Goal: Task Accomplishment & Management: Use online tool/utility

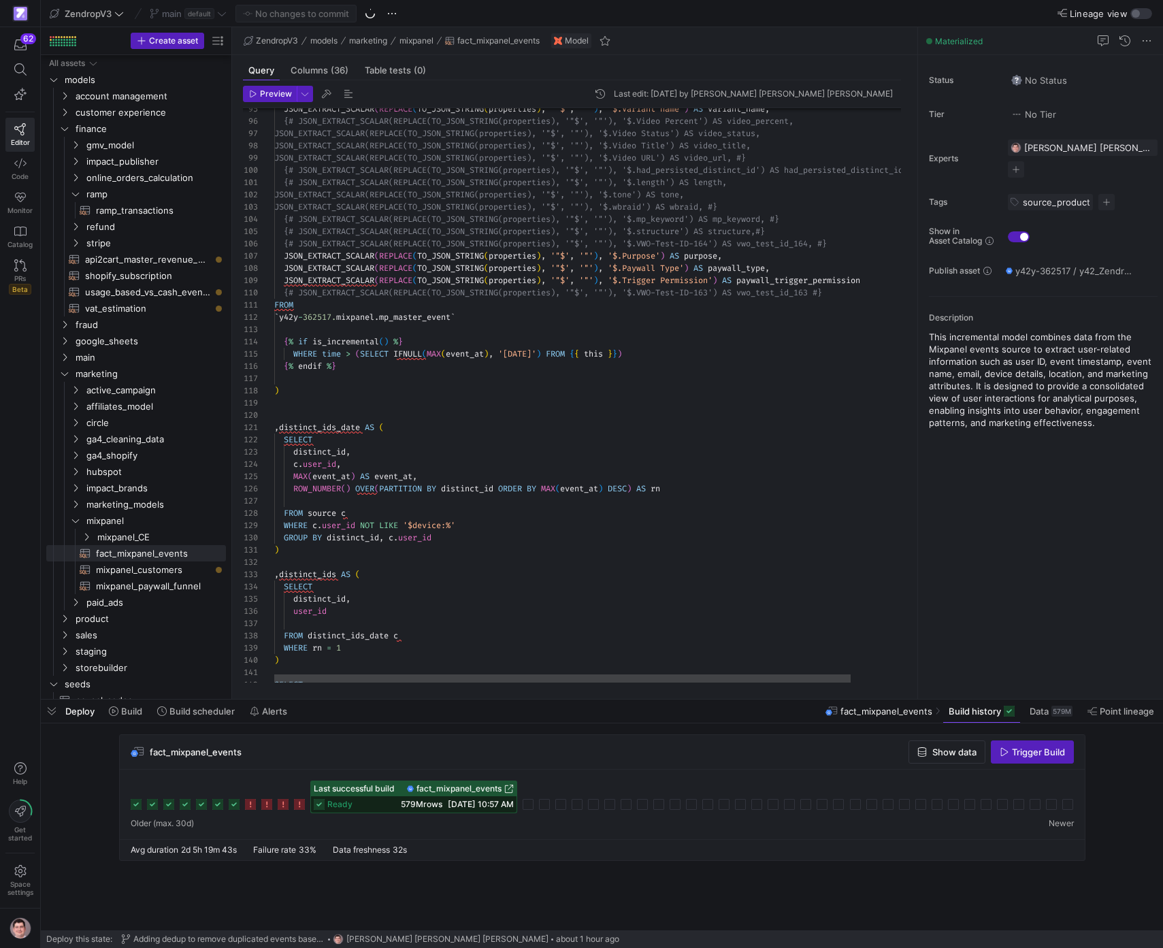
scroll to position [123, 0]
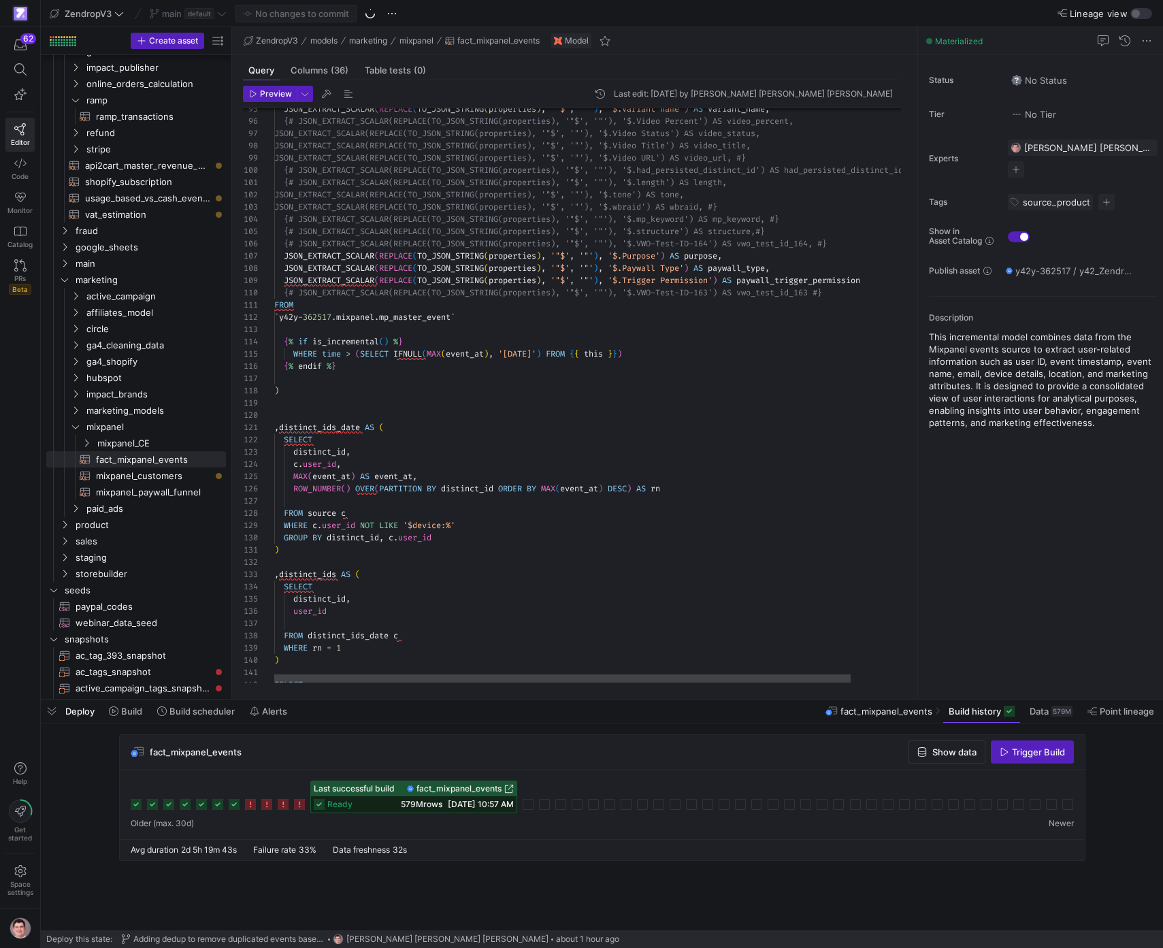
click at [457, 801] on span "08/29/25, 10:57 AM" at bounding box center [481, 804] width 66 height 10
click at [426, 803] on span "579M rows" at bounding box center [422, 804] width 42 height 10
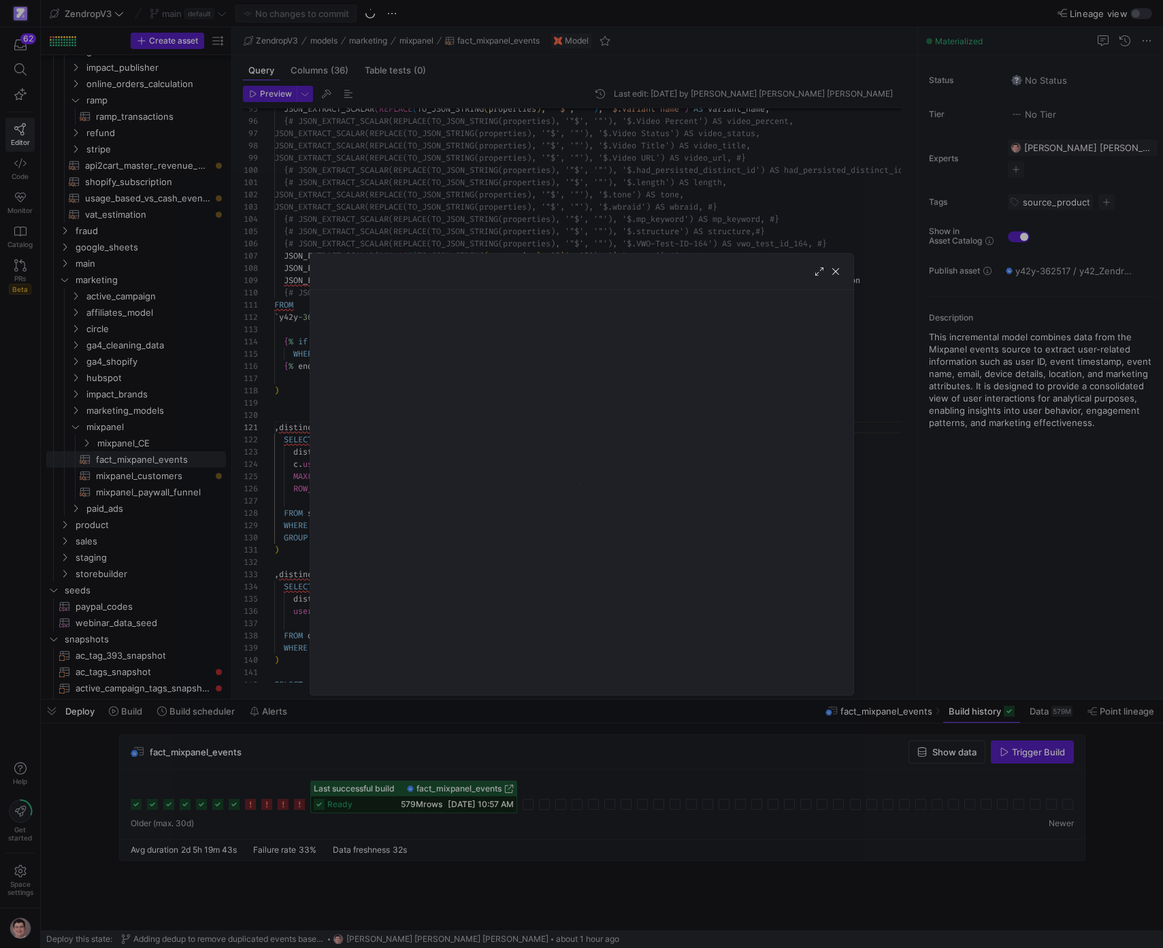
click at [282, 588] on div at bounding box center [581, 474] width 1163 height 948
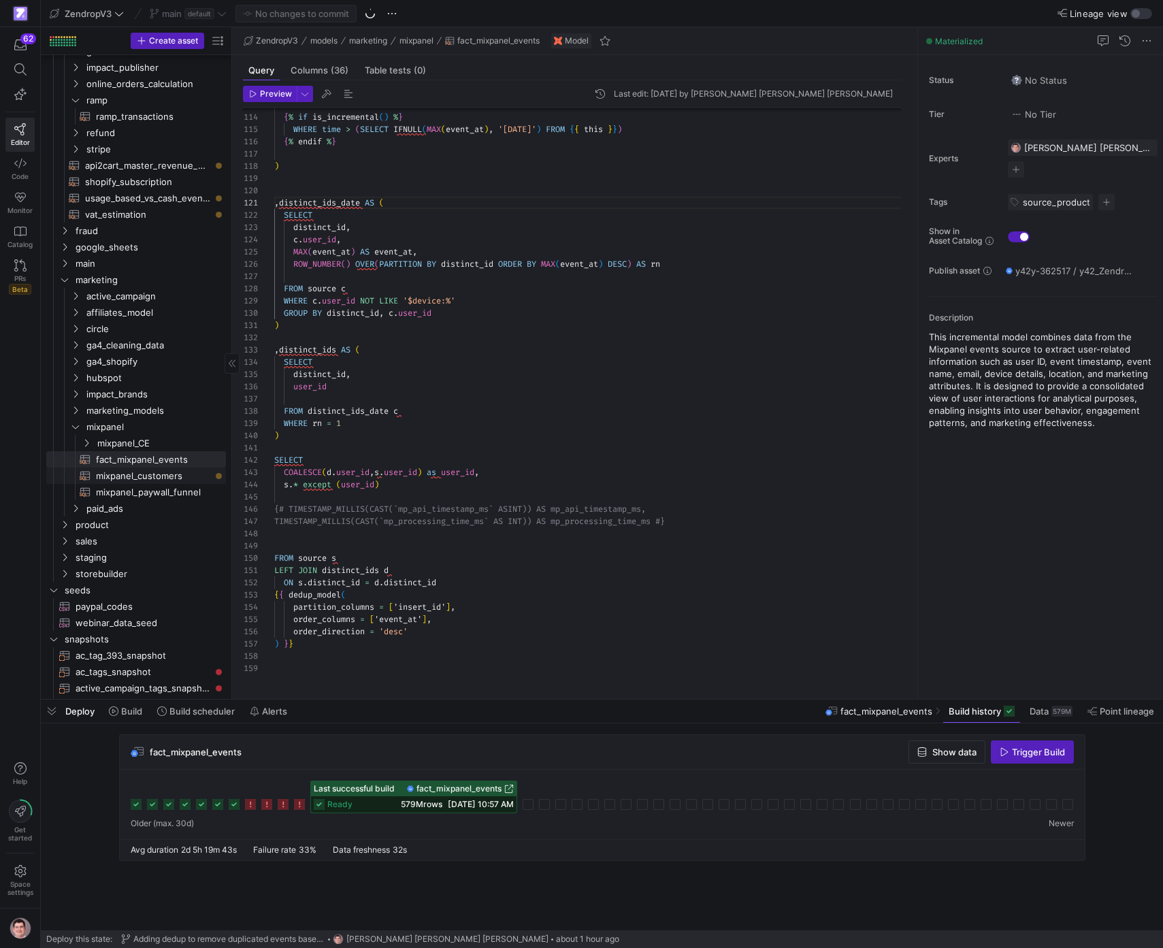
click at [161, 477] on span "mixpanel_customers​​​​​​​​​​" at bounding box center [153, 476] width 114 height 16
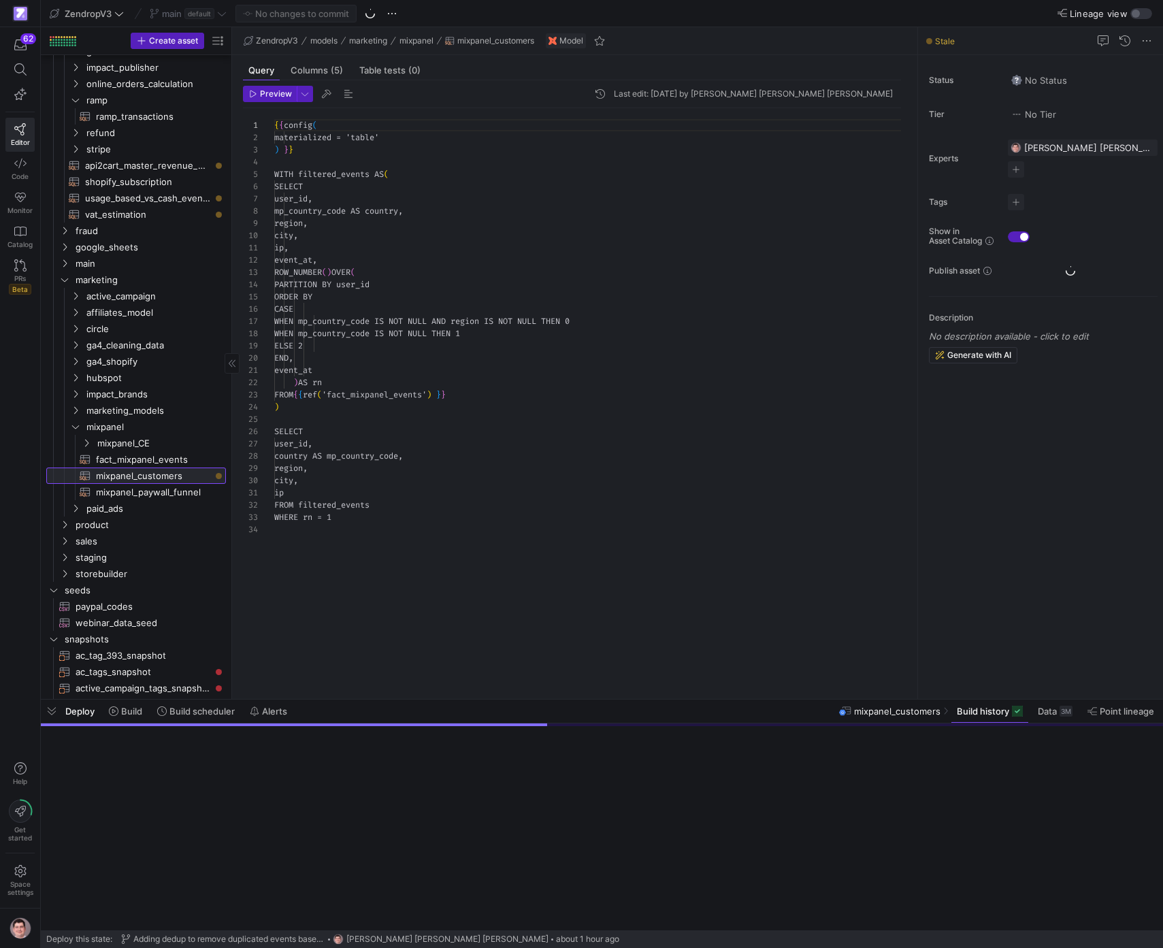
scroll to position [123, 0]
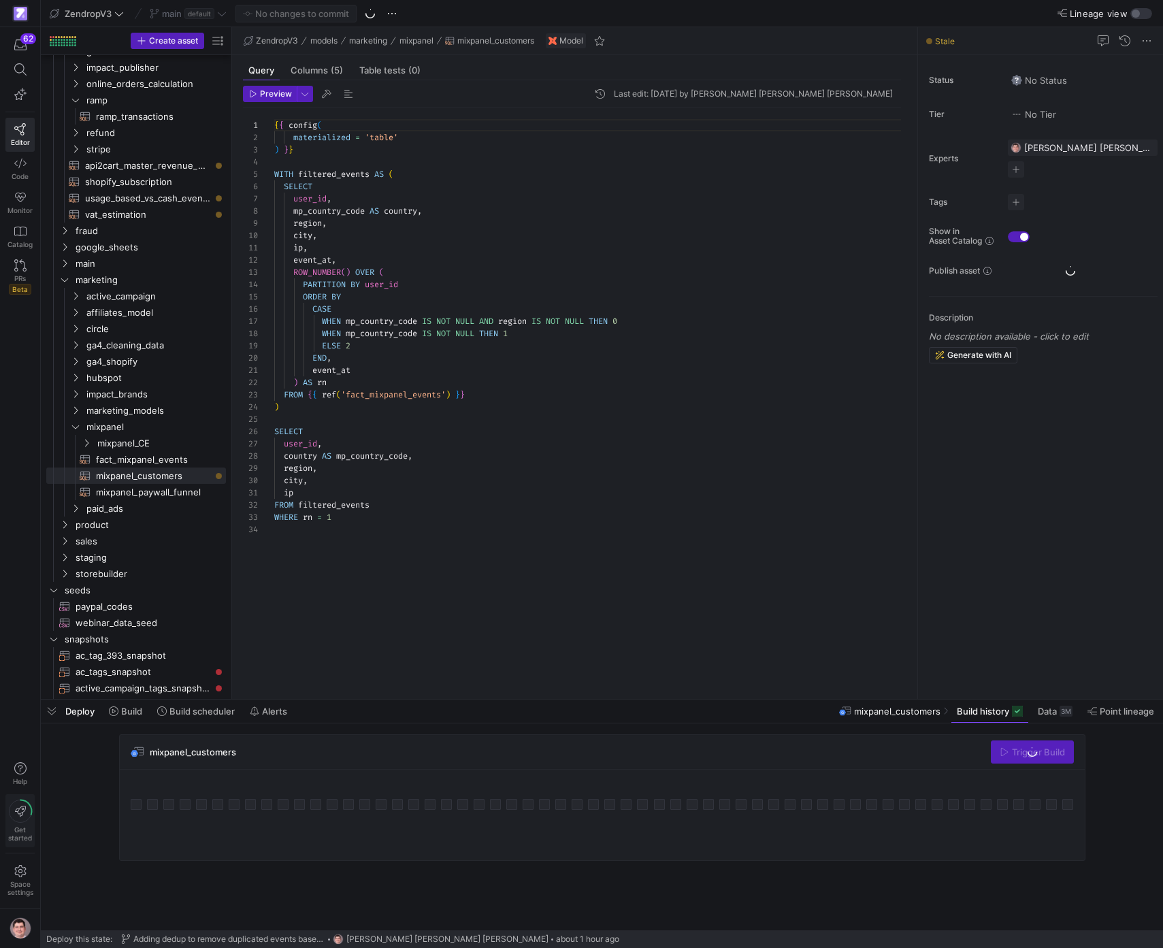
click at [23, 820] on icon at bounding box center [20, 811] width 23 height 23
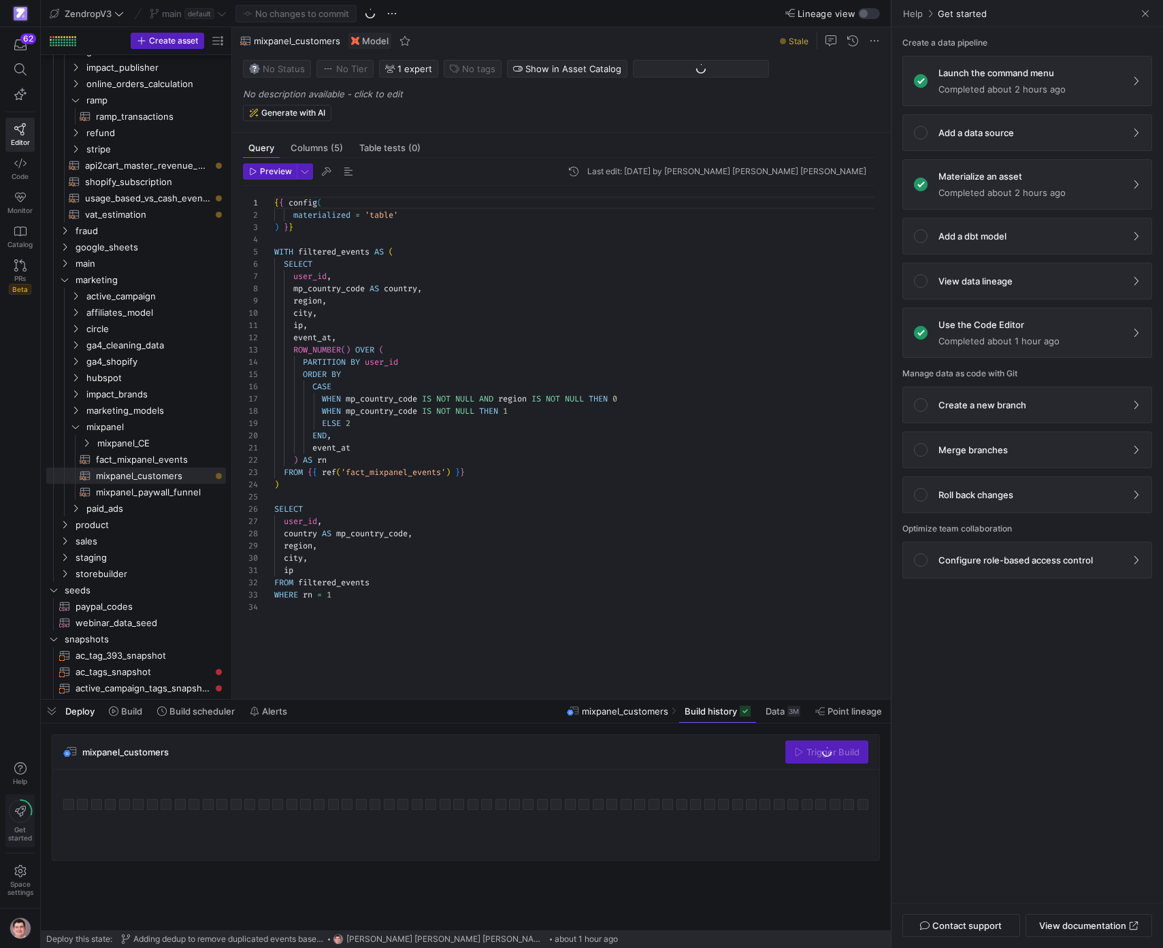
click at [23, 820] on icon at bounding box center [20, 811] width 23 height 23
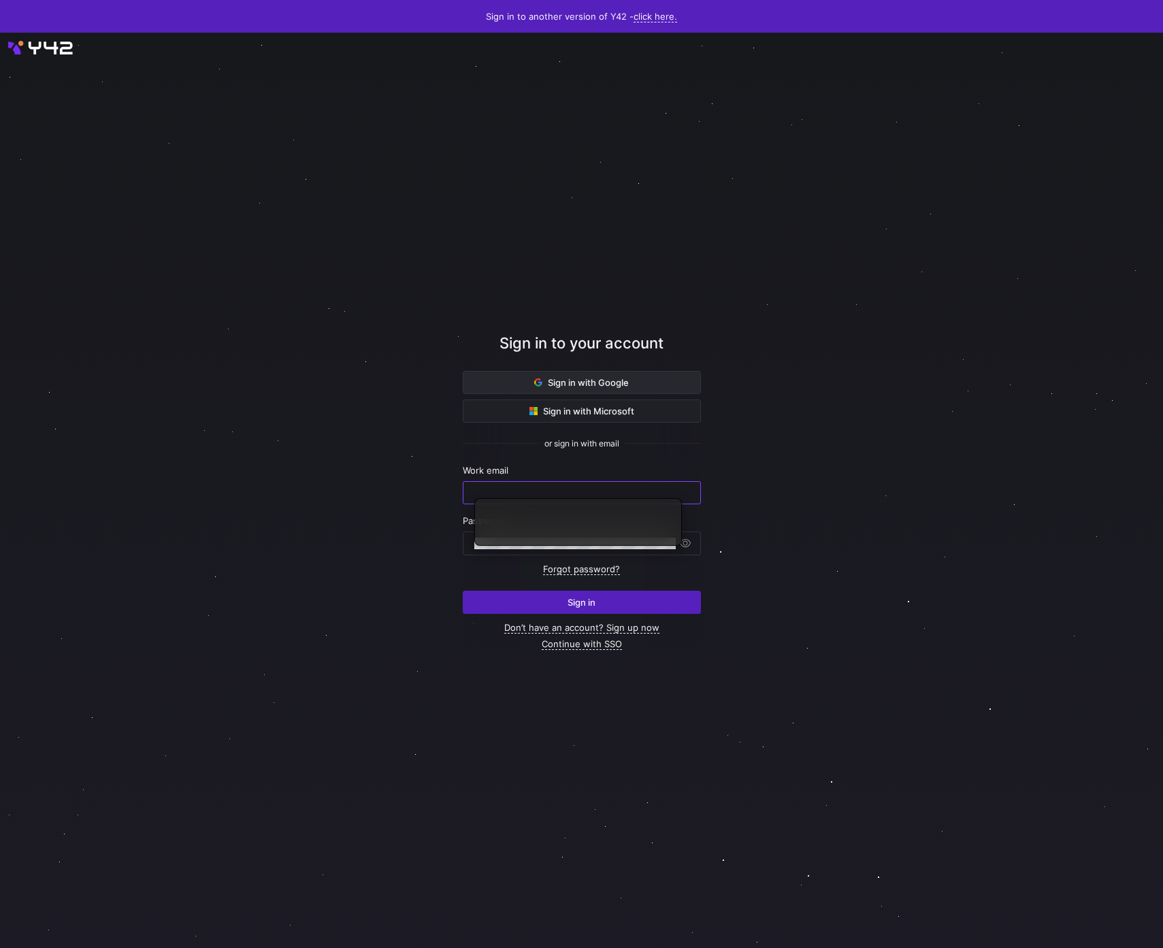
click at [630, 384] on span at bounding box center [582, 383] width 237 height 22
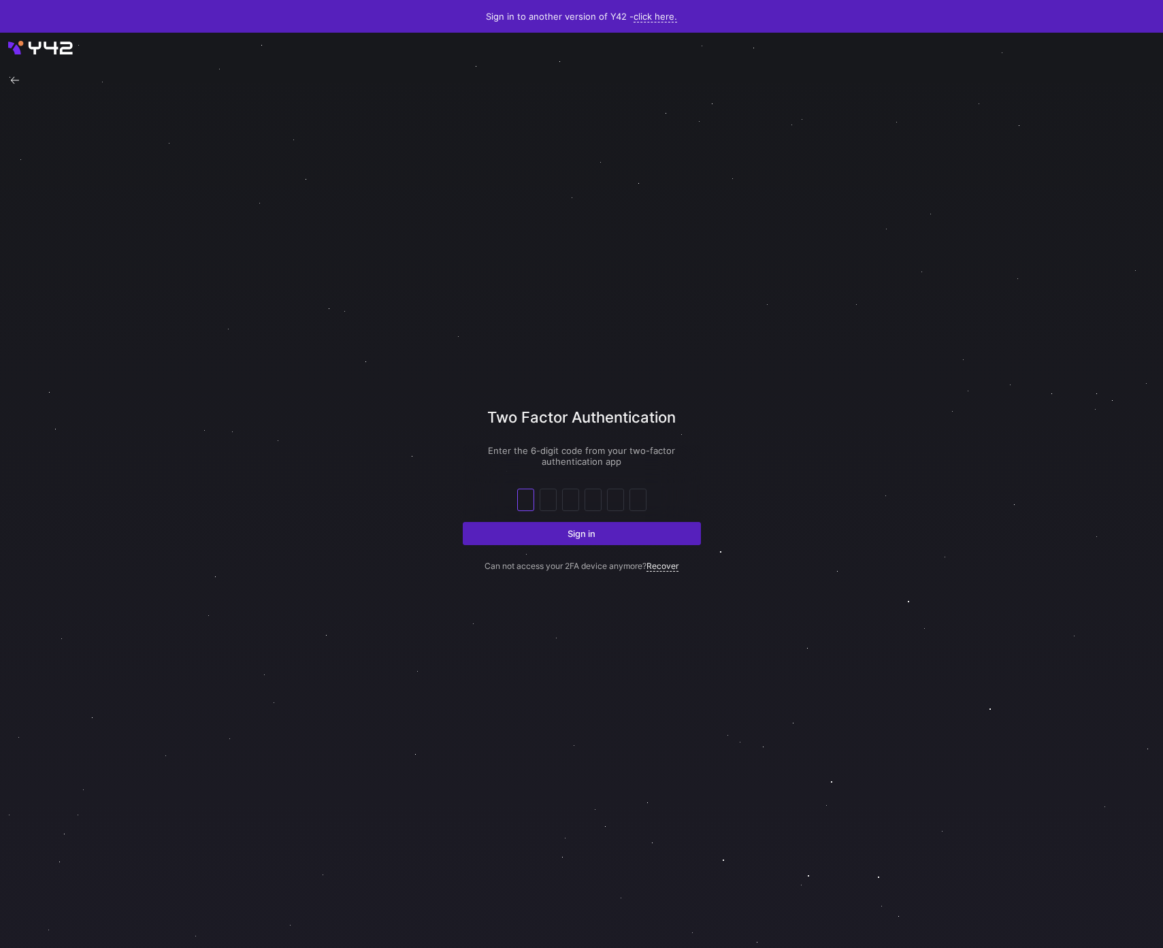
type input "4"
type input "6"
type input "0"
type input "8"
type input "0"
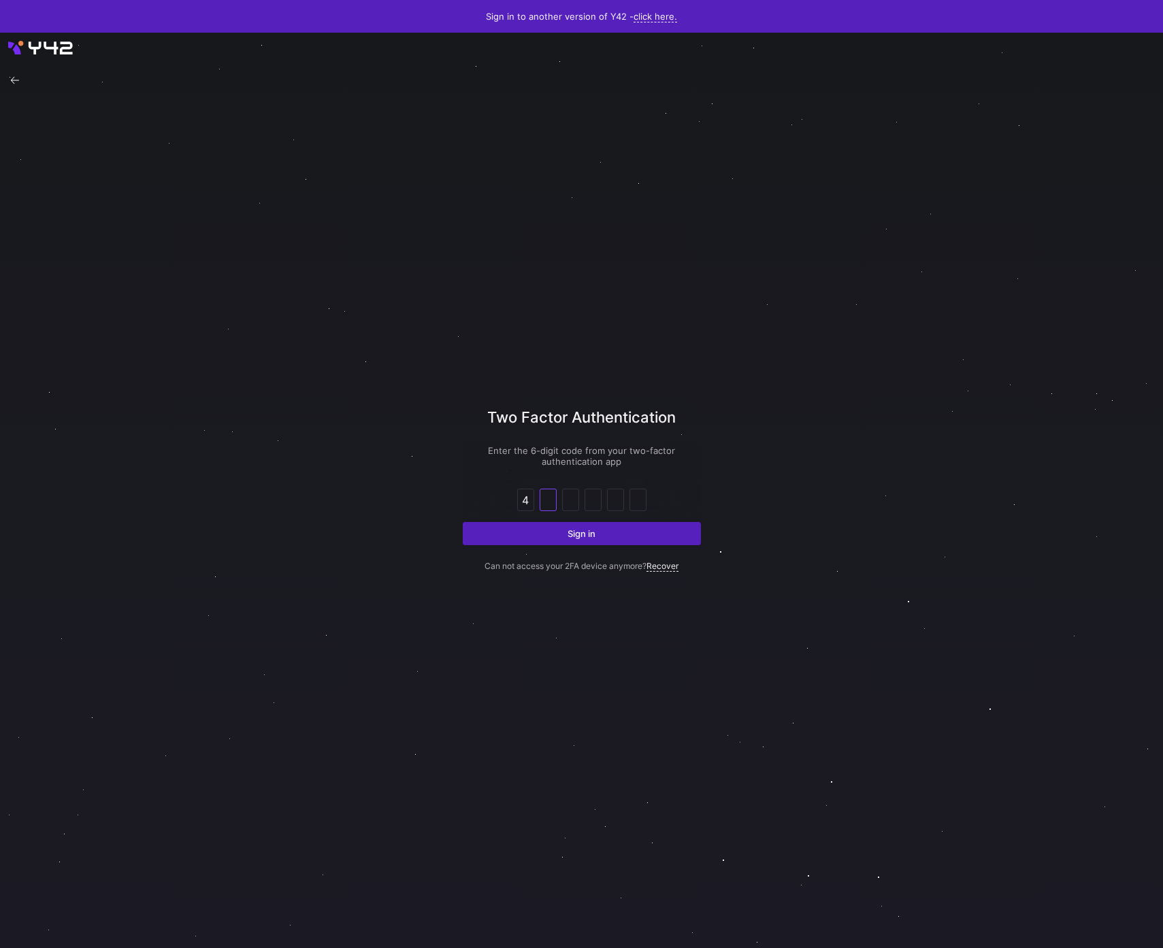
type input "8"
click at [463, 522] on button "Sign in" at bounding box center [582, 533] width 238 height 23
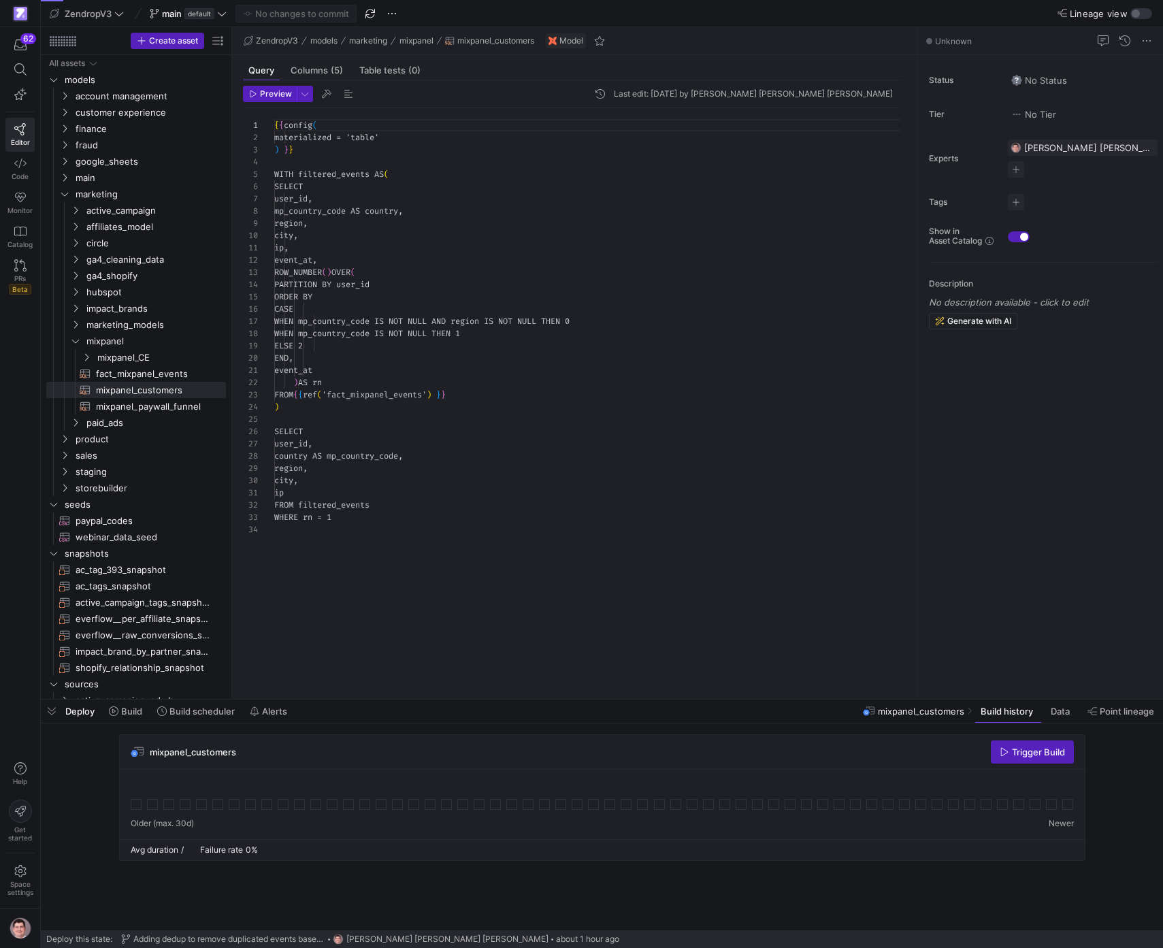
scroll to position [123, 0]
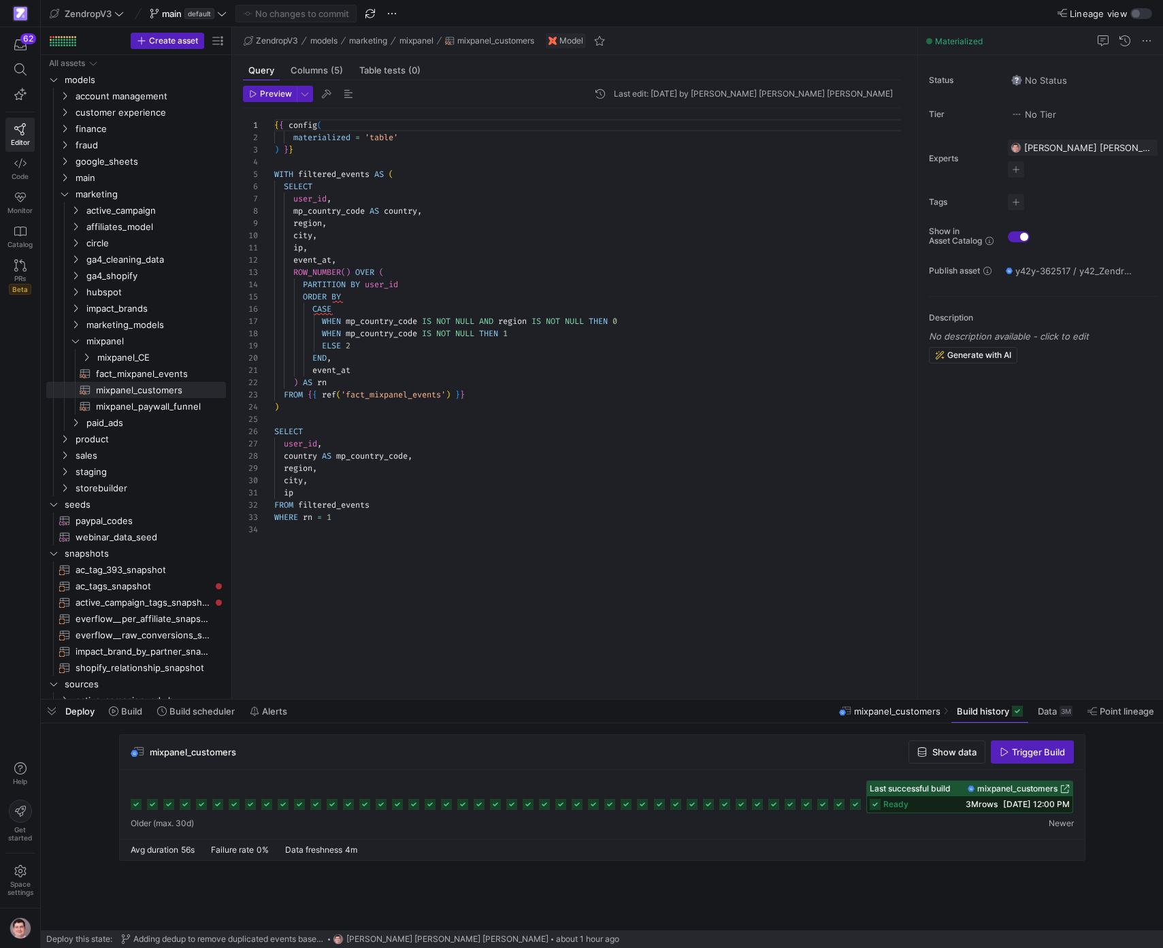
click at [1035, 805] on span "08/29/25, 12:00 PM" at bounding box center [1036, 804] width 67 height 10
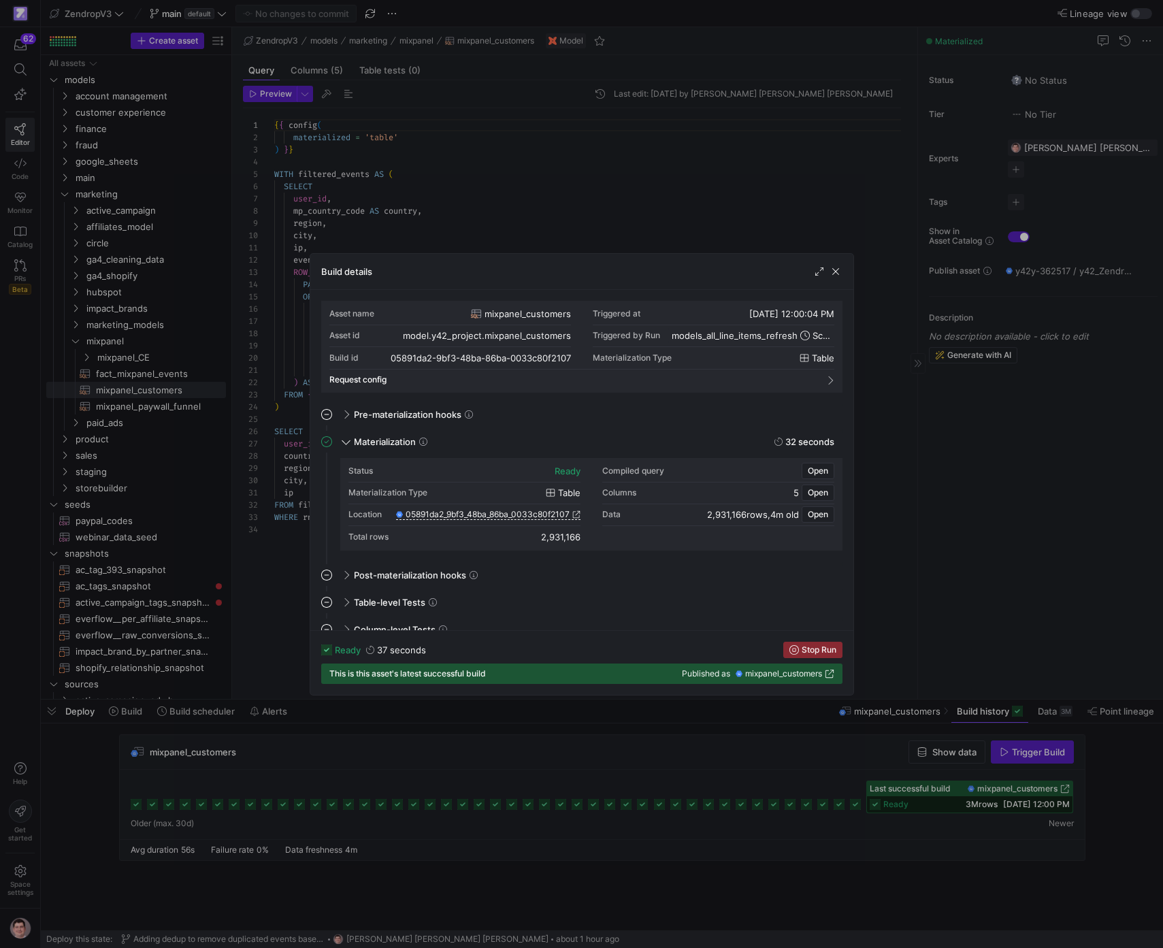
drag, startPoint x: 1076, startPoint y: 563, endPoint x: 1065, endPoint y: 563, distance: 11.6
click at [1076, 563] on div at bounding box center [581, 474] width 1163 height 948
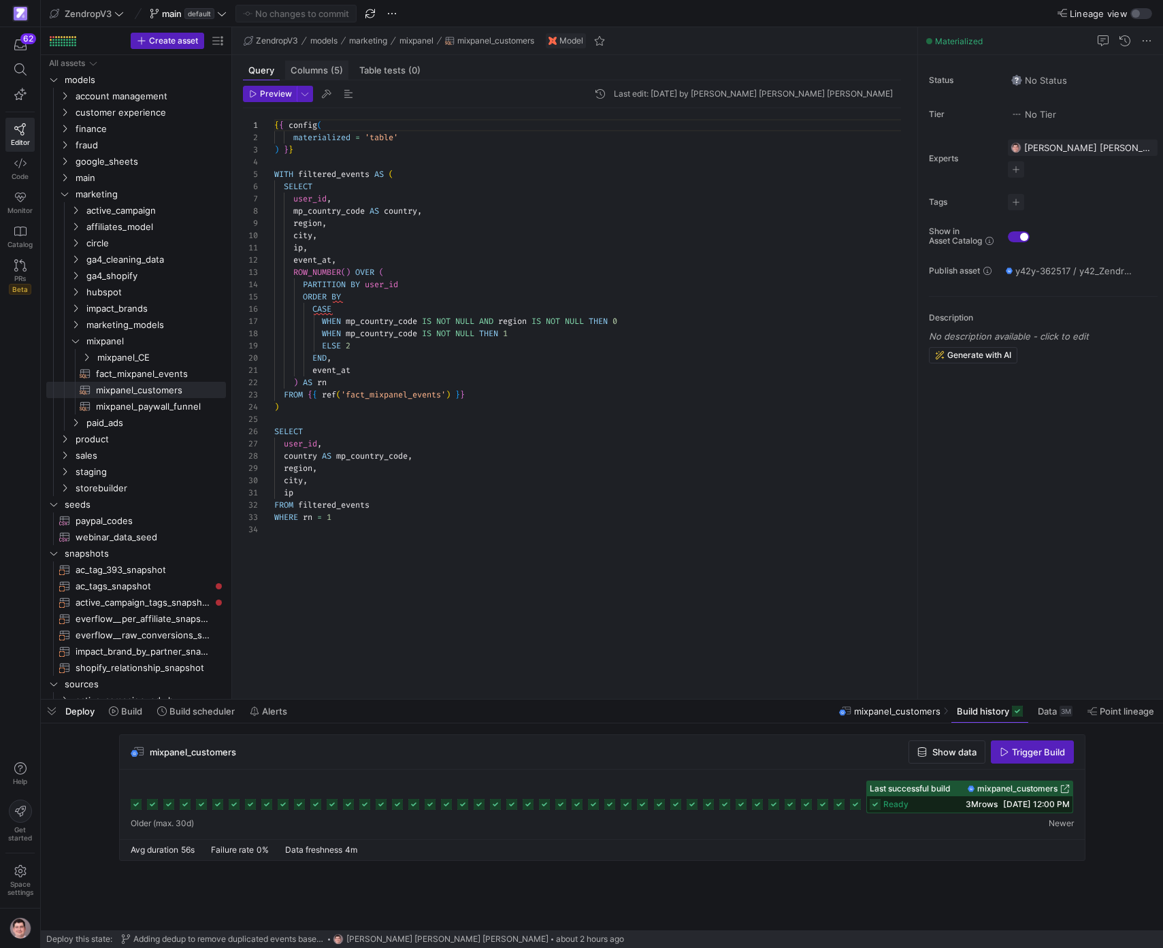
click at [323, 69] on span "Columns (5)" at bounding box center [317, 70] width 52 height 9
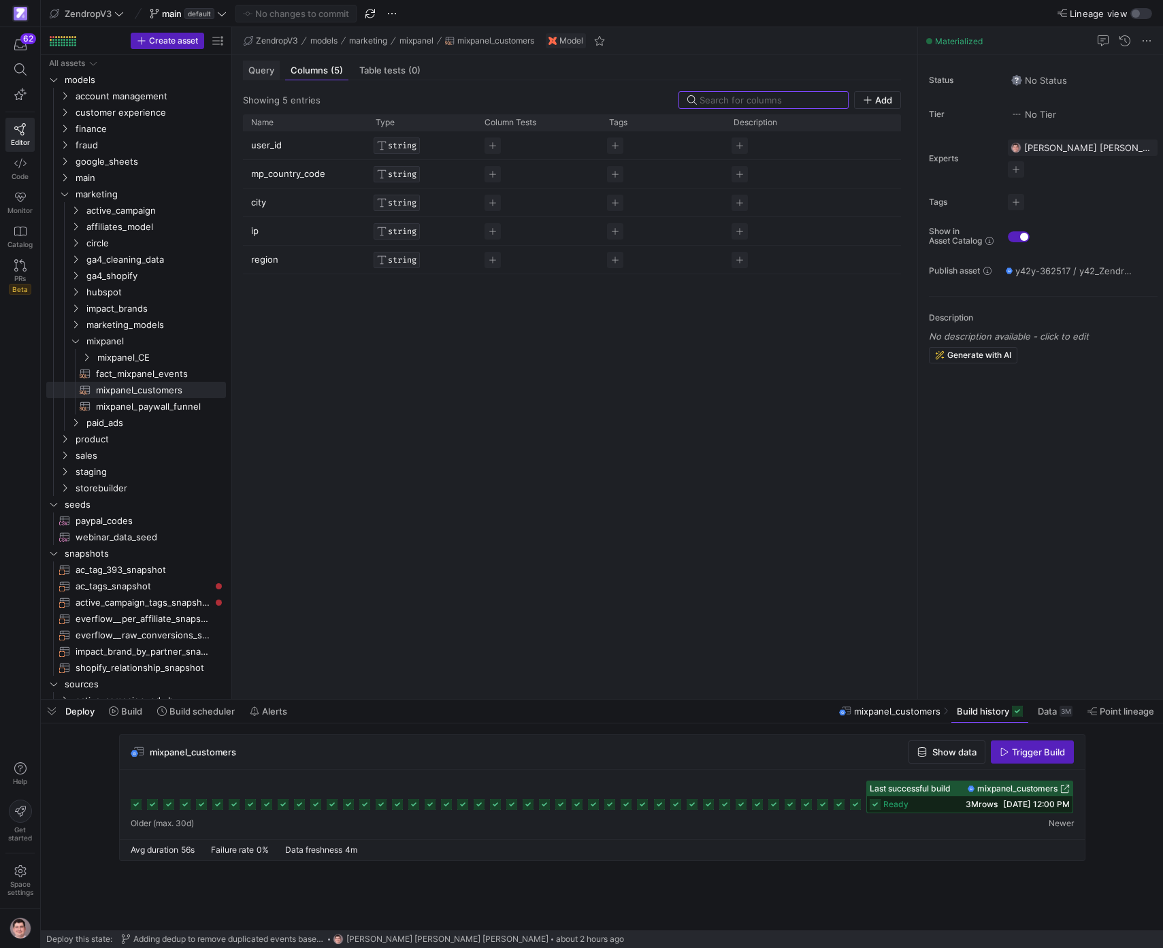
click at [273, 73] on span "Query" at bounding box center [261, 70] width 26 height 9
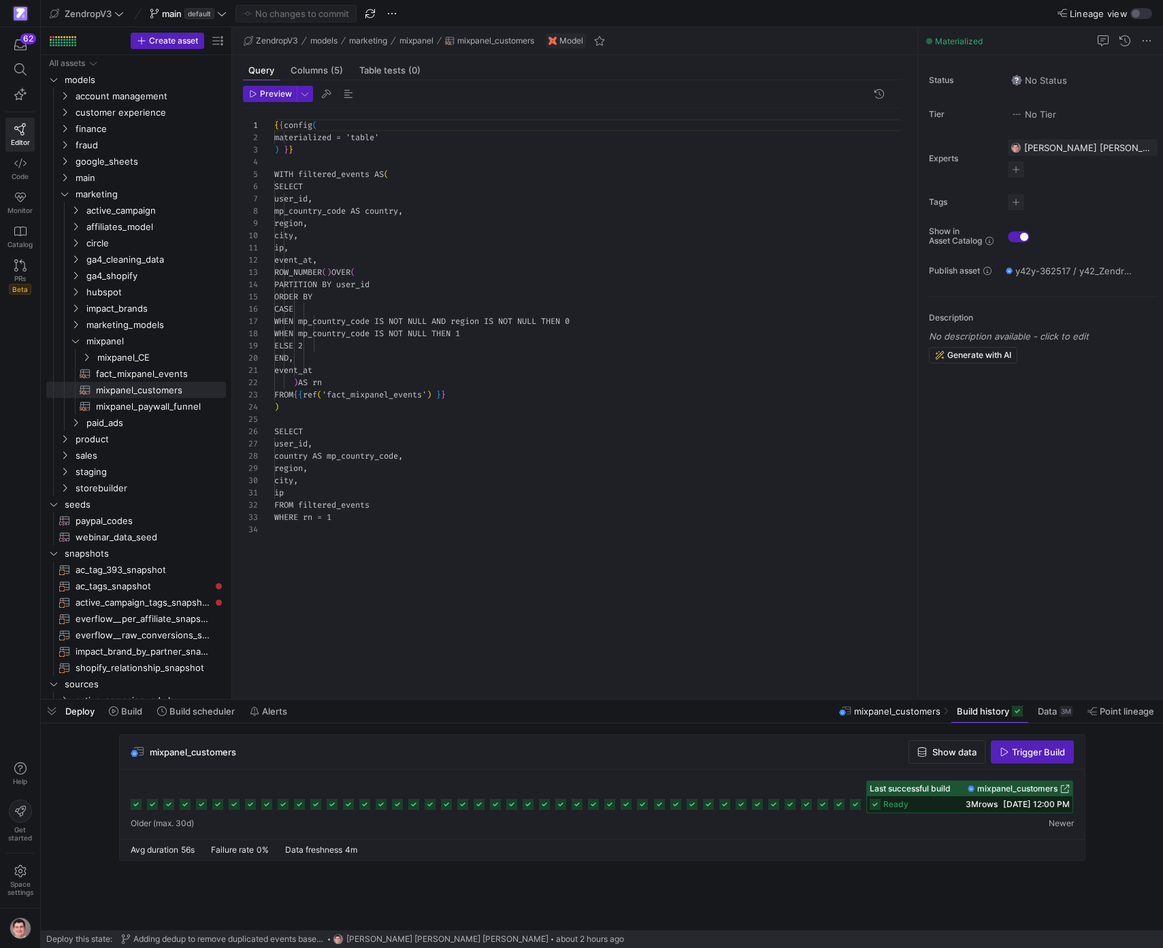
scroll to position [123, 0]
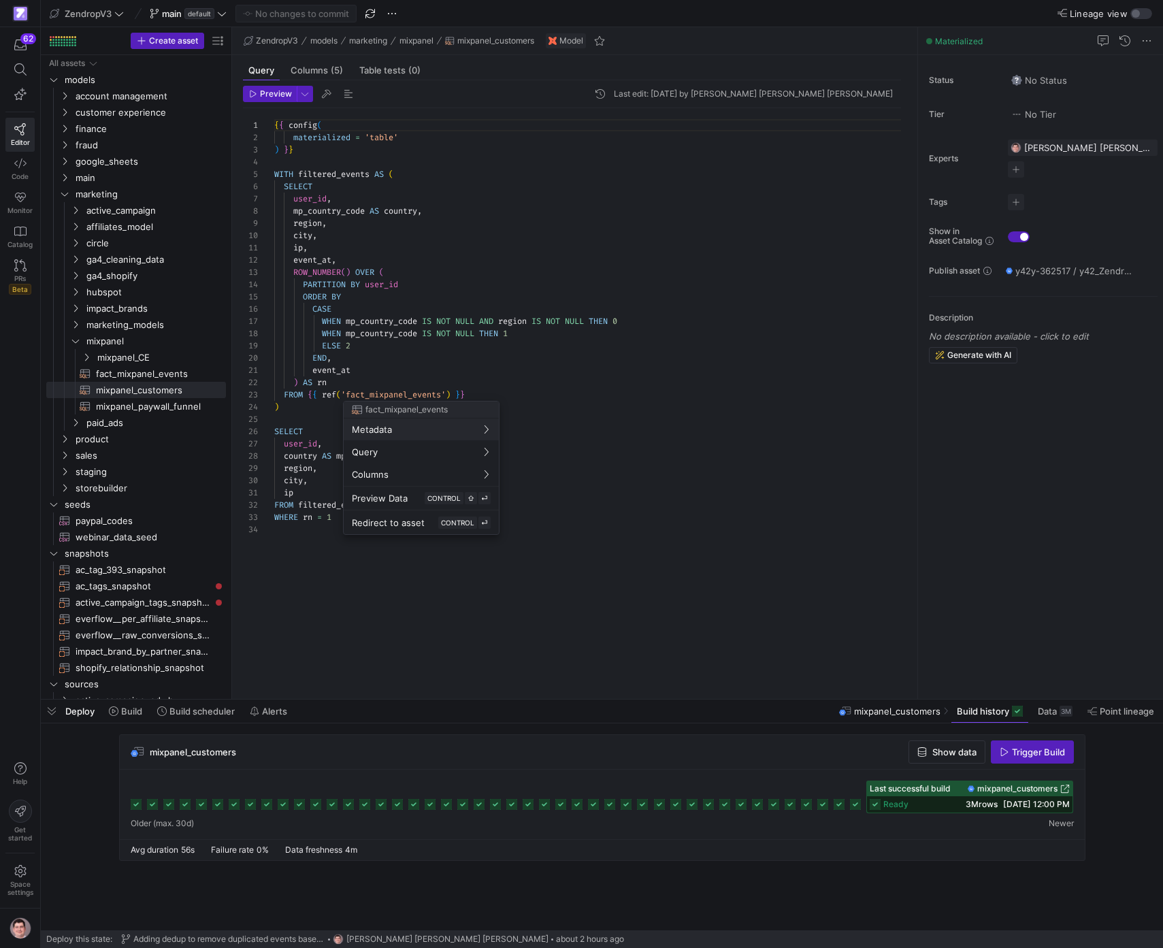
click at [142, 355] on div at bounding box center [581, 474] width 1163 height 948
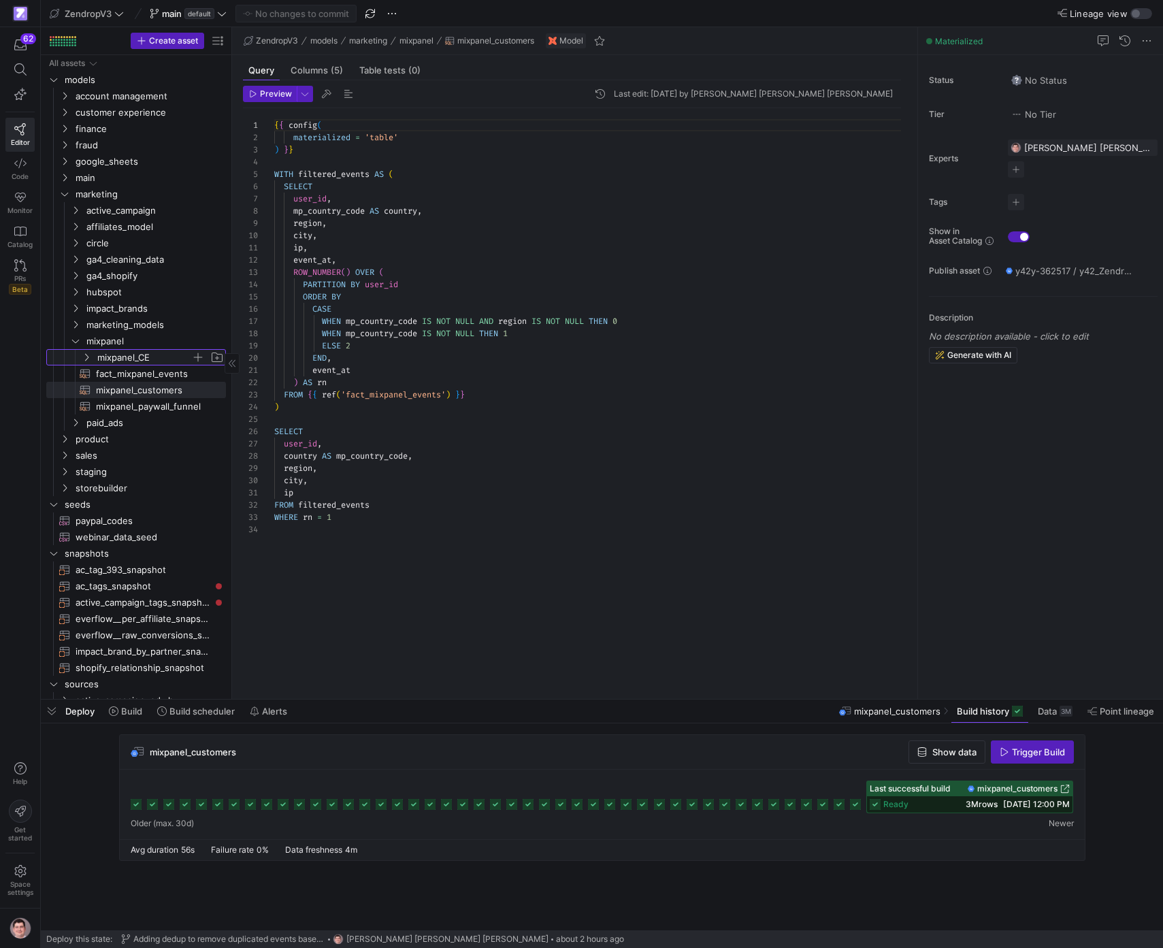
click at [140, 357] on span "mixpanel_CE" at bounding box center [144, 358] width 94 height 16
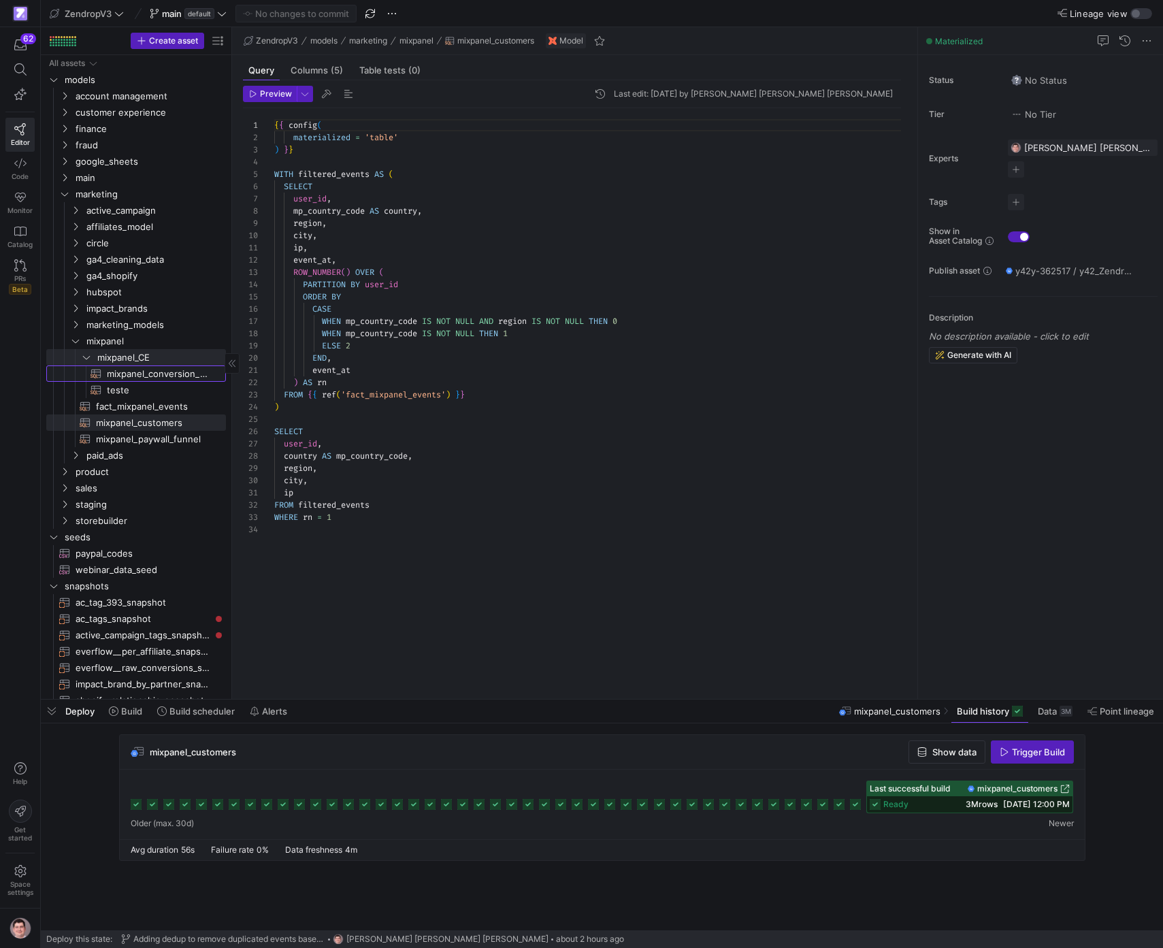
click at [176, 376] on span "mixpanel_conversion_rate​​​​​​​​​​" at bounding box center [158, 374] width 103 height 16
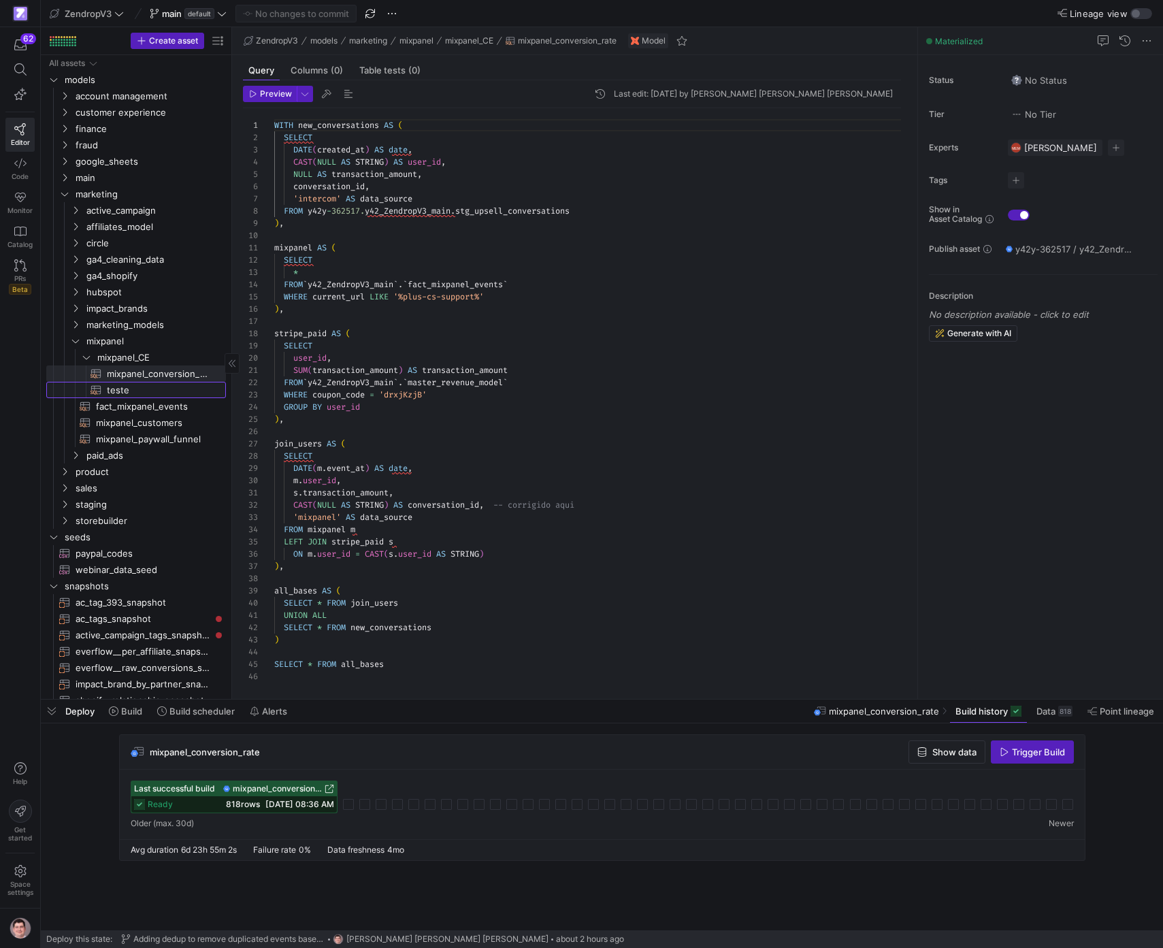
click at [155, 393] on span "teste​​​​​​​​​​" at bounding box center [158, 391] width 103 height 16
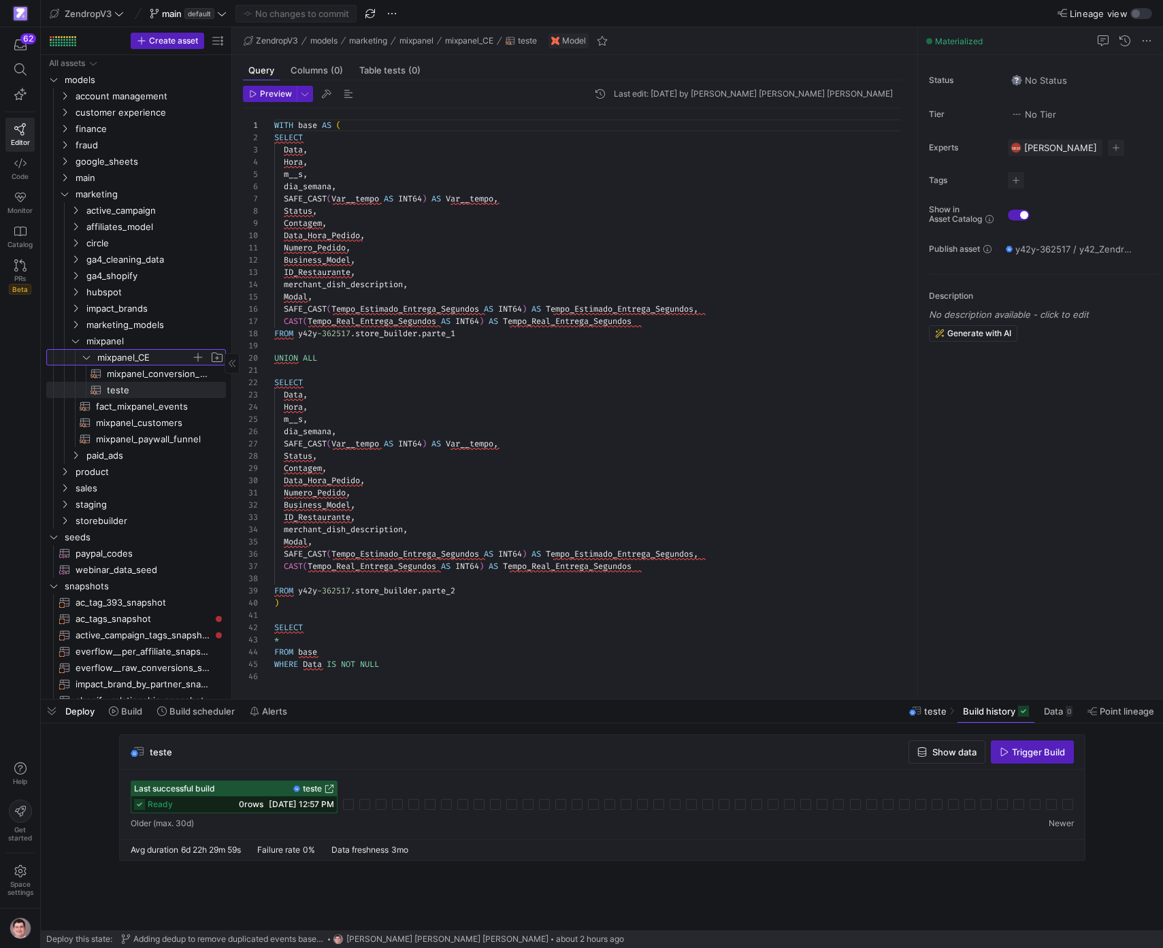
click at [83, 357] on icon "Press SPACE to select this row." at bounding box center [87, 357] width 10 height 8
click at [199, 359] on span "button" at bounding box center [198, 358] width 14 height 14
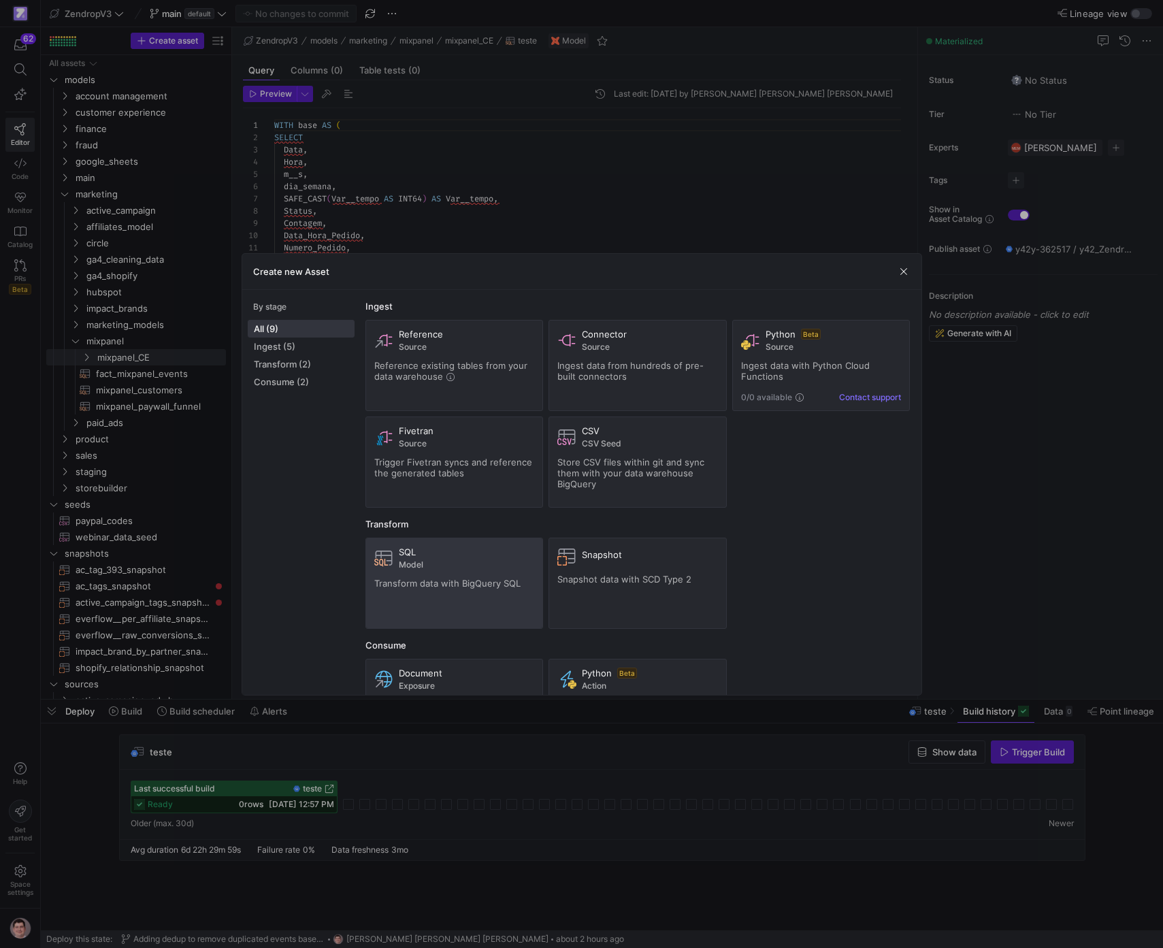
click at [496, 572] on div "SQL Model Transform data with BigQuery SQL" at bounding box center [454, 584] width 161 height 74
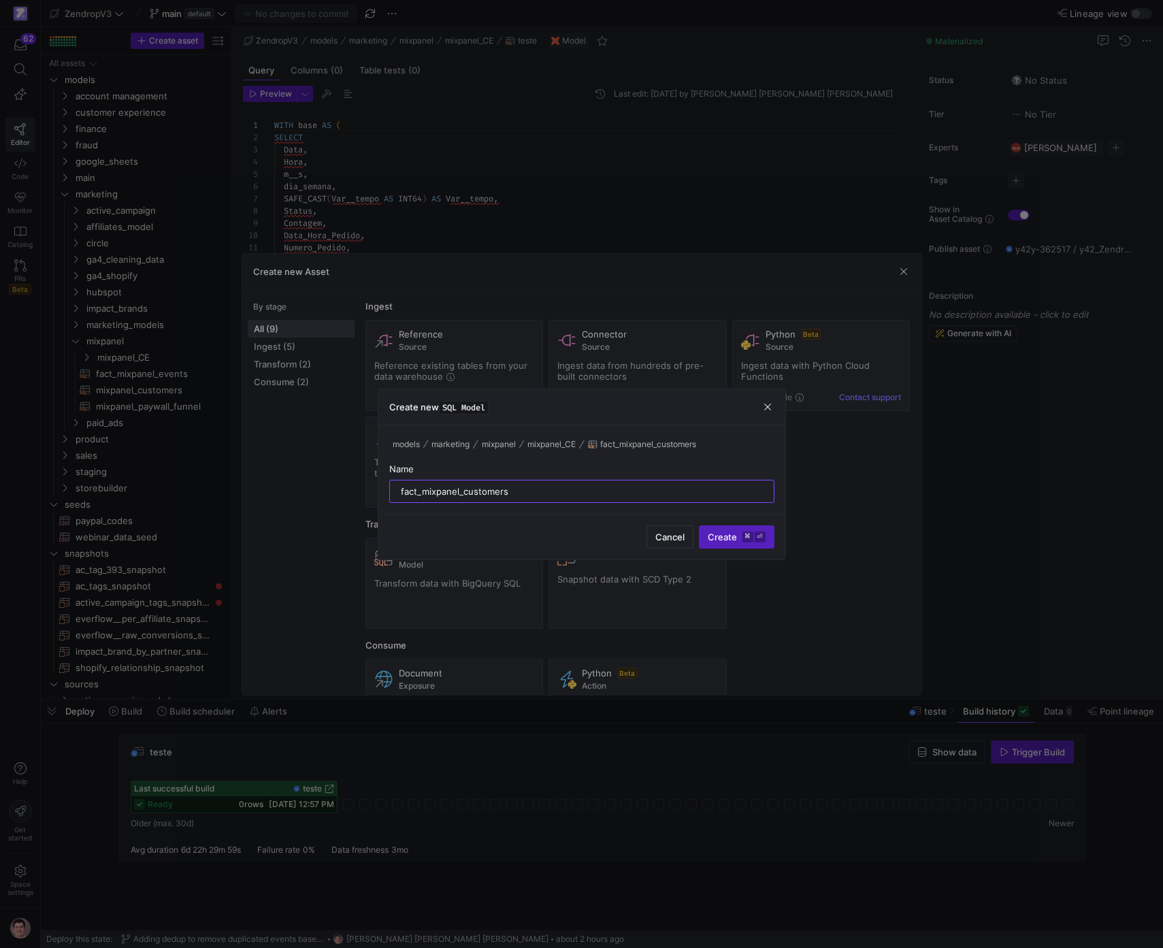
type input "fact_mixpanel_customers"
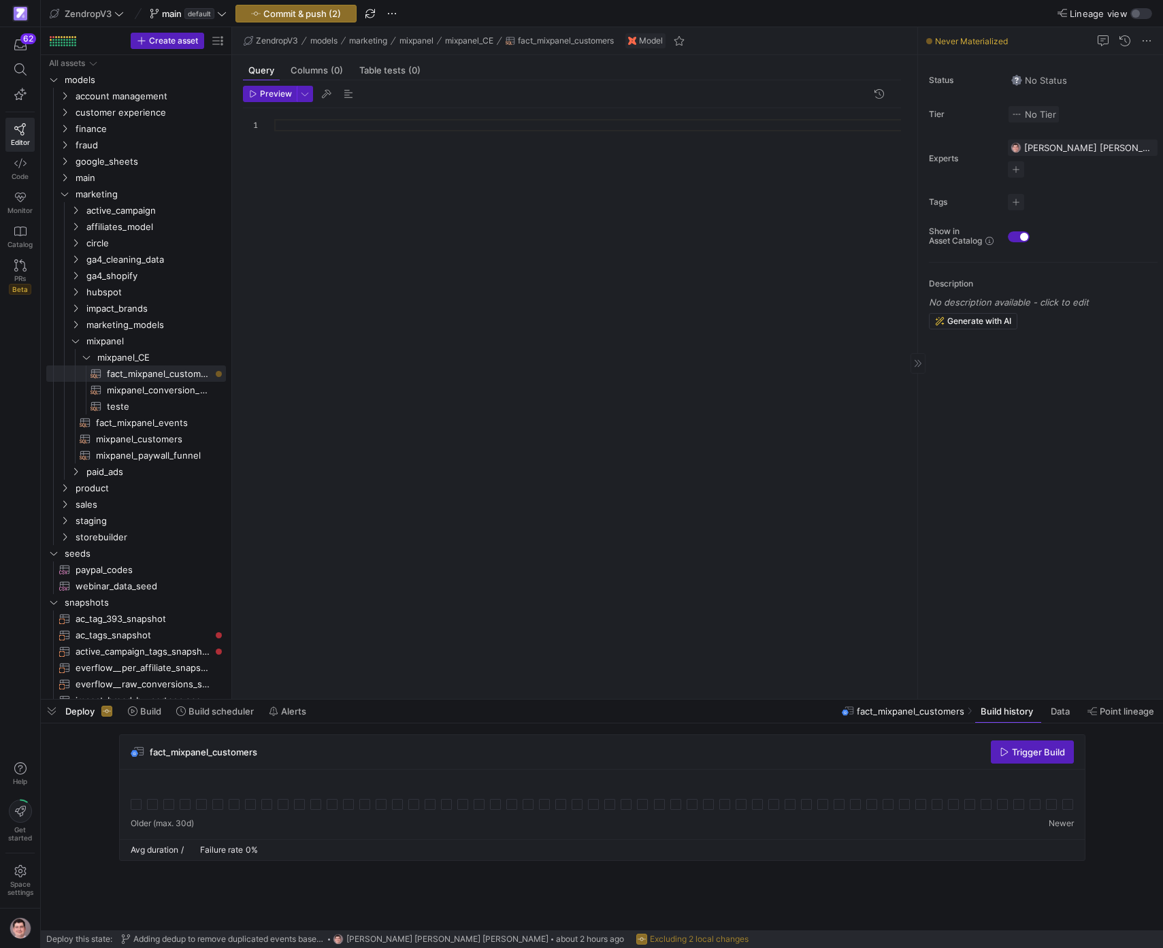
click at [1041, 112] on span "No Tier" at bounding box center [1034, 114] width 45 height 11
click at [1010, 157] on div "Tier 1 - Critical" at bounding box center [983, 157] width 135 height 11
click at [432, 222] on div at bounding box center [593, 395] width 638 height 575
click at [460, 413] on div at bounding box center [593, 395] width 638 height 575
click at [410, 146] on div at bounding box center [593, 395] width 638 height 575
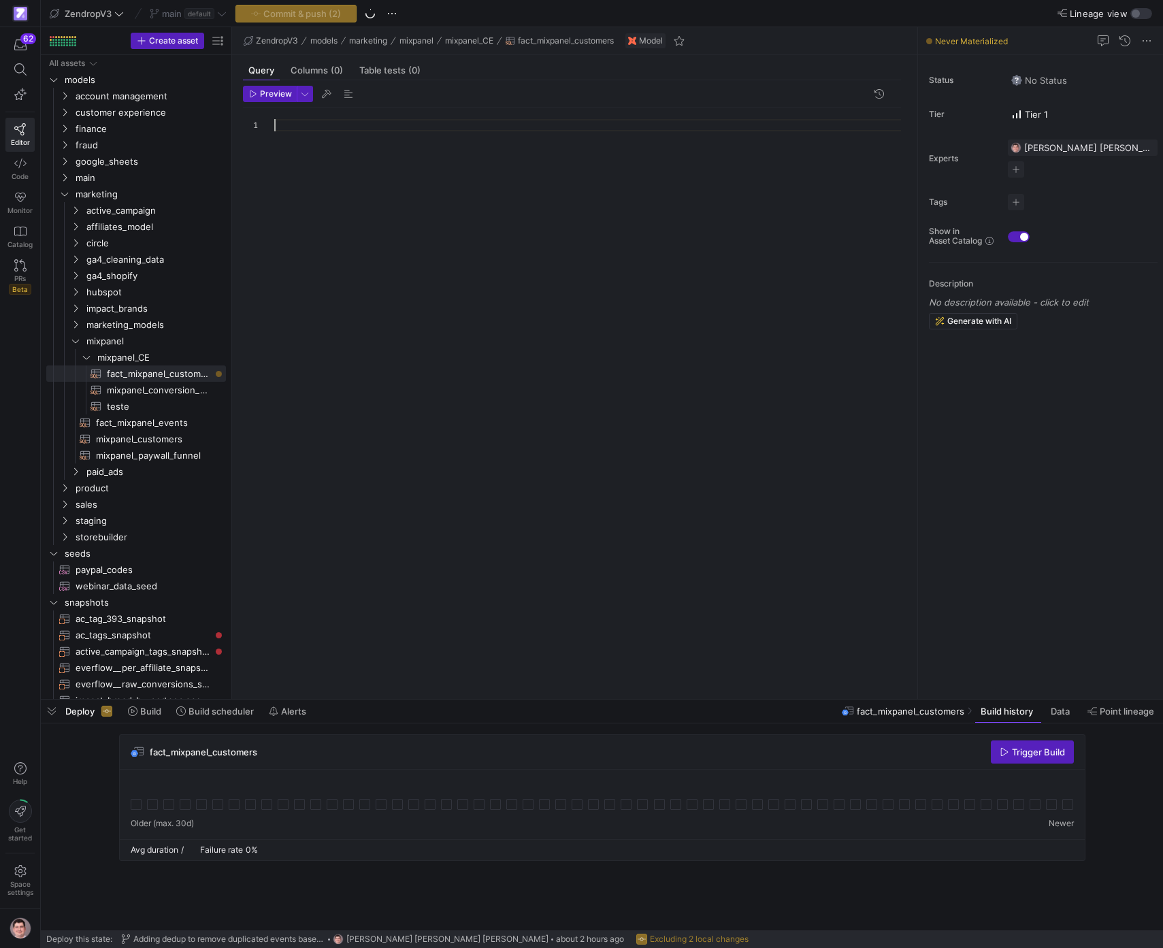
click at [395, 131] on div at bounding box center [593, 395] width 638 height 575
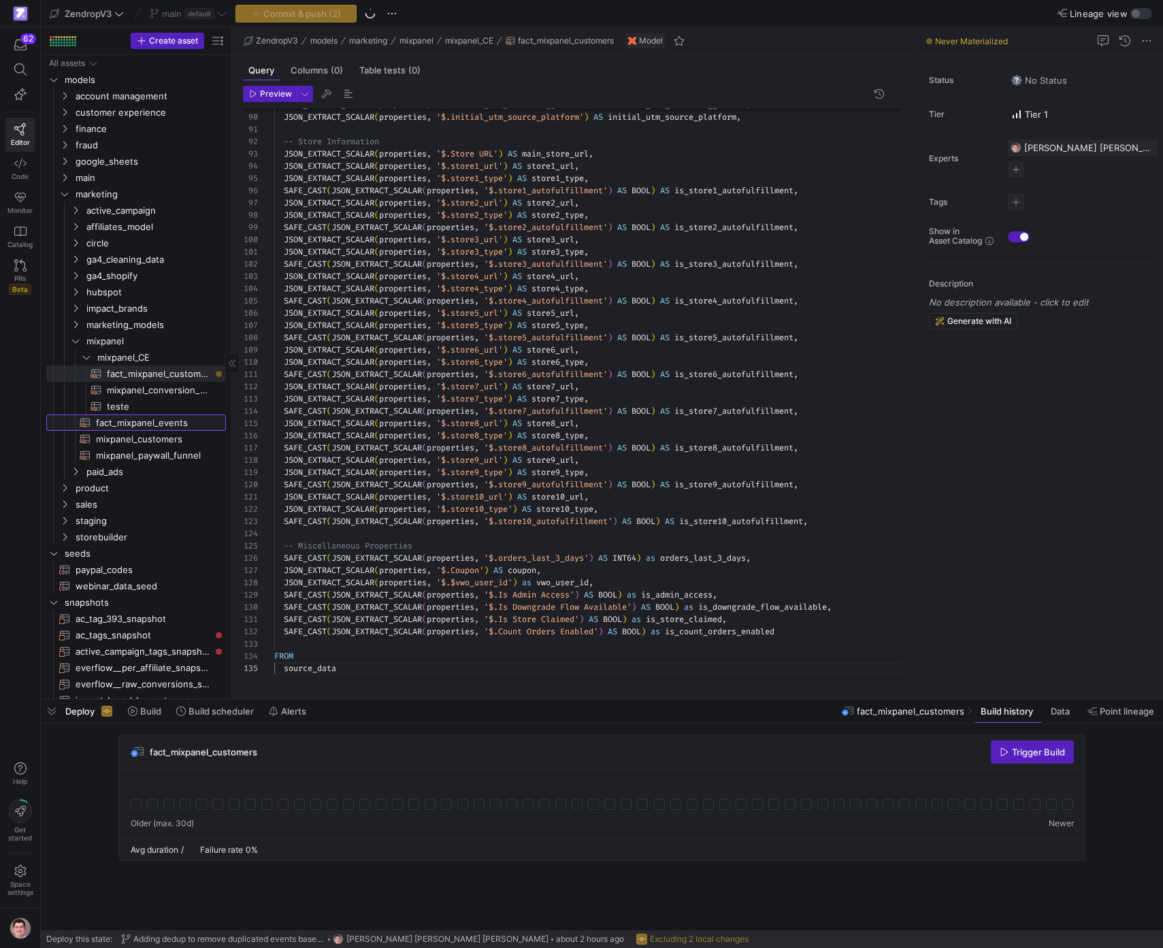
click at [163, 418] on span "fact_mixpanel_events​​​​​​​​​​" at bounding box center [153, 423] width 114 height 16
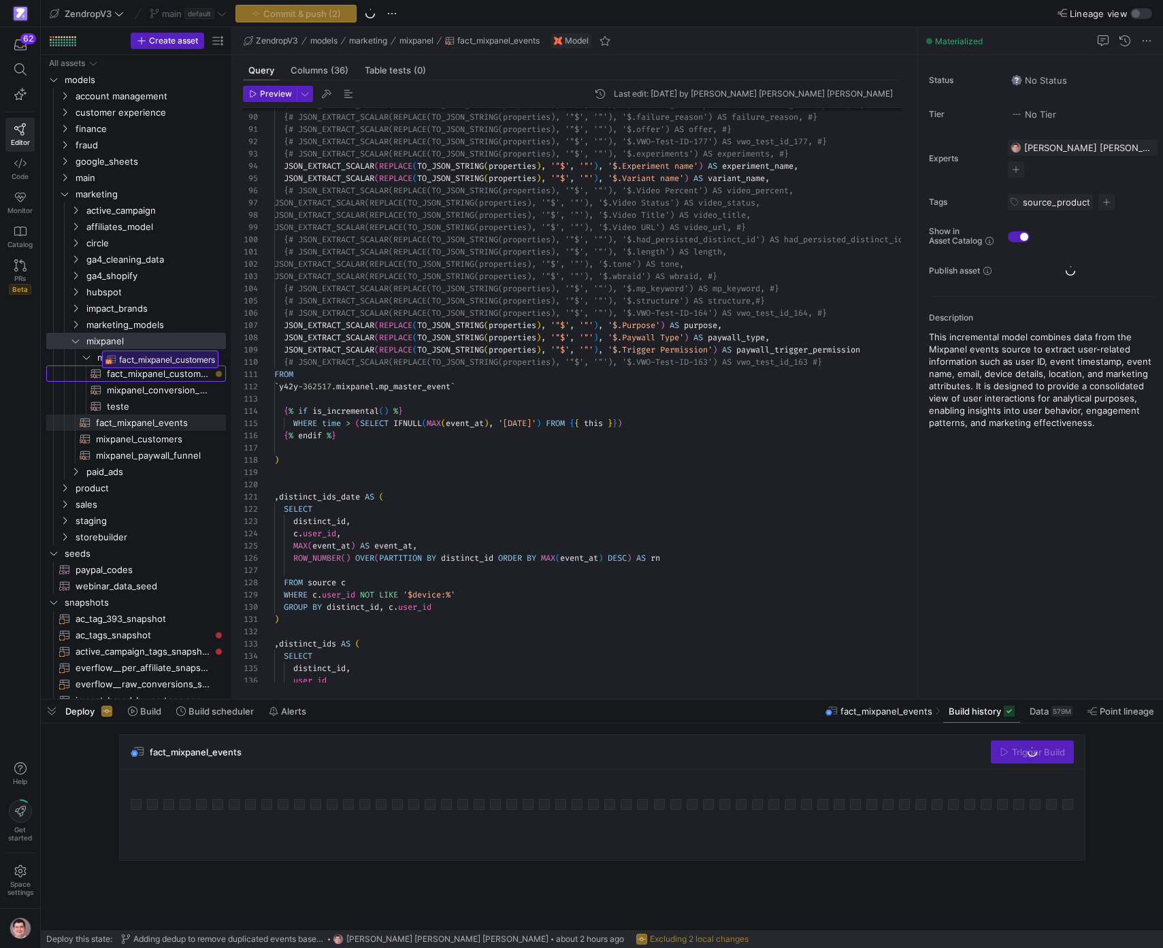
drag, startPoint x: 150, startPoint y: 375, endPoint x: 98, endPoint y: 346, distance: 59.4
click at [98, 346] on body "62 Editor Code Monitor Catalog PRs Beta Help Get started Space settings Zendrop…" at bounding box center [581, 474] width 1163 height 948
click at [170, 410] on span "fact_mixpanel_customers​​​​​​​​​​" at bounding box center [153, 407] width 114 height 16
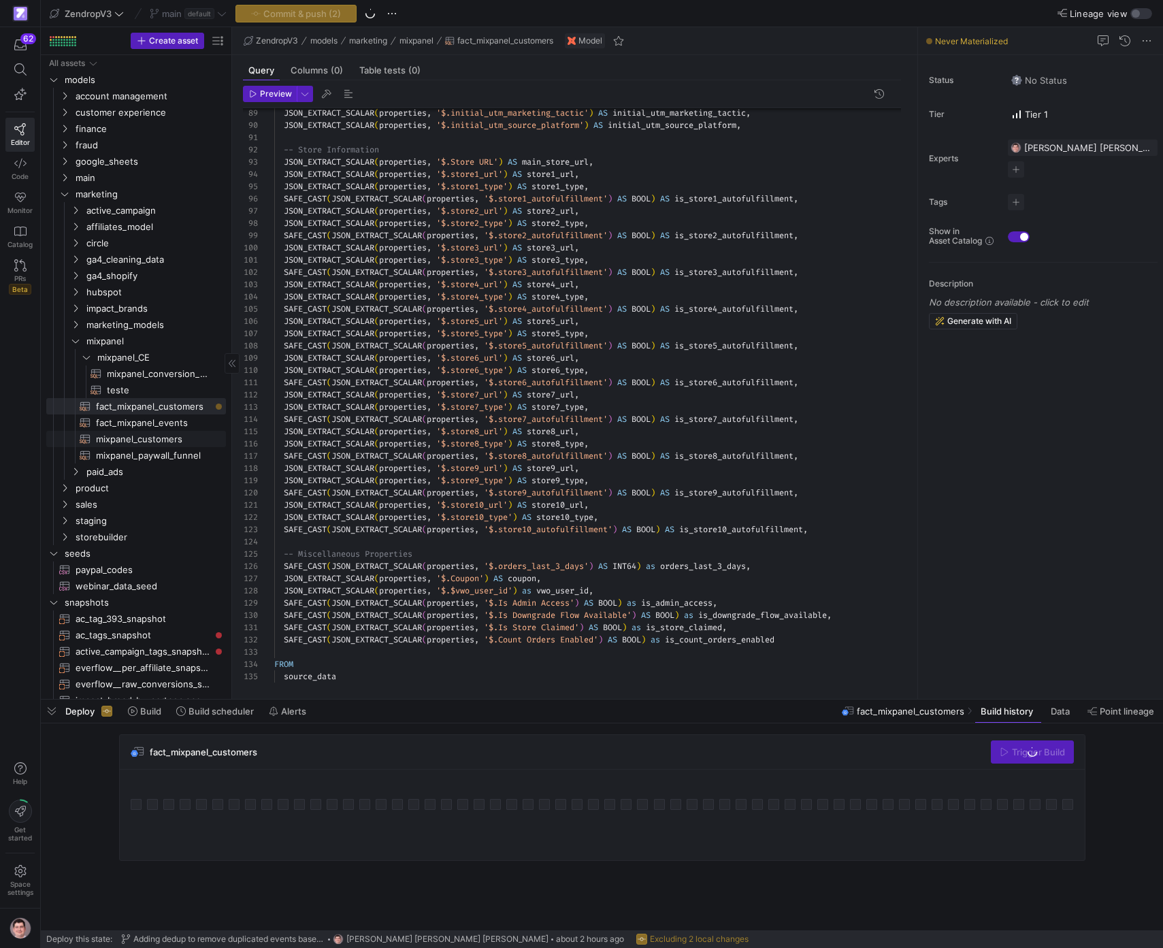
click at [143, 444] on span "mixpanel_customers​​​​​​​​​​" at bounding box center [153, 440] width 114 height 16
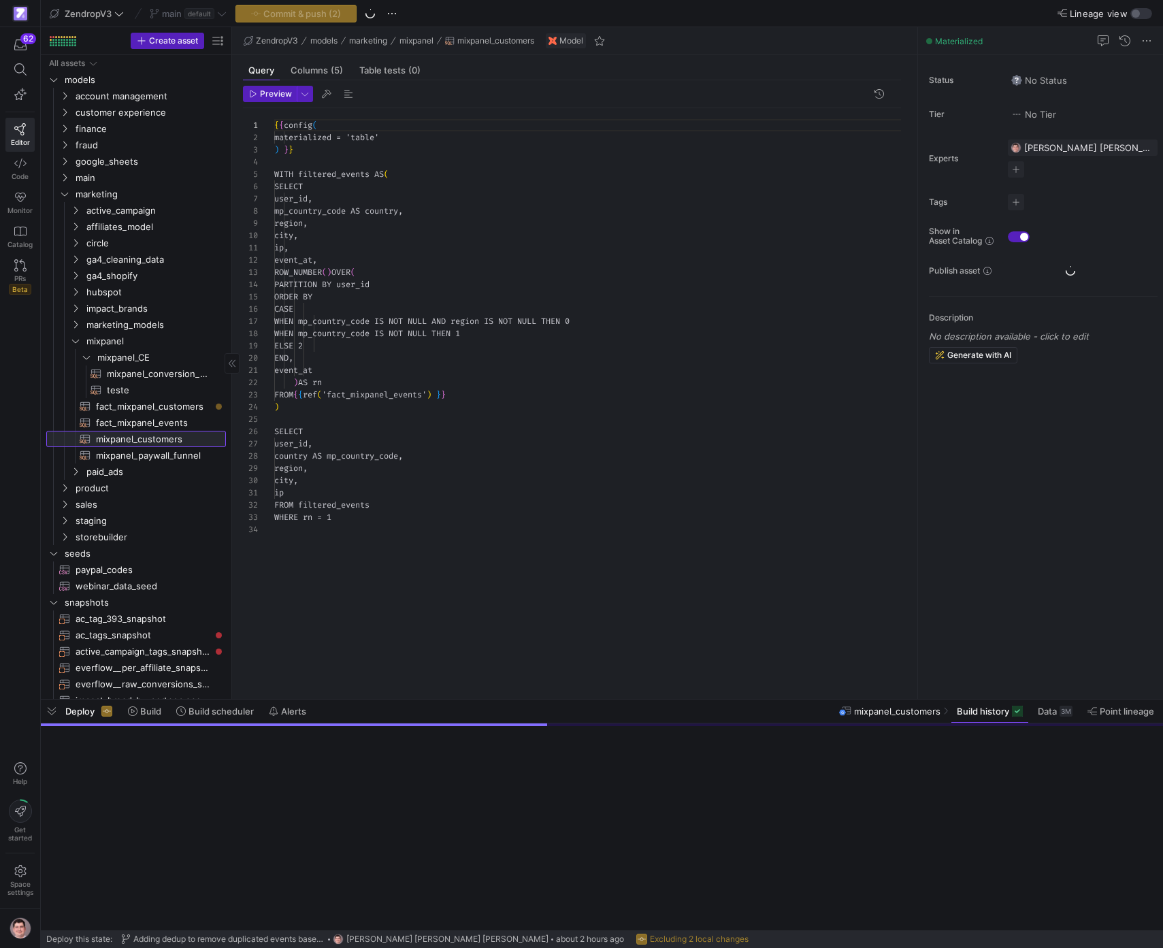
scroll to position [123, 0]
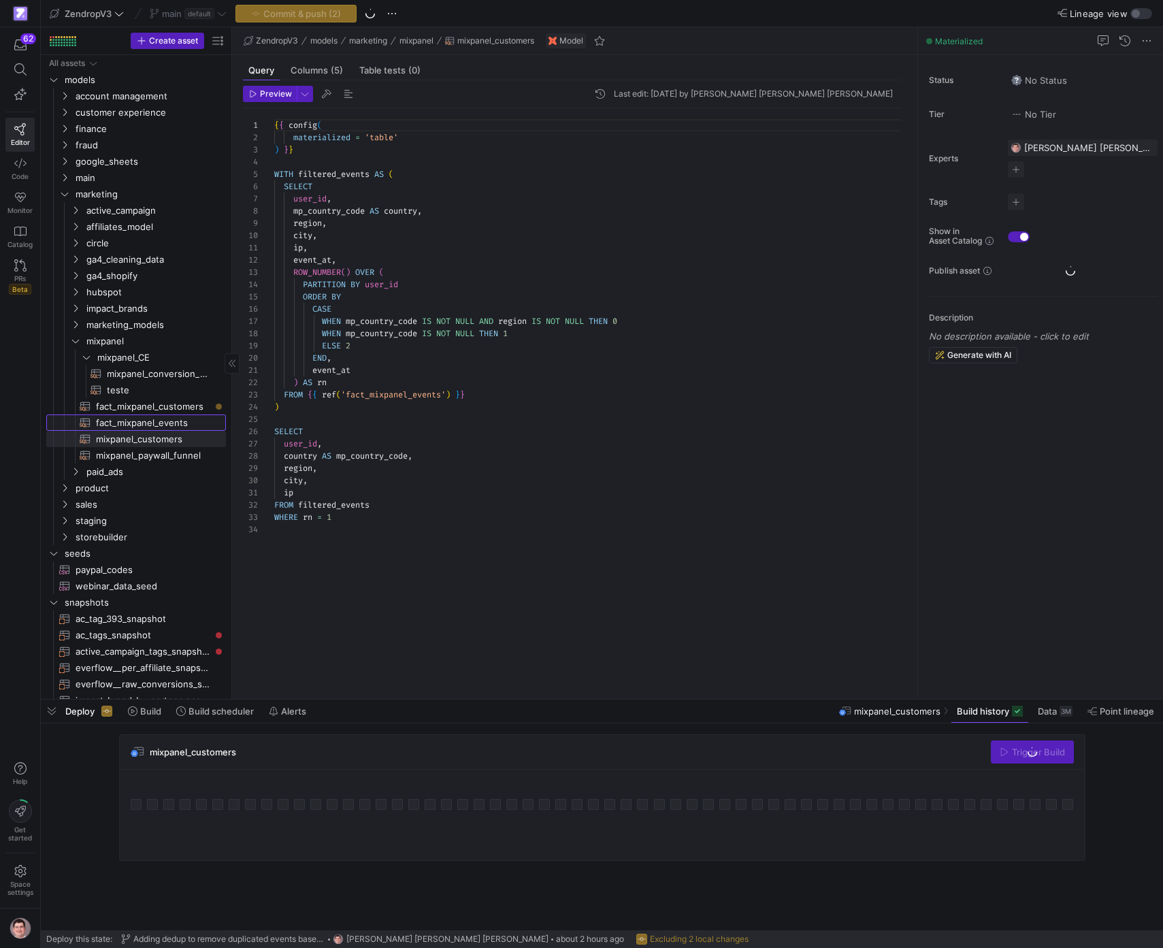
click at [153, 425] on span "fact_mixpanel_events​​​​​​​​​​" at bounding box center [153, 423] width 114 height 16
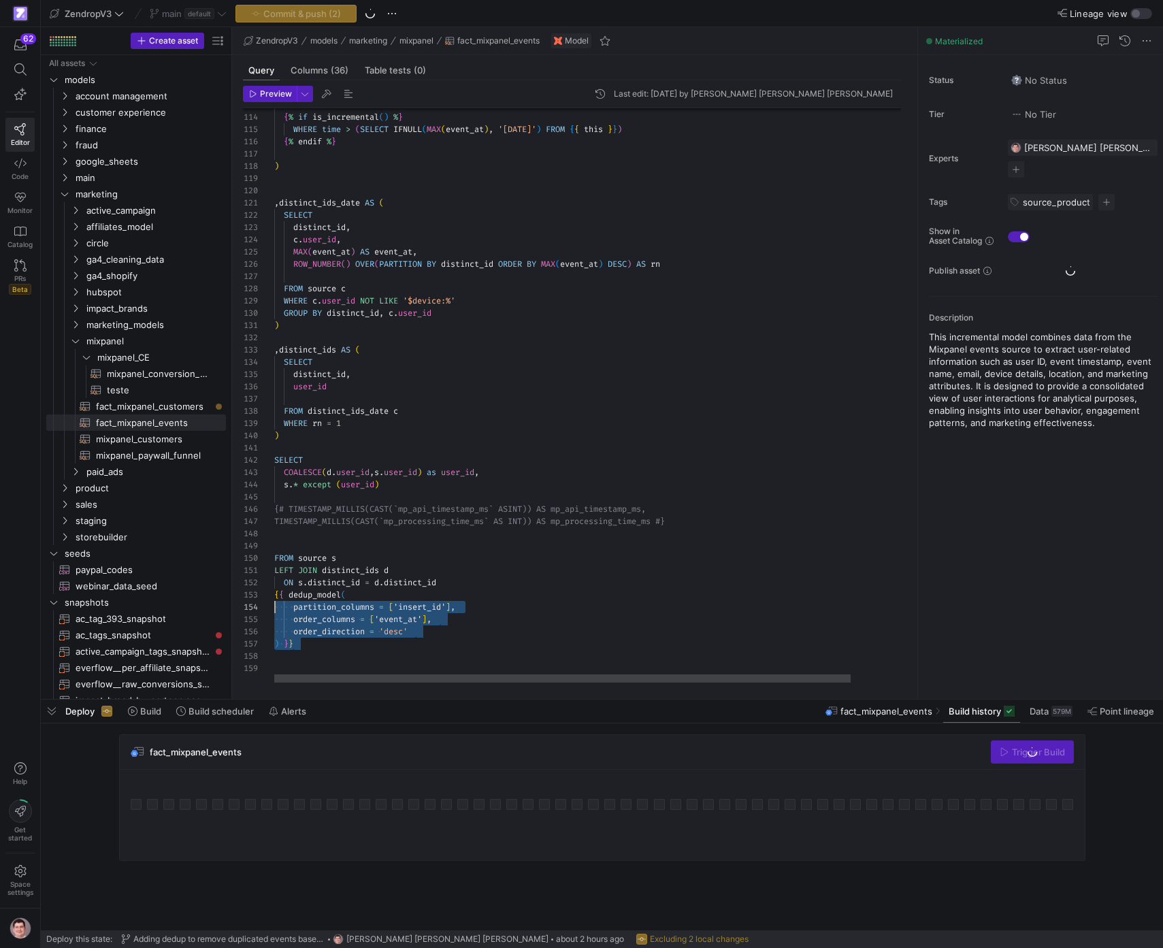
scroll to position [25, 0]
drag, startPoint x: 330, startPoint y: 644, endPoint x: 267, endPoint y: 596, distance: 79.6
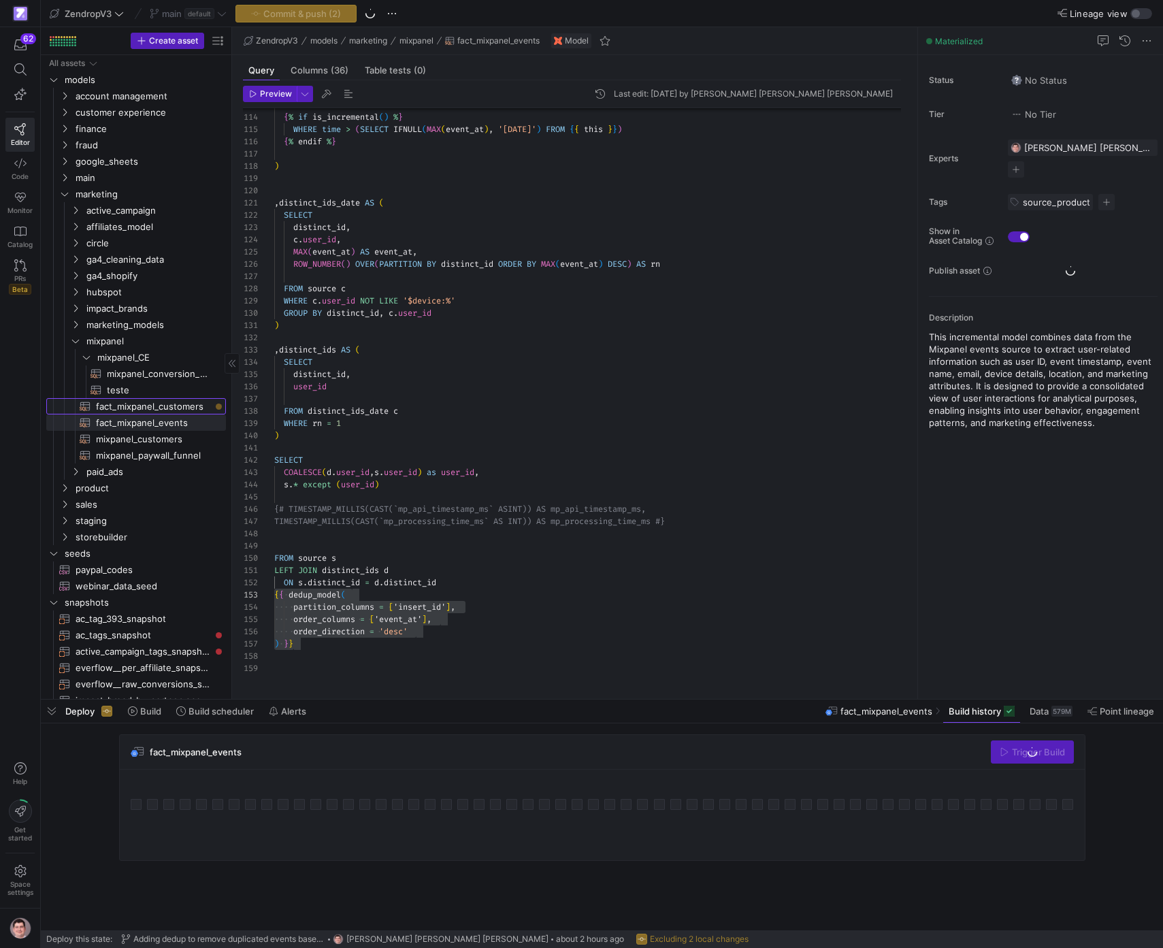
click at [159, 408] on span "fact_mixpanel_customers​​​​​​​​​​" at bounding box center [153, 407] width 114 height 16
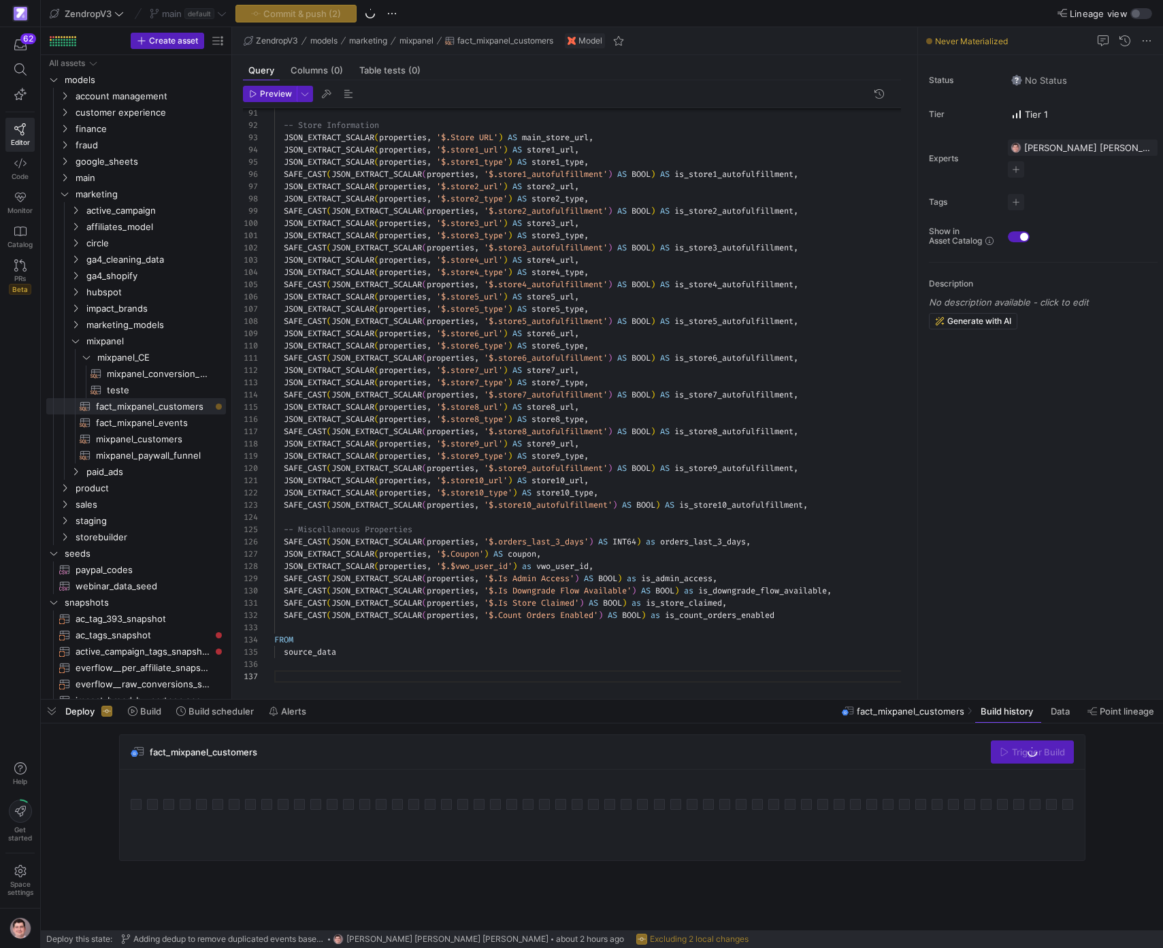
scroll to position [0, 20]
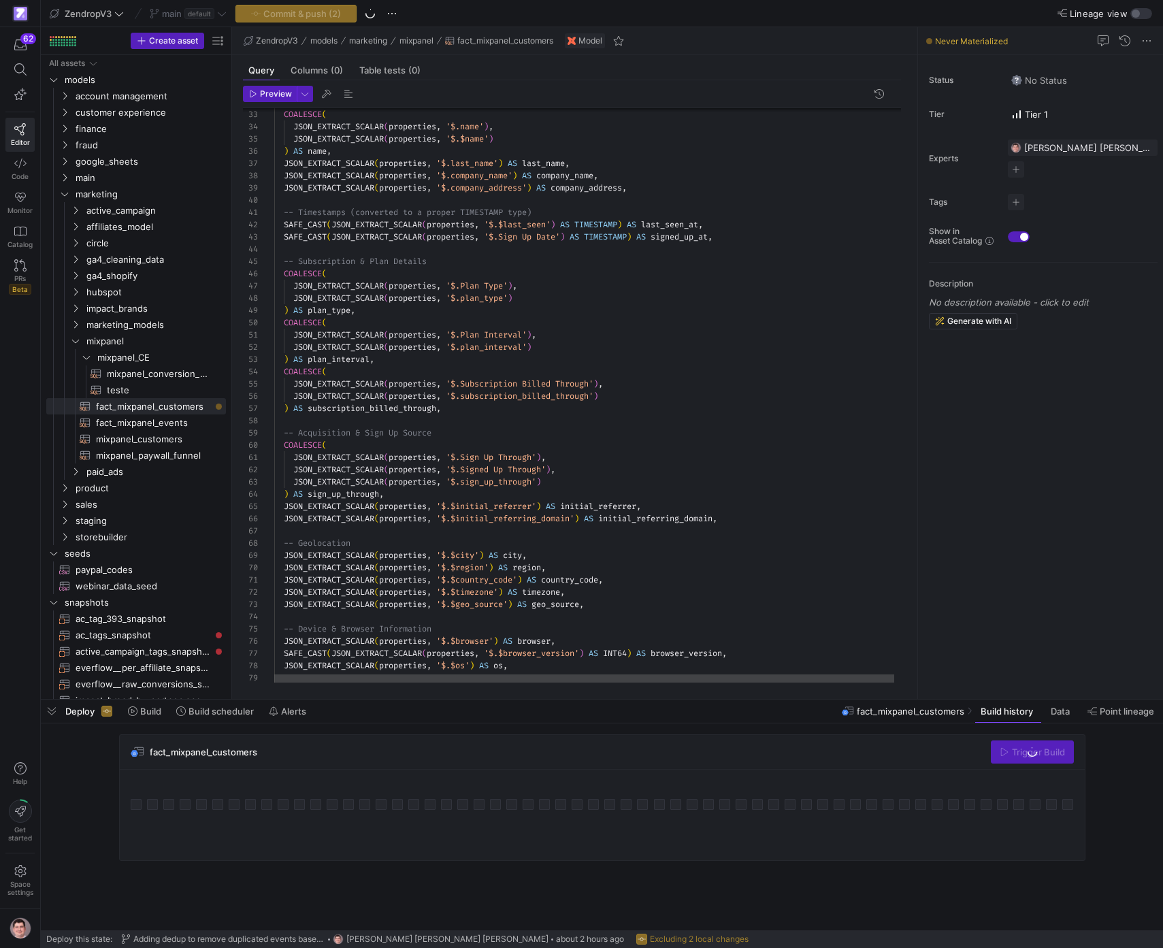
scroll to position [12, 289]
click at [601, 474] on div "SAFE_CAST ( JSON_EXTRACT_SCALAR ( properties , '$.$browser_version' ) AS INT64 …" at bounding box center [597, 578] width 646 height 1747
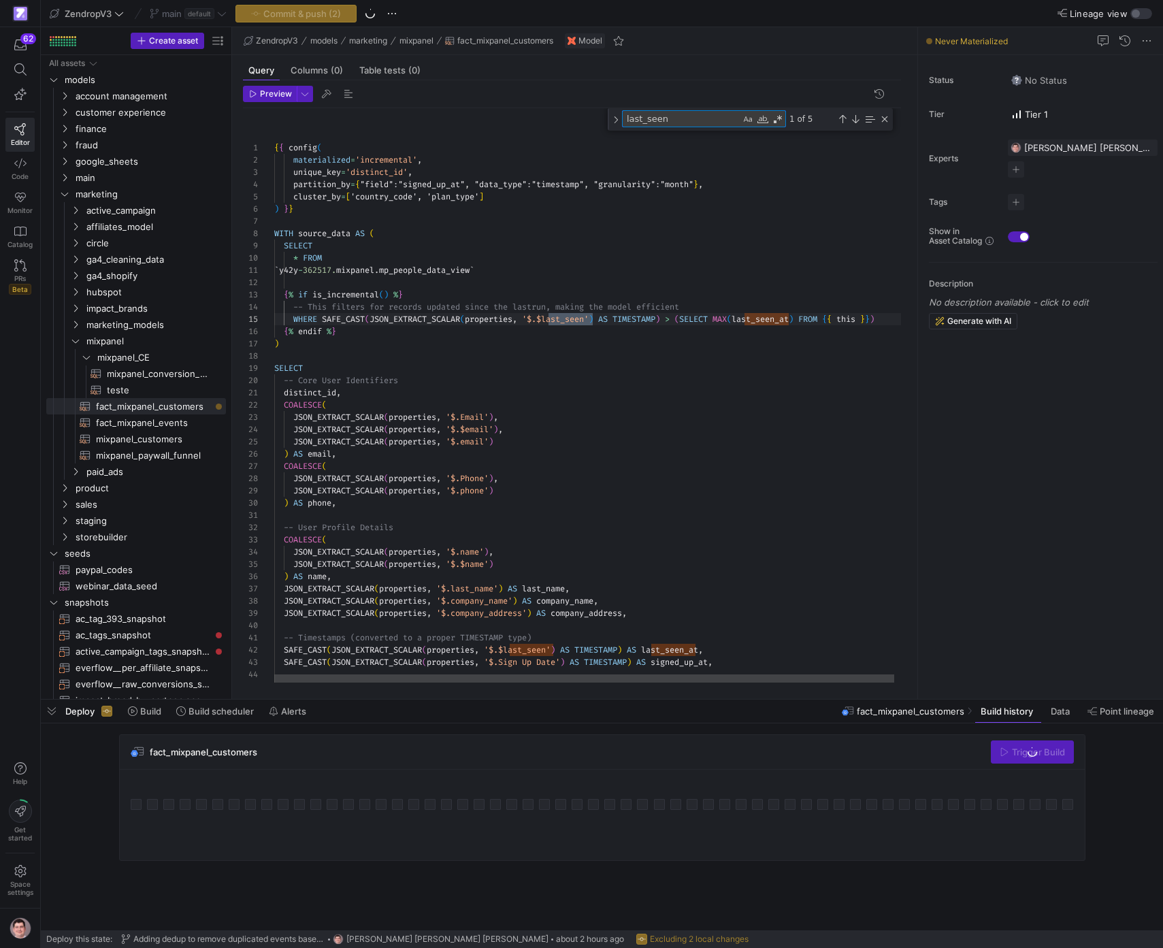
scroll to position [123, 319]
type textarea "last_seen"
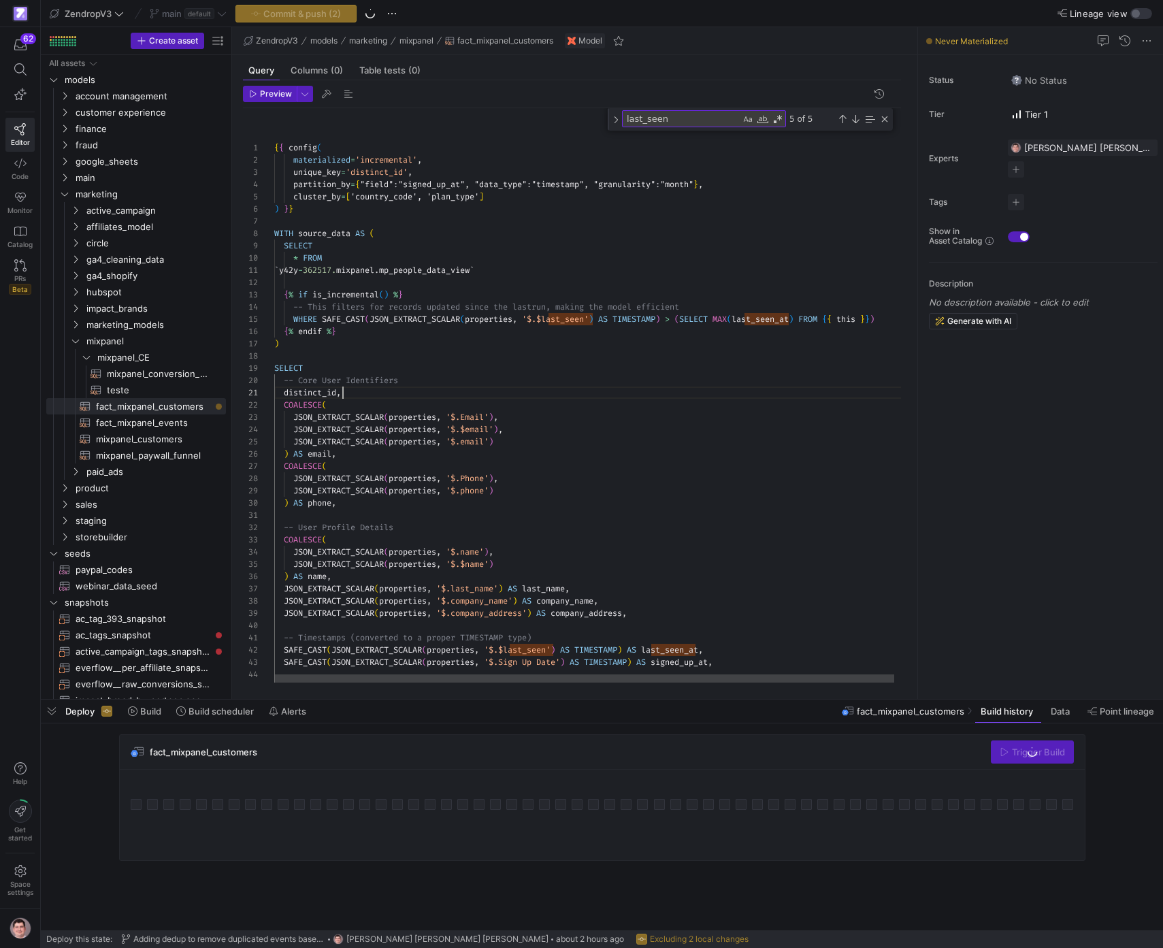
scroll to position [0, 69]
click at [884, 120] on div "Close (Escape)" at bounding box center [884, 119] width 11 height 11
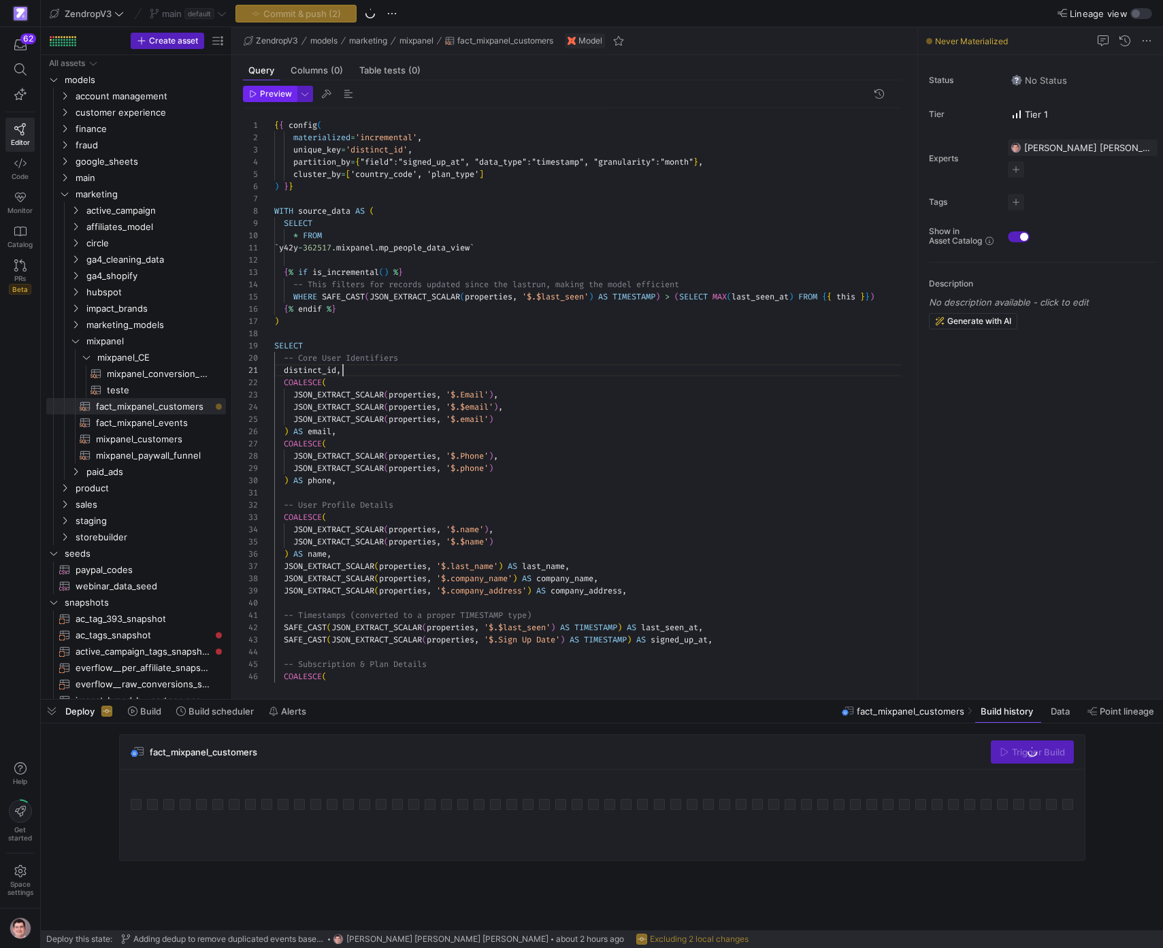
click at [285, 101] on span "button" at bounding box center [270, 93] width 52 height 15
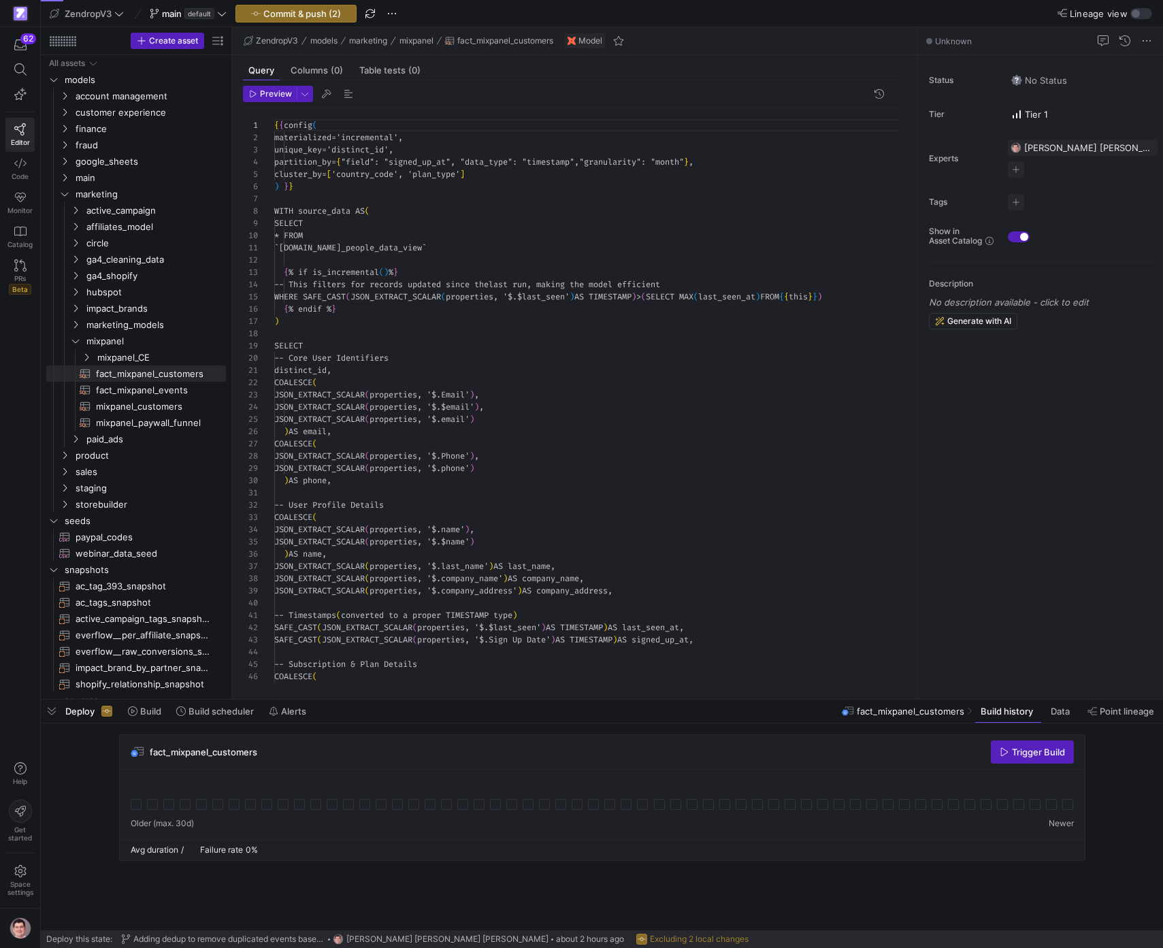
scroll to position [123, 0]
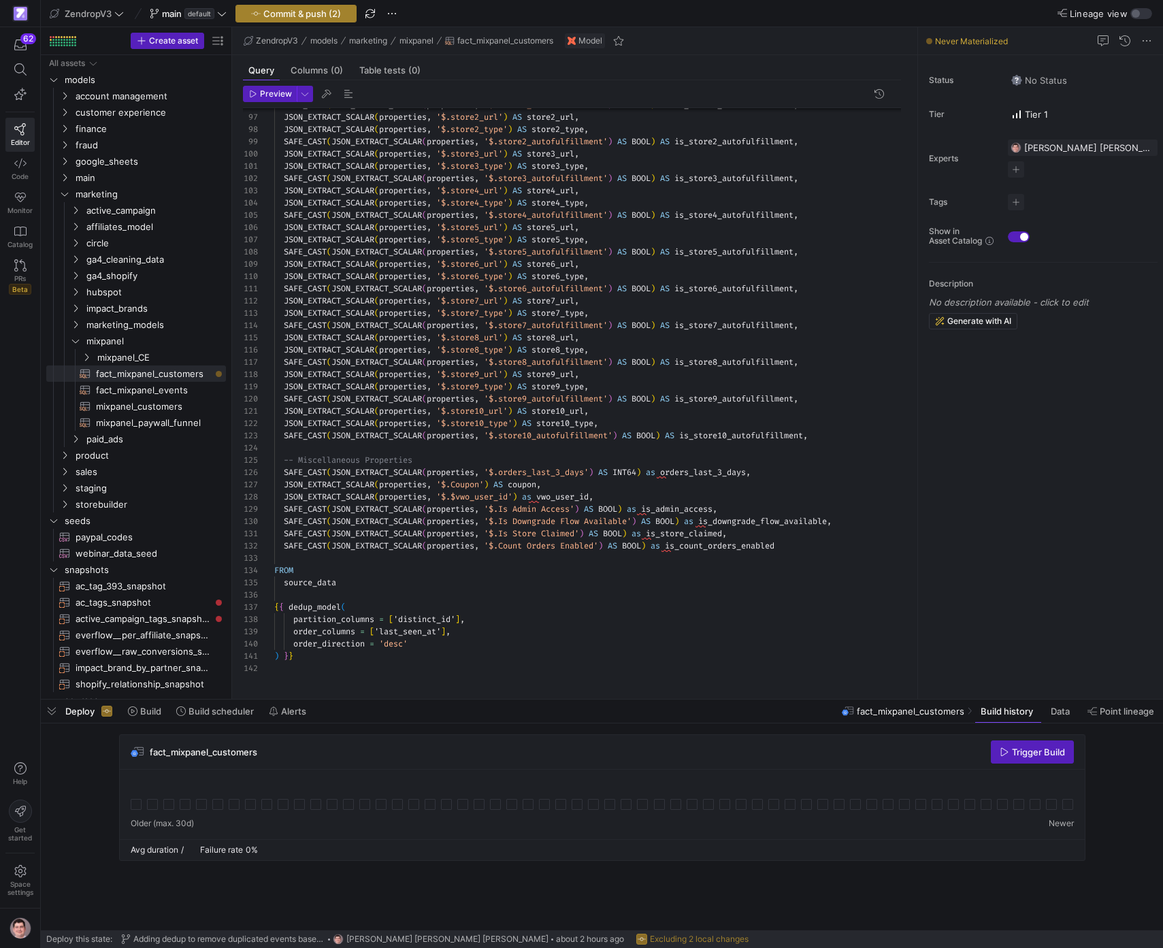
click at [322, 19] on span "button" at bounding box center [296, 13] width 120 height 16
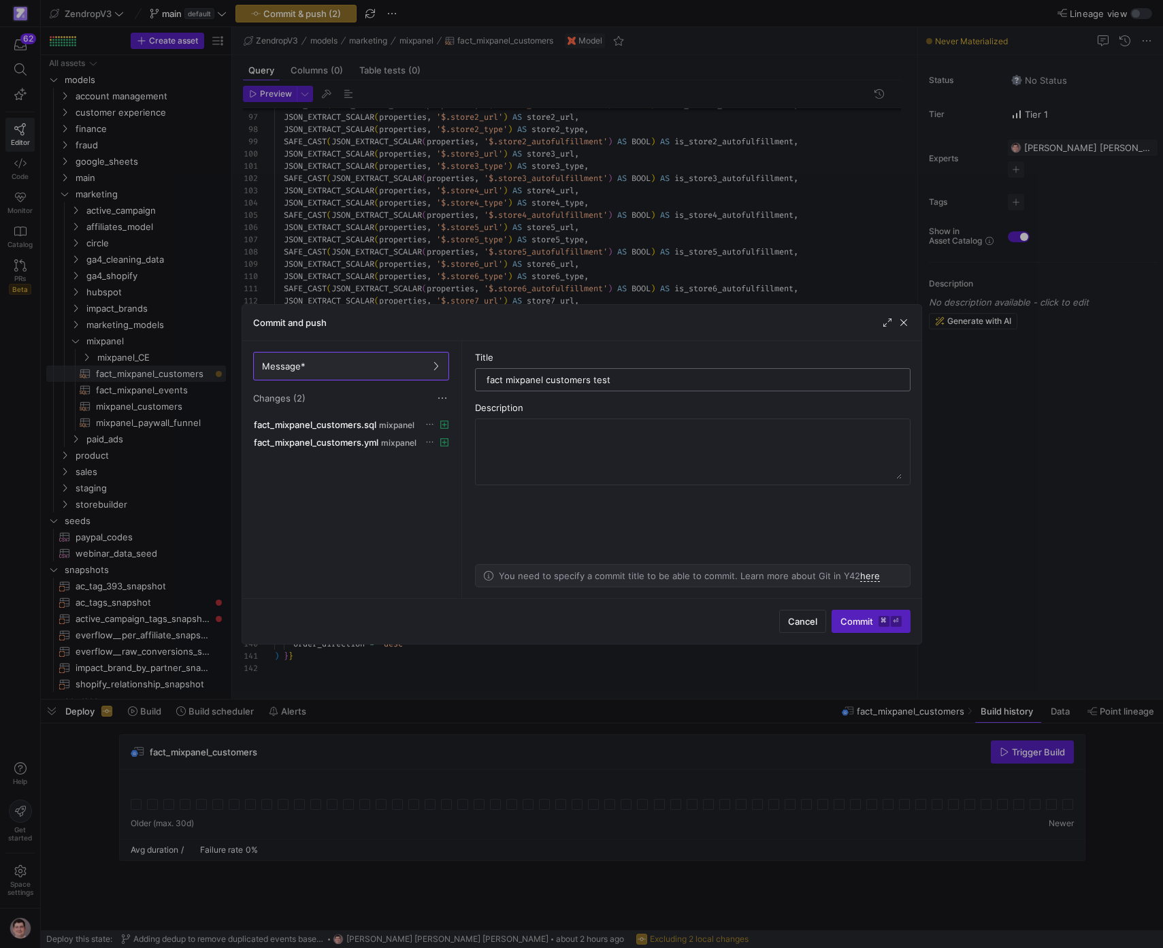
type input "fact mixpanel customers test"
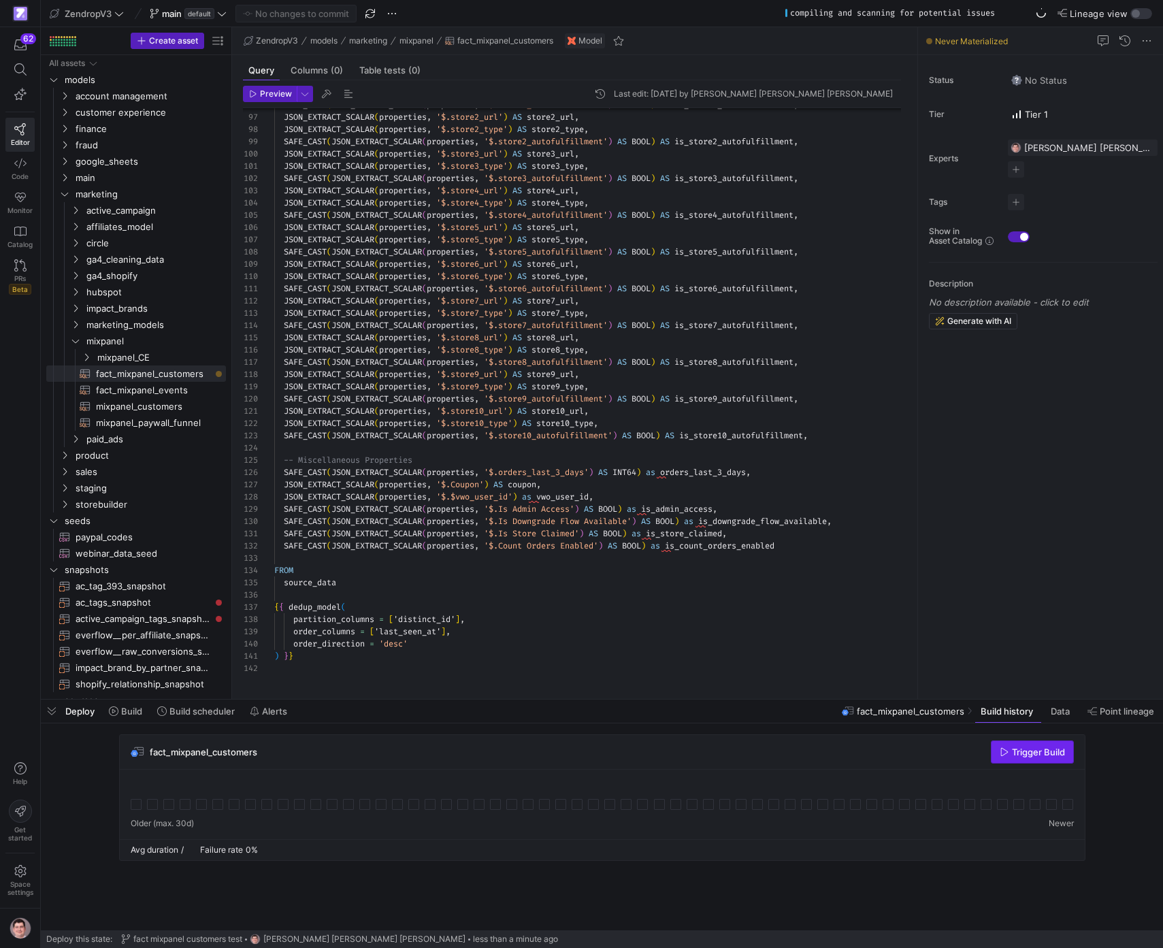
click at [1063, 758] on span "Trigger Build" at bounding box center [1038, 752] width 53 height 11
click at [140, 805] on icon at bounding box center [136, 804] width 11 height 11
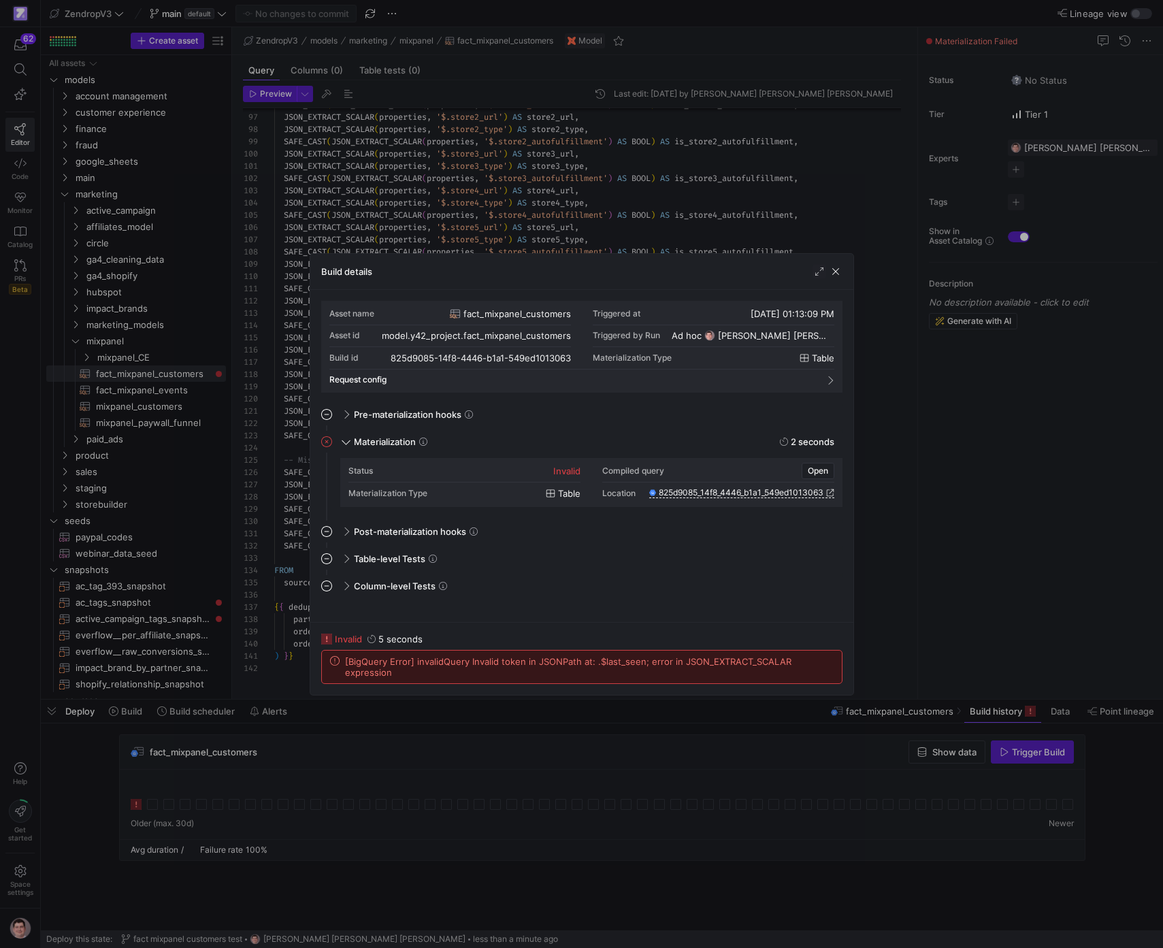
click at [530, 675] on span "[BigQuery Error] invalidQuery Invalid token in JSONPath at: .$last_seen; error …" at bounding box center [589, 667] width 489 height 22
drag, startPoint x: 364, startPoint y: 205, endPoint x: 339, endPoint y: 212, distance: 25.4
click at [364, 205] on div at bounding box center [581, 474] width 1163 height 948
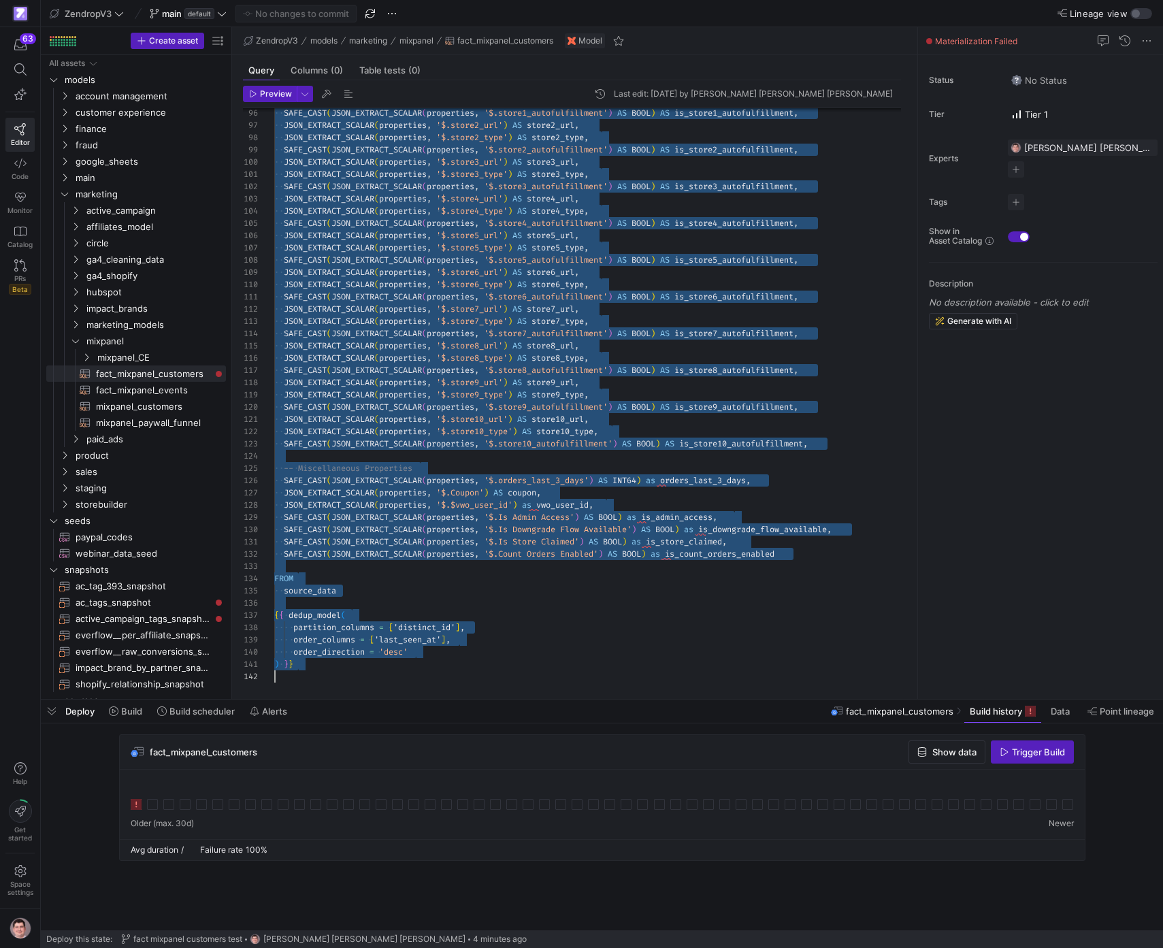
scroll to position [61, 64]
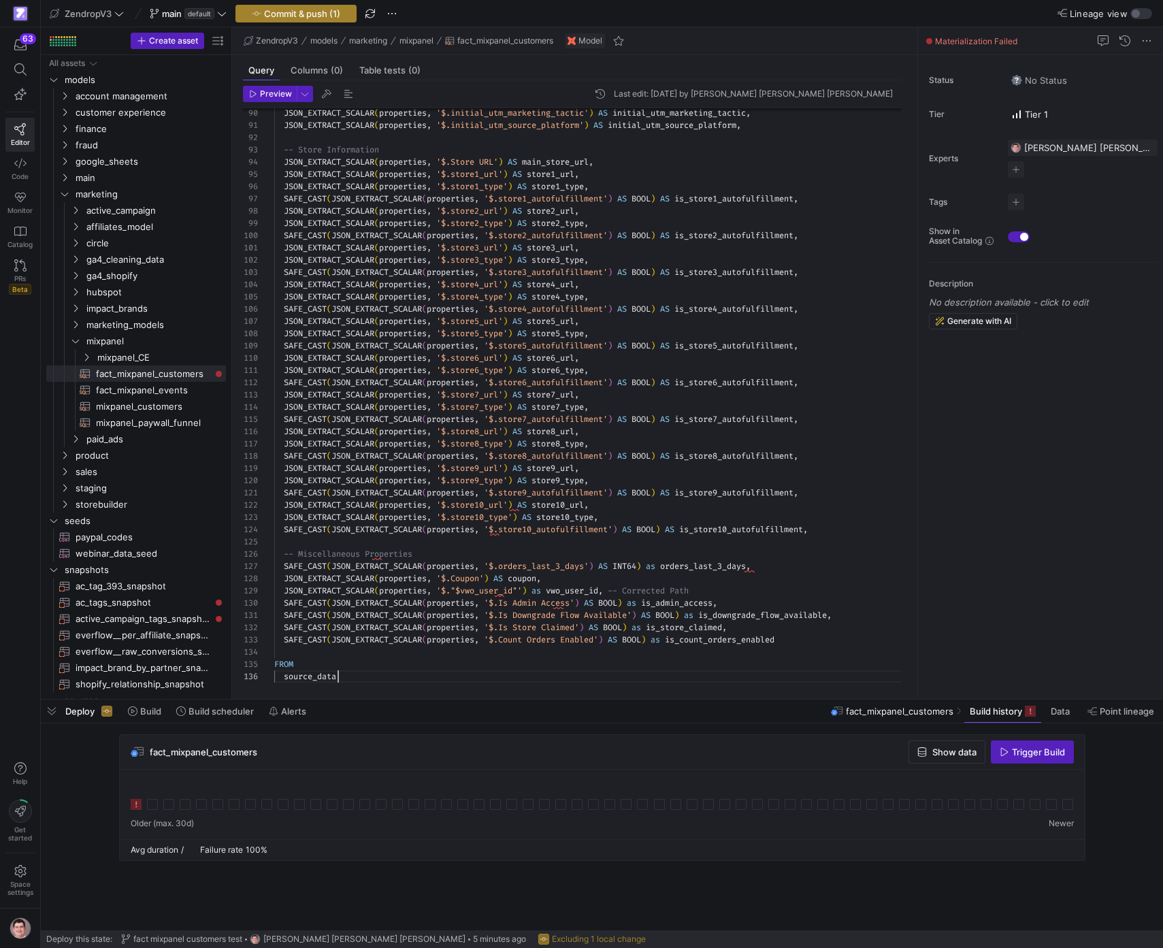
click at [302, 20] on span "button" at bounding box center [296, 13] width 120 height 16
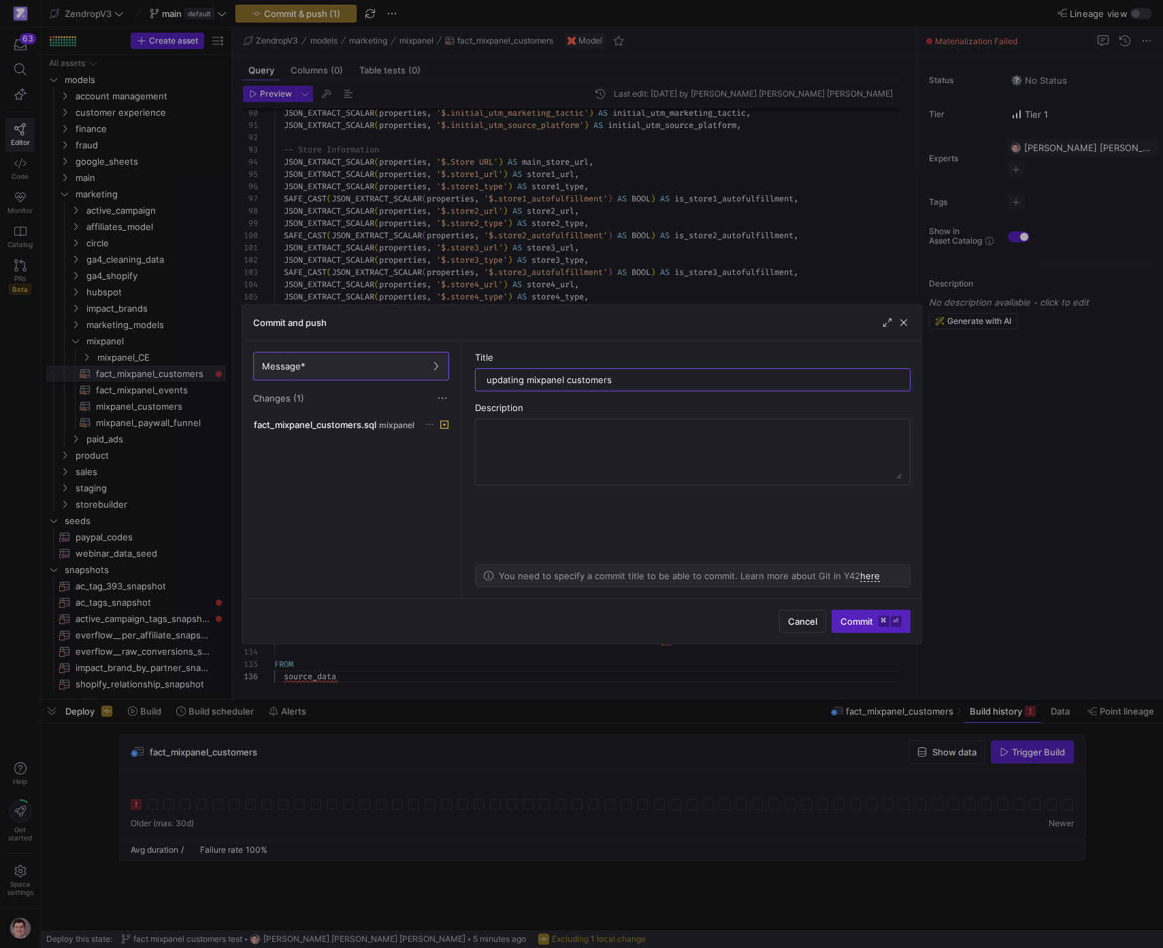
type input "updating mixpanel customers"
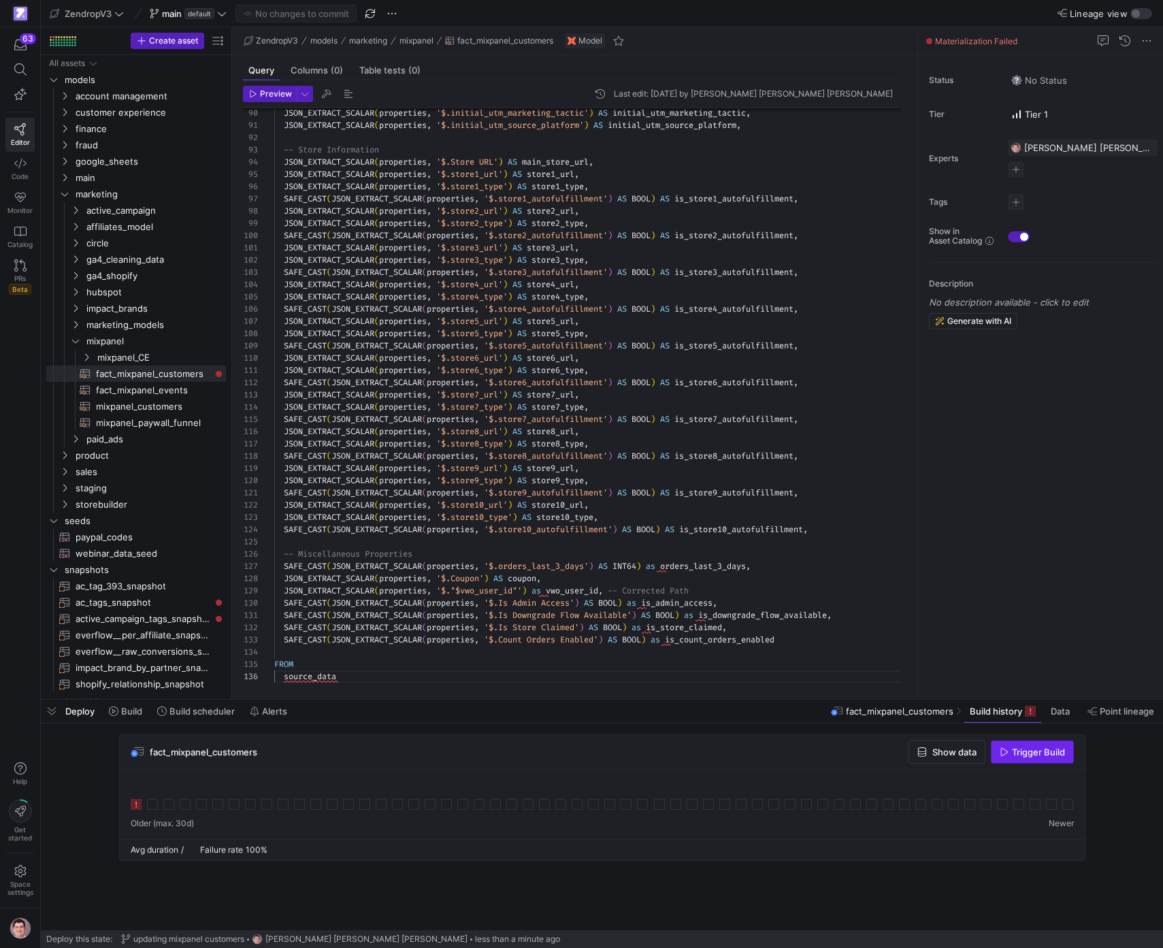
click at [1016, 756] on span "Trigger Build" at bounding box center [1038, 752] width 53 height 11
click at [161, 807] on div at bounding box center [602, 797] width 943 height 33
click at [157, 807] on icon at bounding box center [152, 804] width 11 height 11
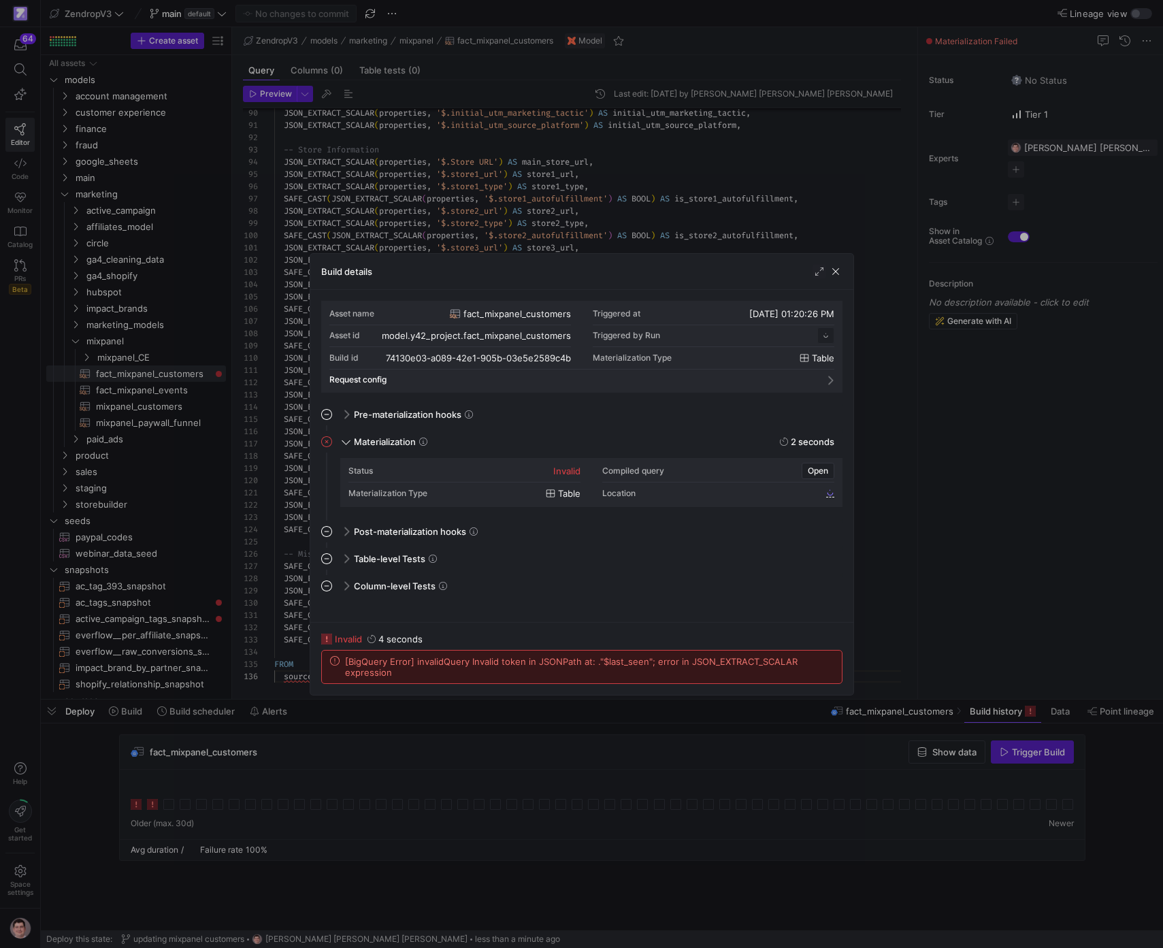
scroll to position [123, 0]
click at [603, 659] on span "[BigQuery Error] invalidQuery Invalid token in JSONPath at: ."$last_seen"; erro…" at bounding box center [589, 667] width 489 height 22
click at [643, 157] on div at bounding box center [581, 474] width 1163 height 948
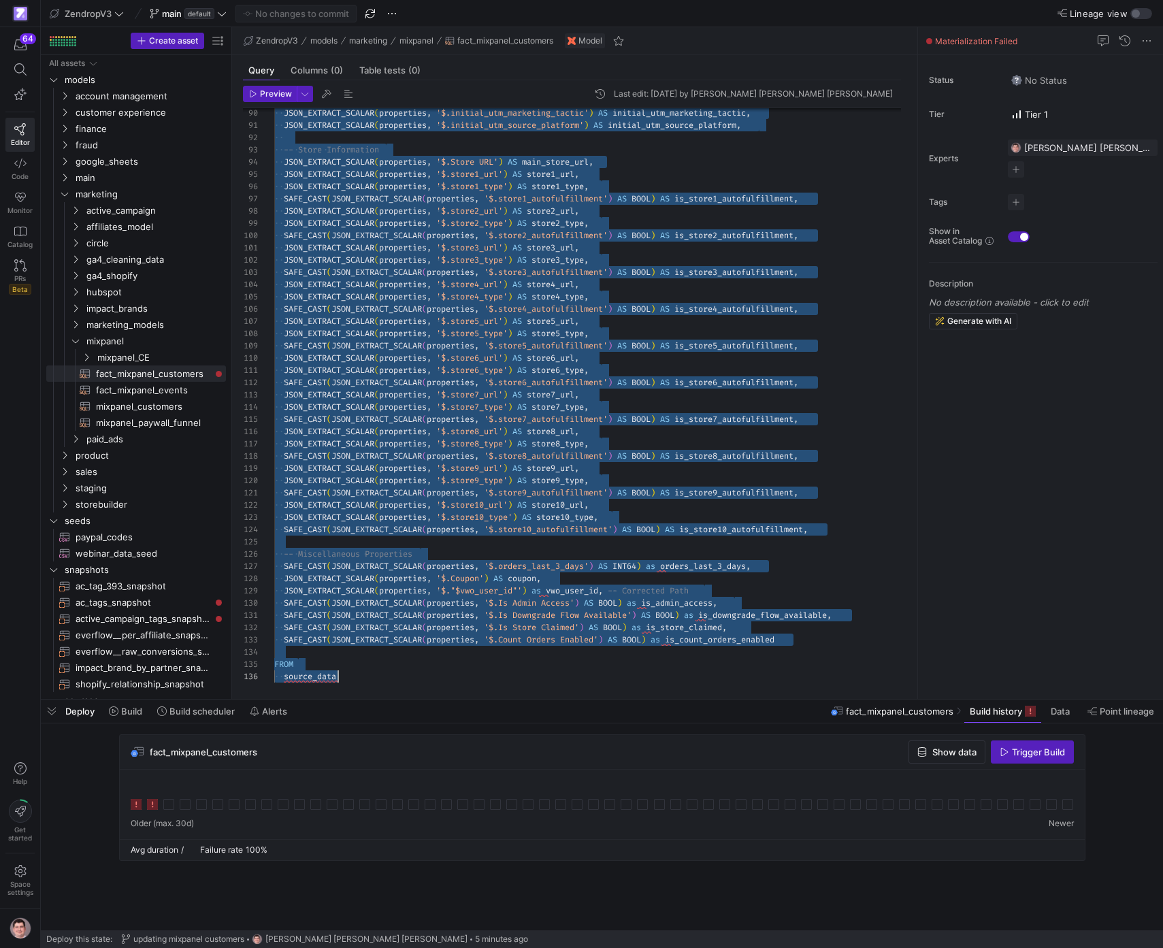
scroll to position [49, 64]
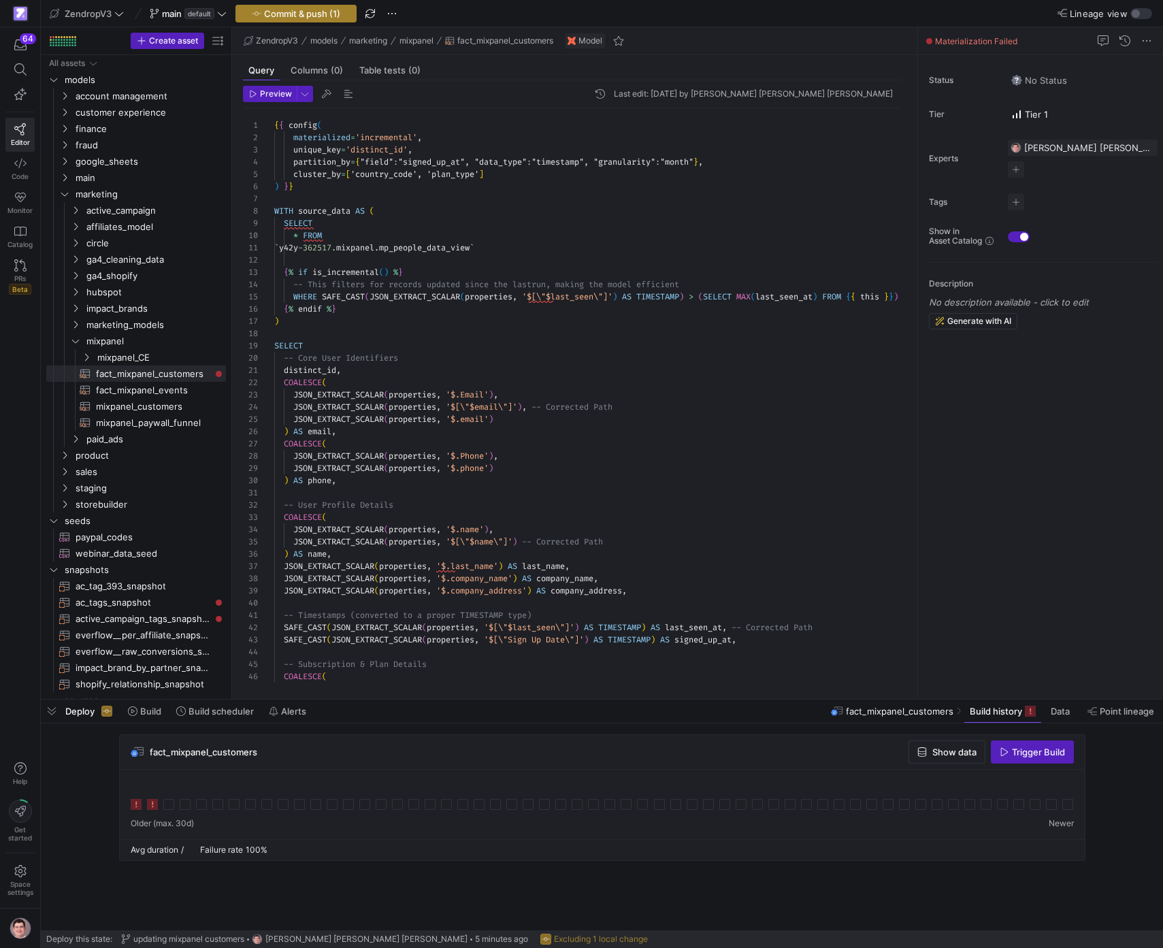
click at [321, 12] on span "Commit & push (1)" at bounding box center [302, 13] width 76 height 11
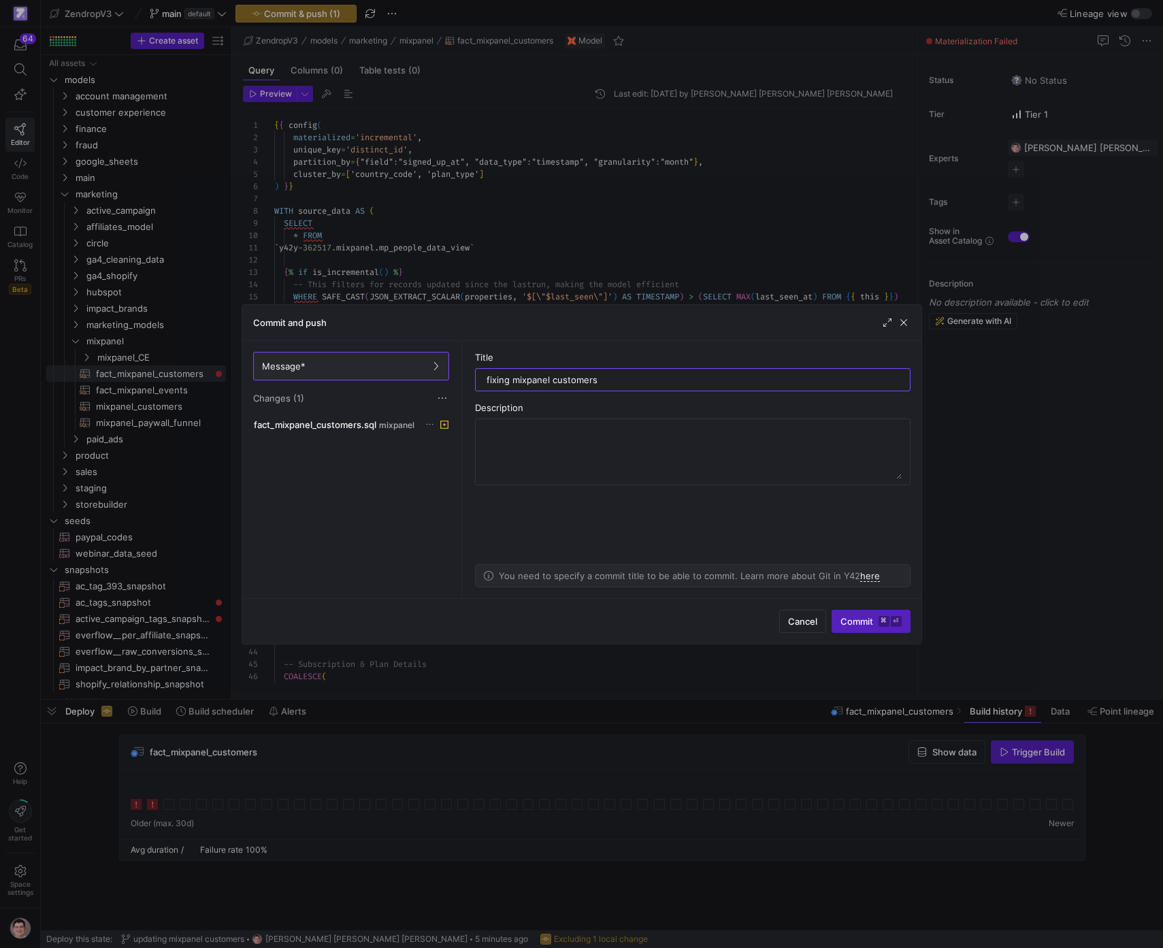
type input "fixing mixpanel customers"
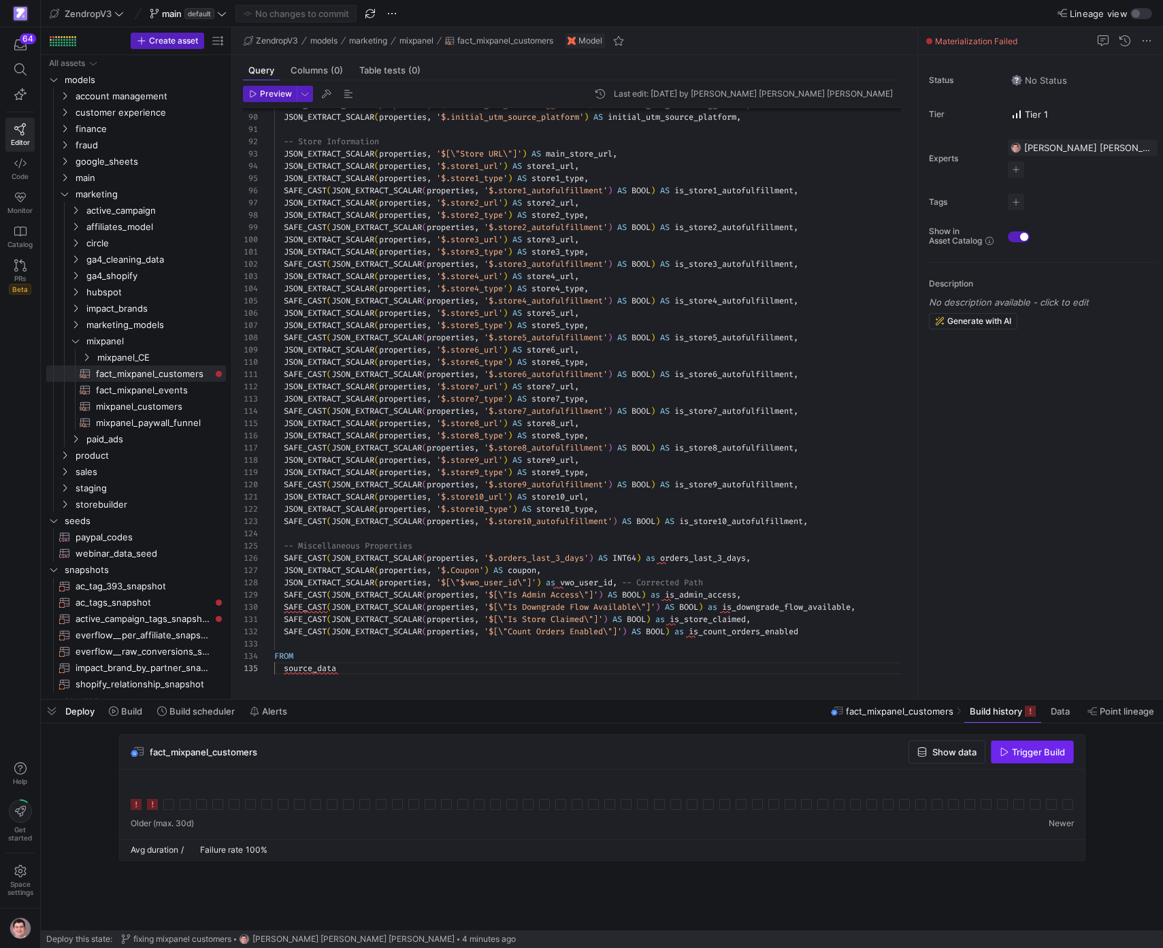
click at [1031, 750] on span "Trigger Build" at bounding box center [1038, 752] width 53 height 11
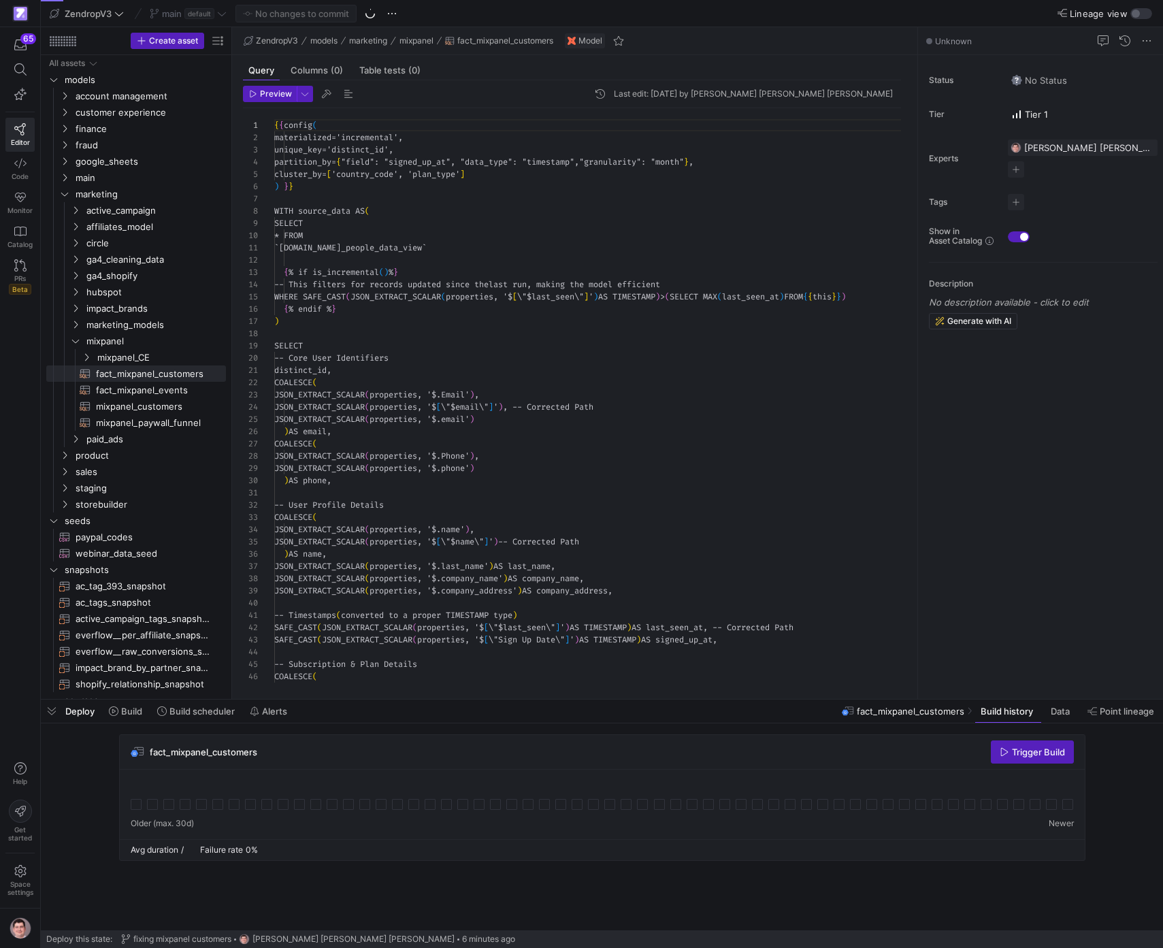
scroll to position [123, 0]
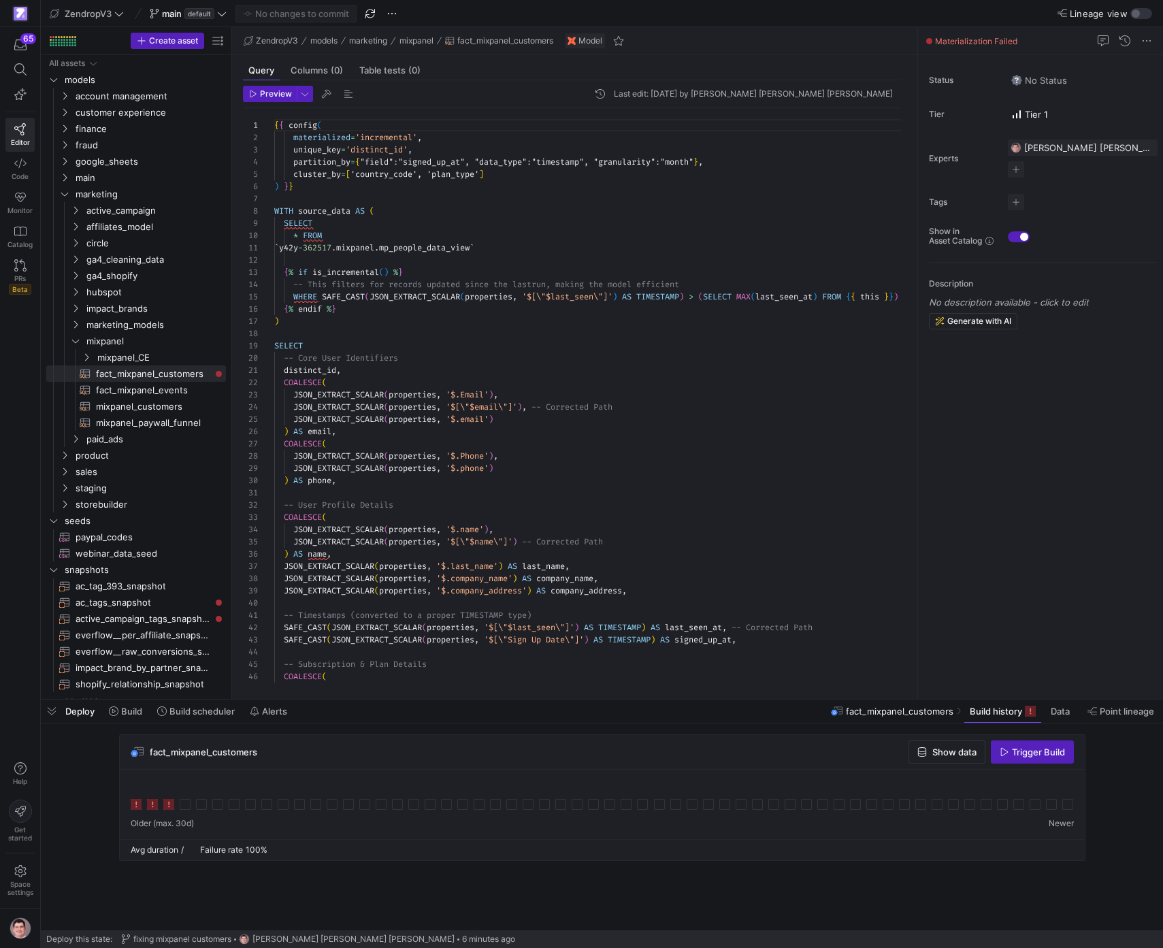
click at [172, 806] on icon at bounding box center [168, 804] width 11 height 11
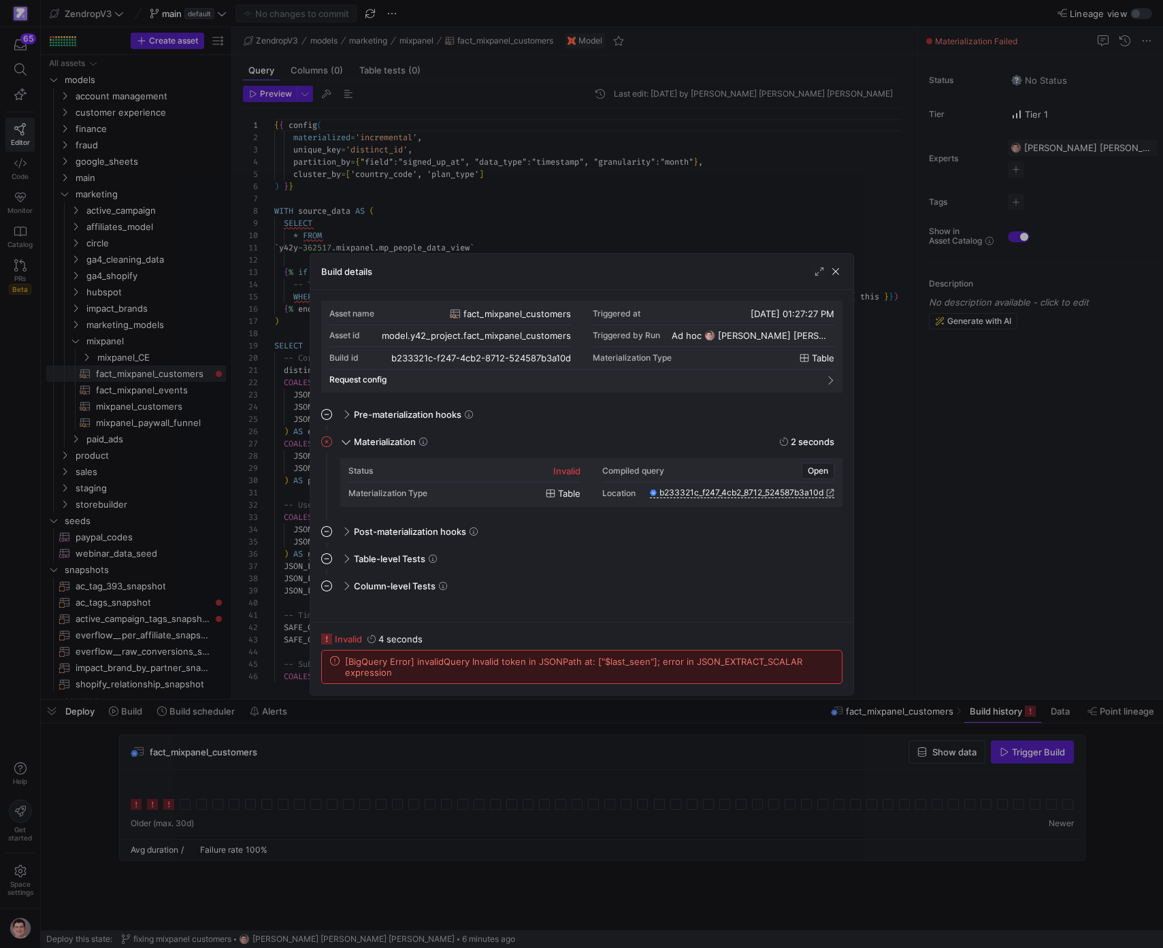
click at [558, 659] on span "[BigQuery Error] invalidQuery Invalid token in JSONPath at: ["$last_seen"]; err…" at bounding box center [589, 667] width 489 height 22
click at [558, 658] on span "[BigQuery Error] invalidQuery Invalid token in JSONPath at: ["$last_seen"]; err…" at bounding box center [589, 667] width 489 height 22
click at [899, 434] on div at bounding box center [581, 474] width 1163 height 948
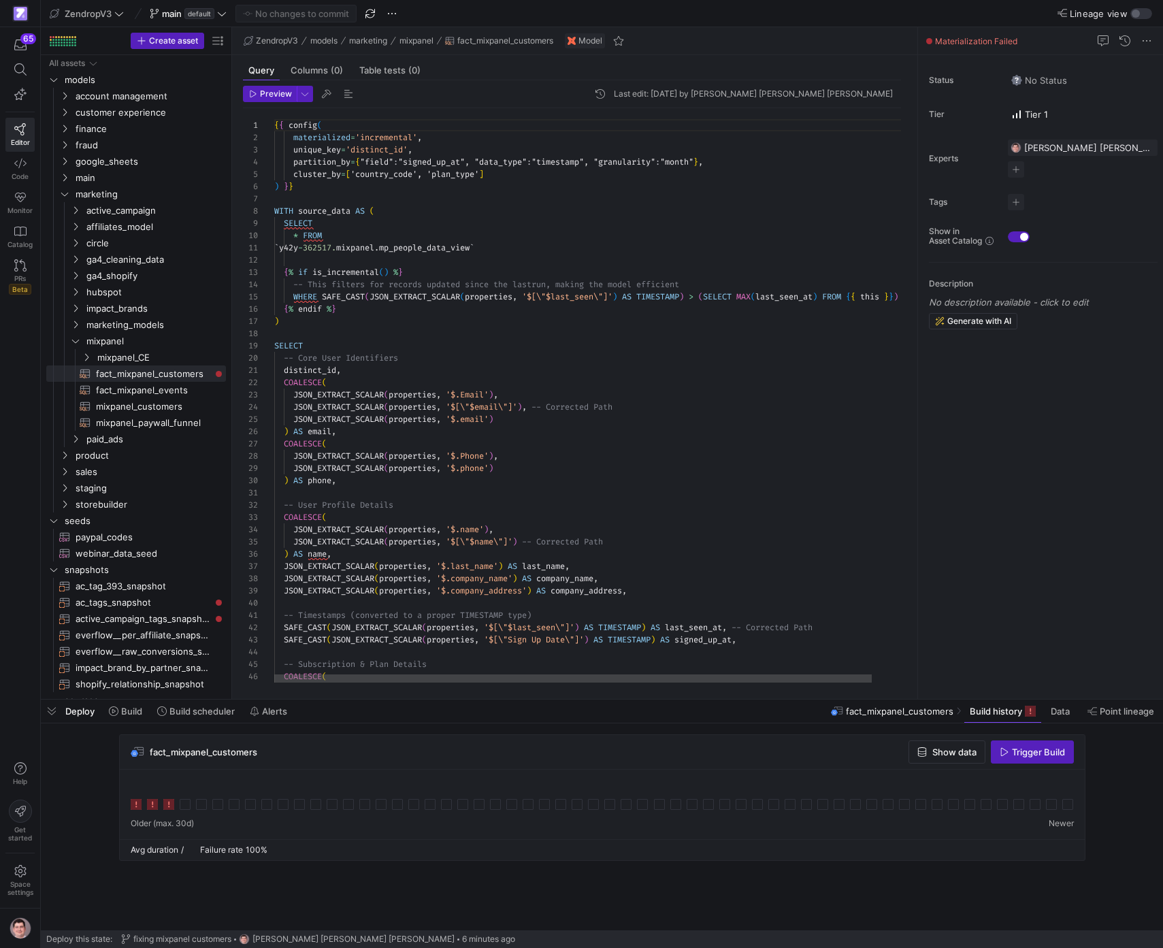
click at [656, 426] on div "{ { config ( materialized = 'incremental' , unique_key = 'distinct_id' , partit…" at bounding box center [609, 950] width 671 height 1685
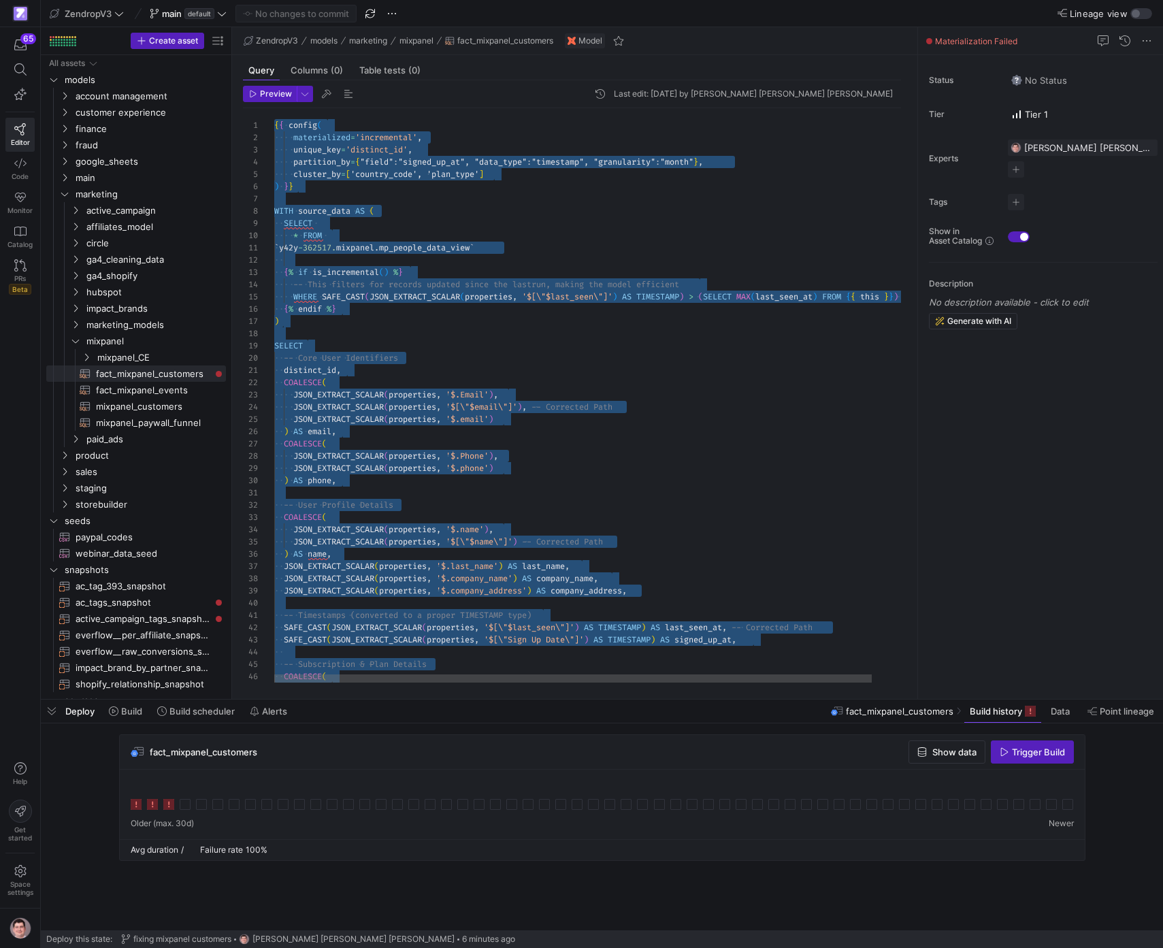
scroll to position [49, 64]
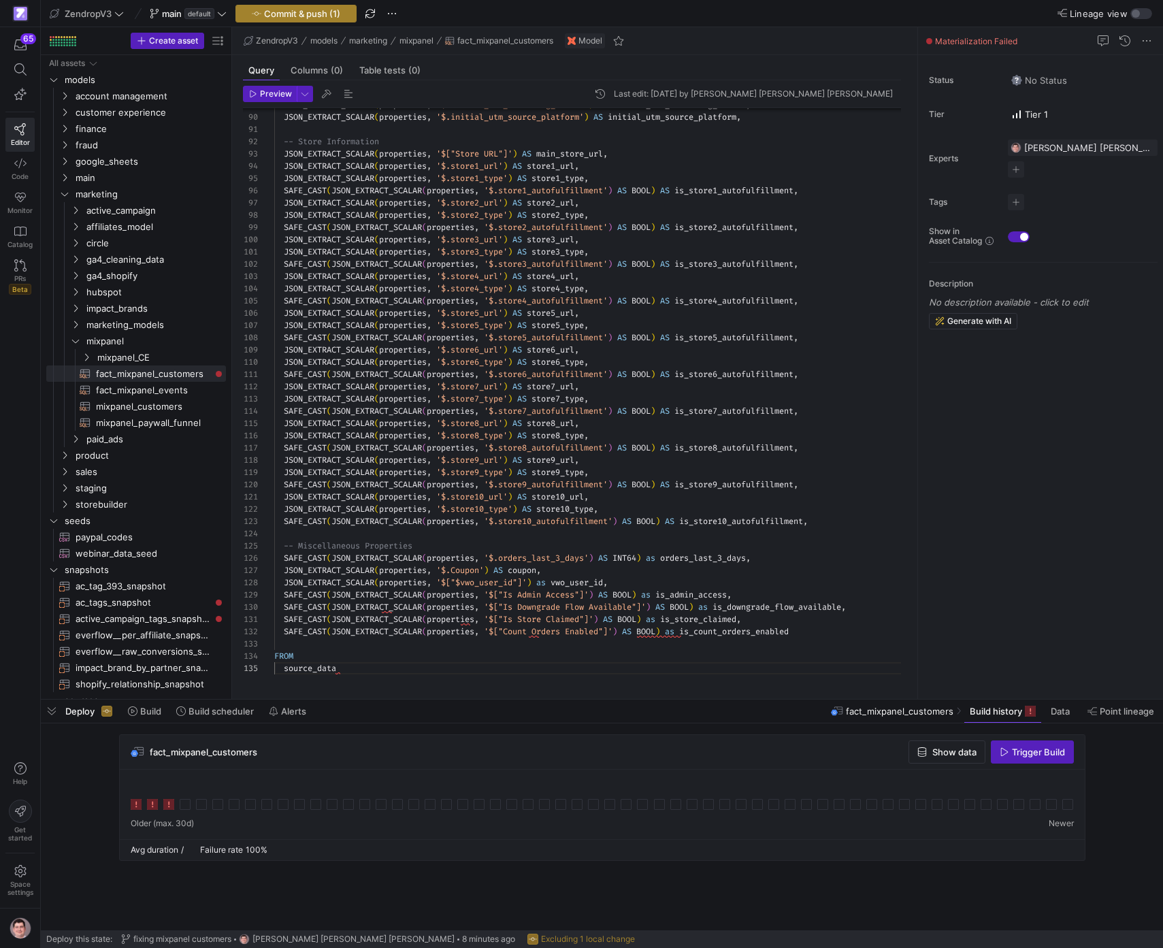
click at [311, 18] on span "Commit & push (1)" at bounding box center [302, 13] width 76 height 11
click at [279, 97] on span "Preview" at bounding box center [276, 94] width 32 height 10
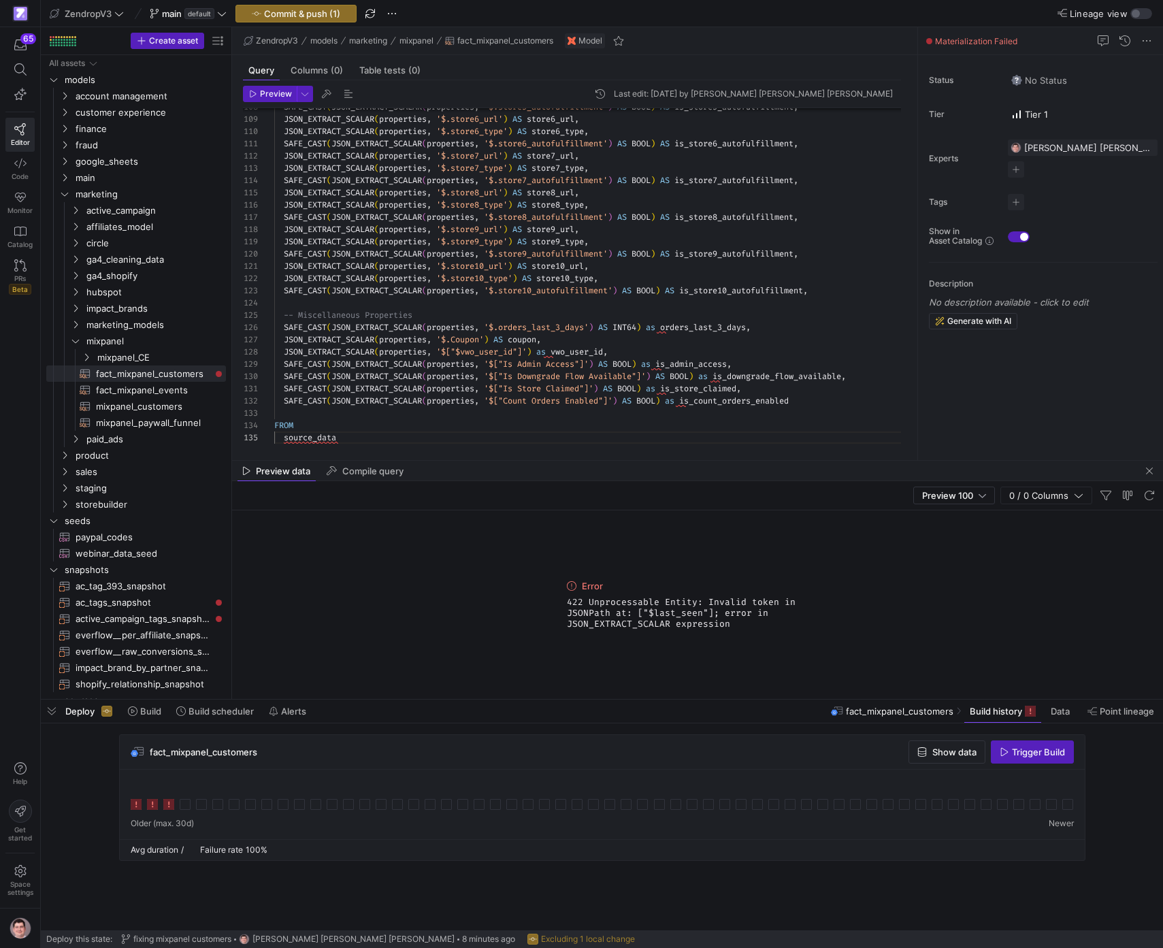
click at [690, 610] on span "422 Unprocessable Entity: Invalid token in JSONPath at: ["$last_seen"]; error i…" at bounding box center [697, 613] width 261 height 33
click at [690, 611] on span "422 Unprocessable Entity: Invalid token in JSONPath at: ["$last_seen"]; error i…" at bounding box center [697, 613] width 261 height 33
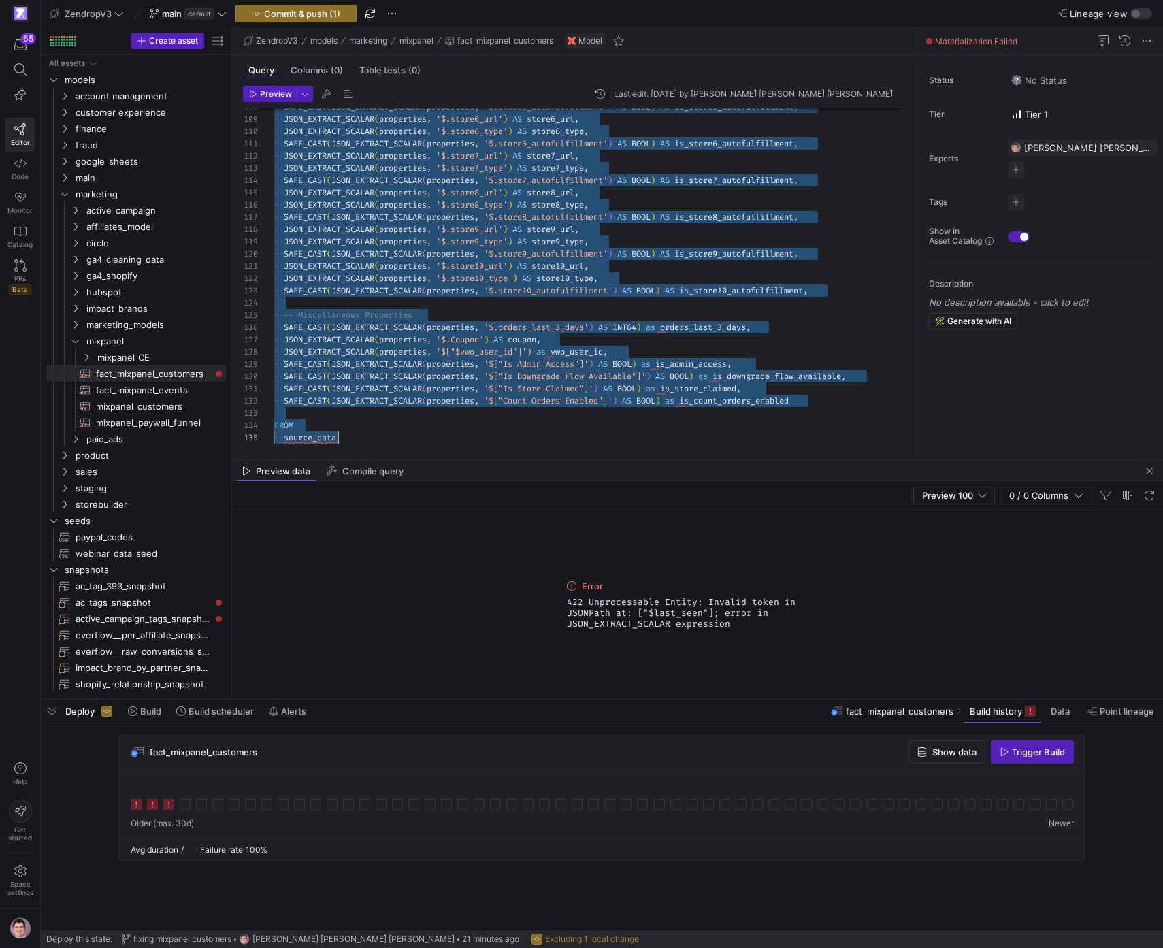
scroll to position [49, 64]
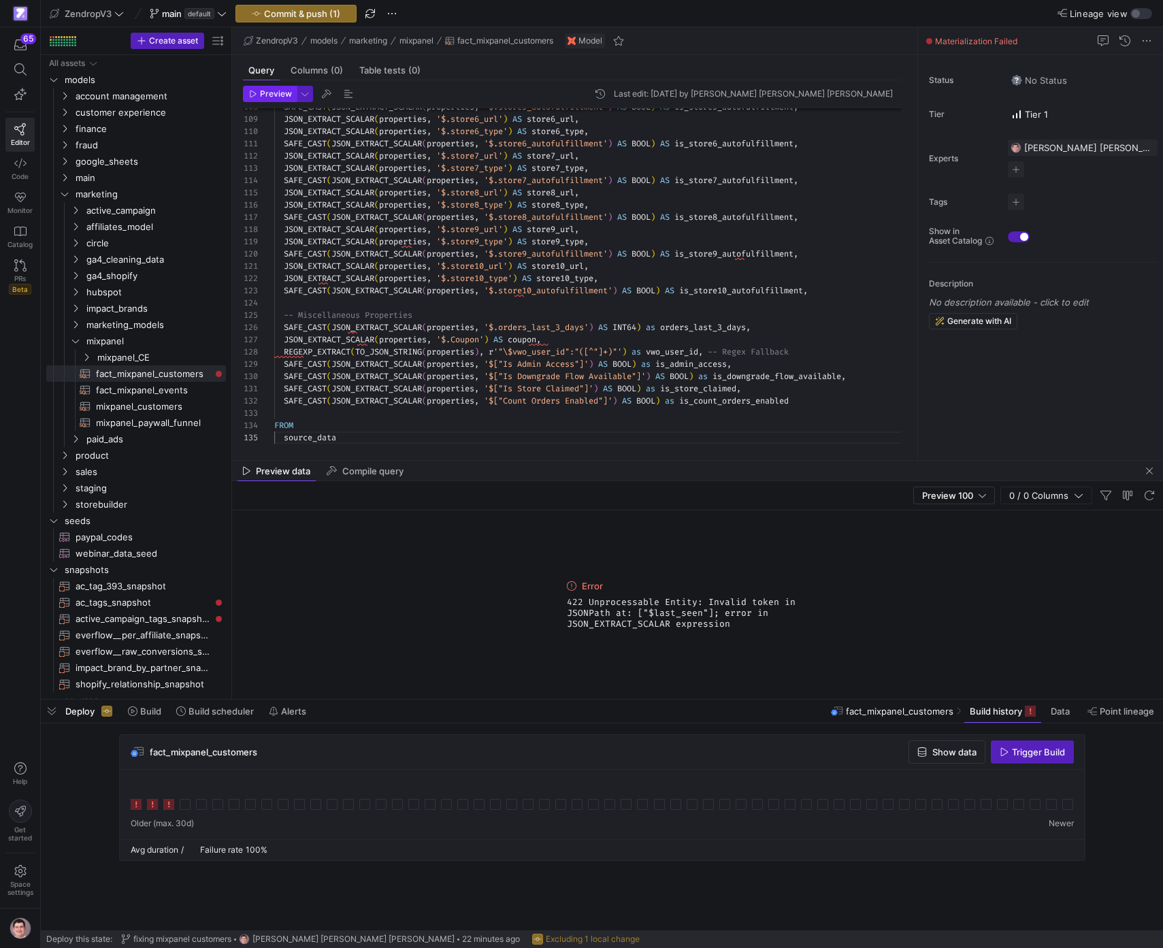
click at [287, 93] on span "Preview" at bounding box center [276, 94] width 32 height 10
drag, startPoint x: 805, startPoint y: 629, endPoint x: 562, endPoint y: 589, distance: 245.6
click at [562, 589] on div "Error Invalid token in JSONPath at: ["Sign Up Date"]; error in JSON_EXTRACT_SCA…" at bounding box center [698, 605] width 272 height 189
copy div "Error Invalid token in JSONPath at: ["Sign Up Date"]; error in JSON_EXTRACT_SCA…"
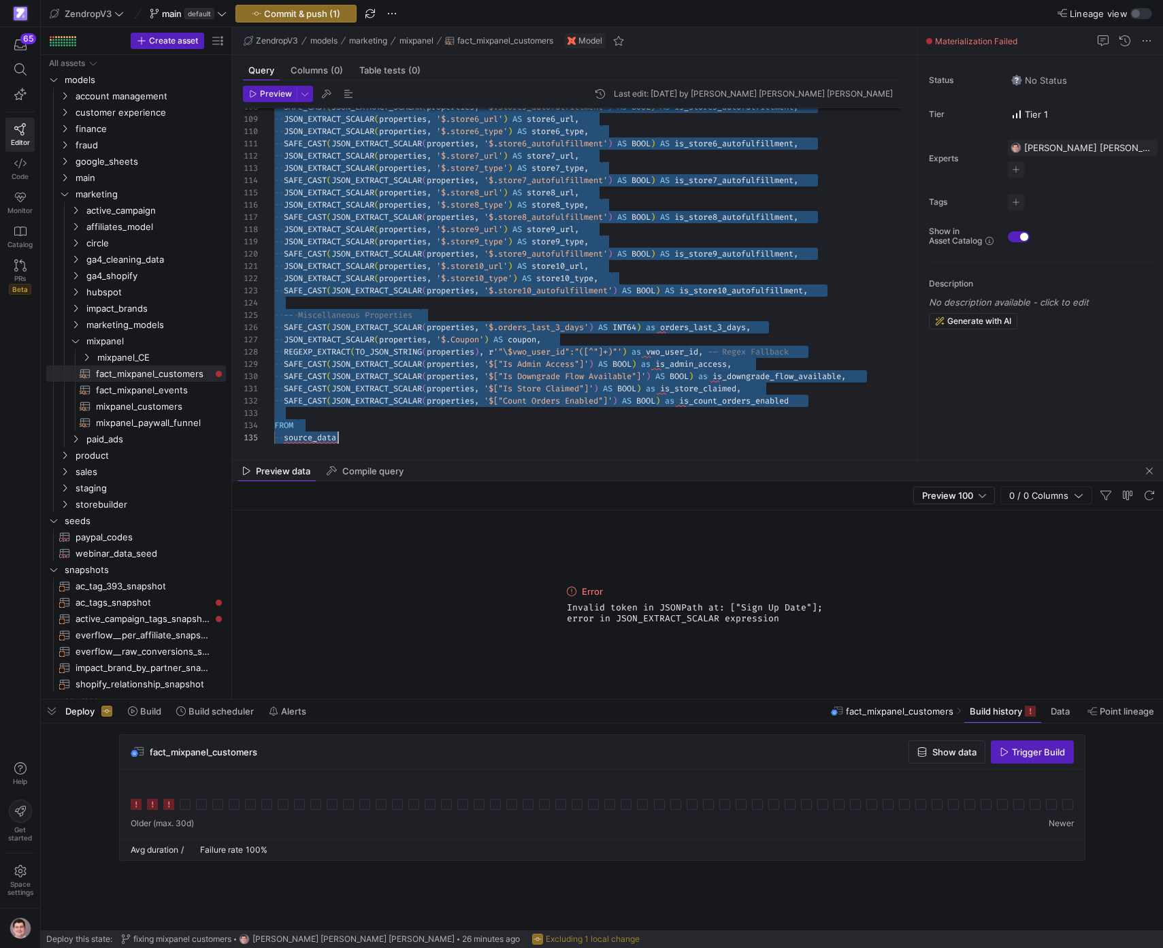
scroll to position [74, 64]
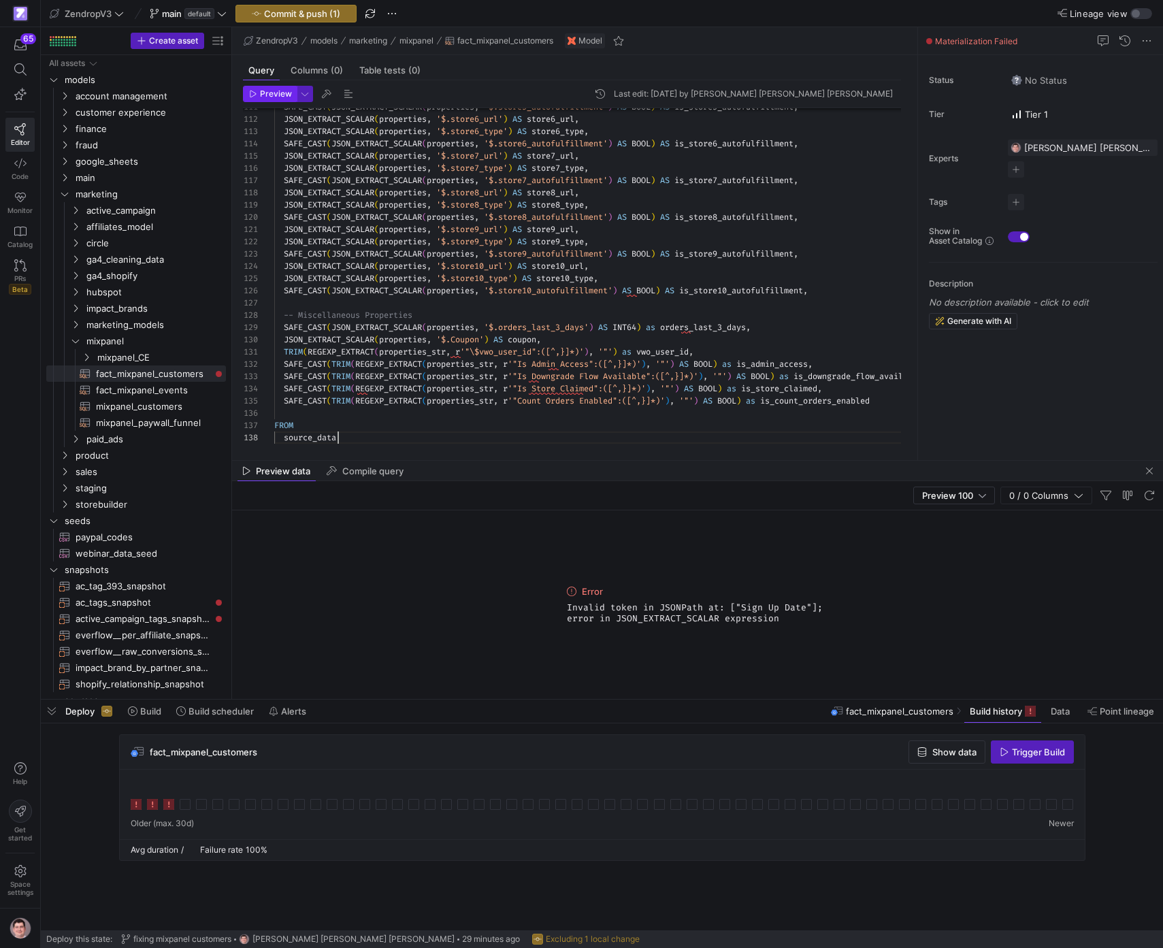
click at [278, 101] on button "Preview" at bounding box center [270, 94] width 54 height 16
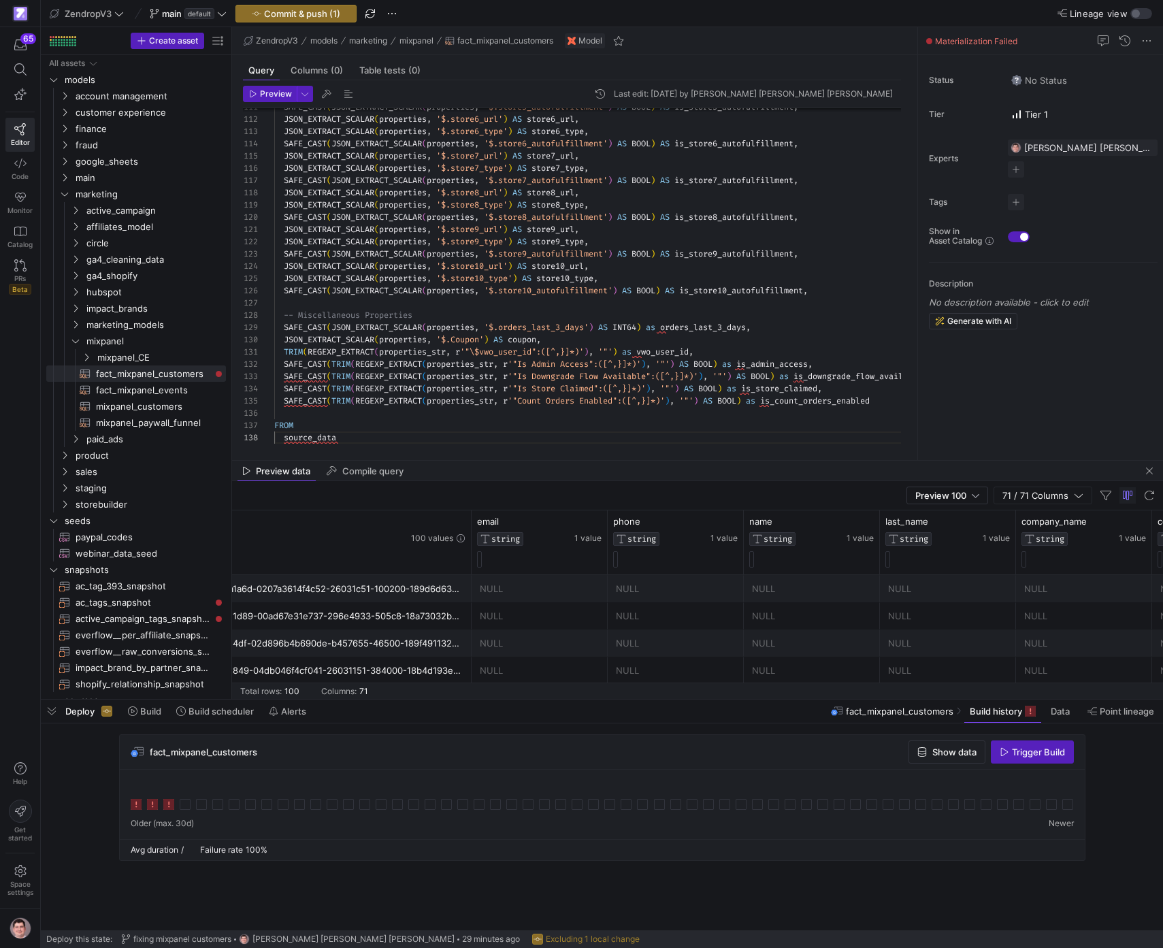
scroll to position [0, 0]
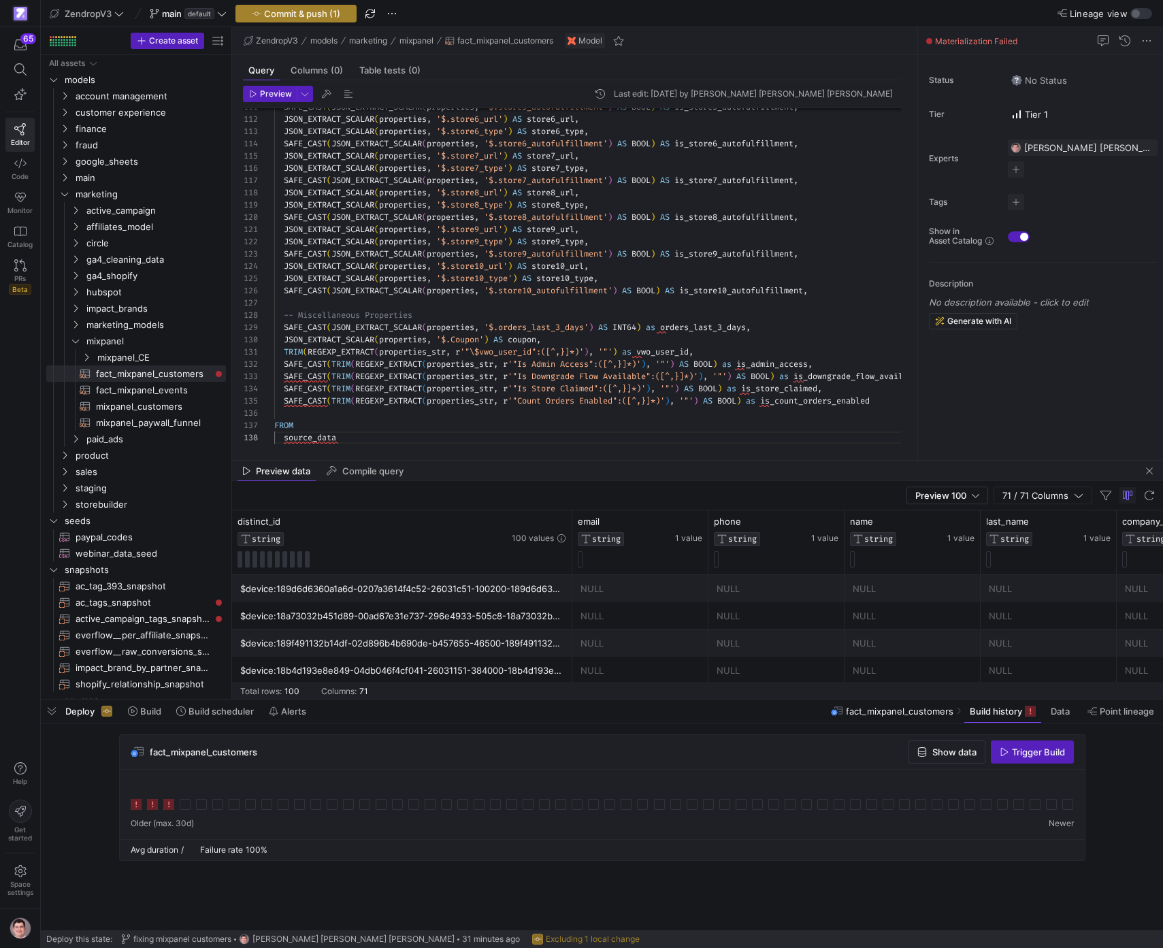
click at [319, 18] on span "Commit & push (1)" at bounding box center [302, 13] width 76 height 11
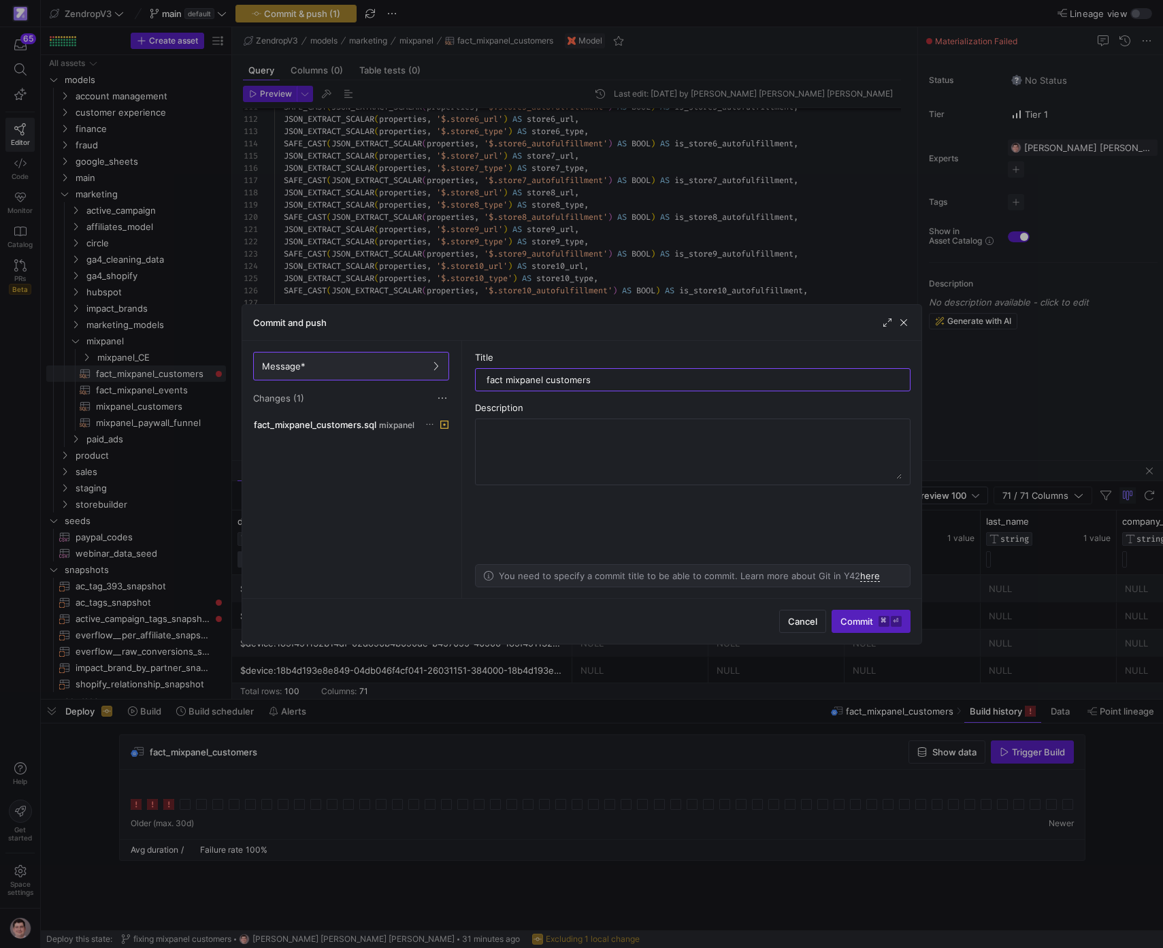
type input "fact mixpanel customers"
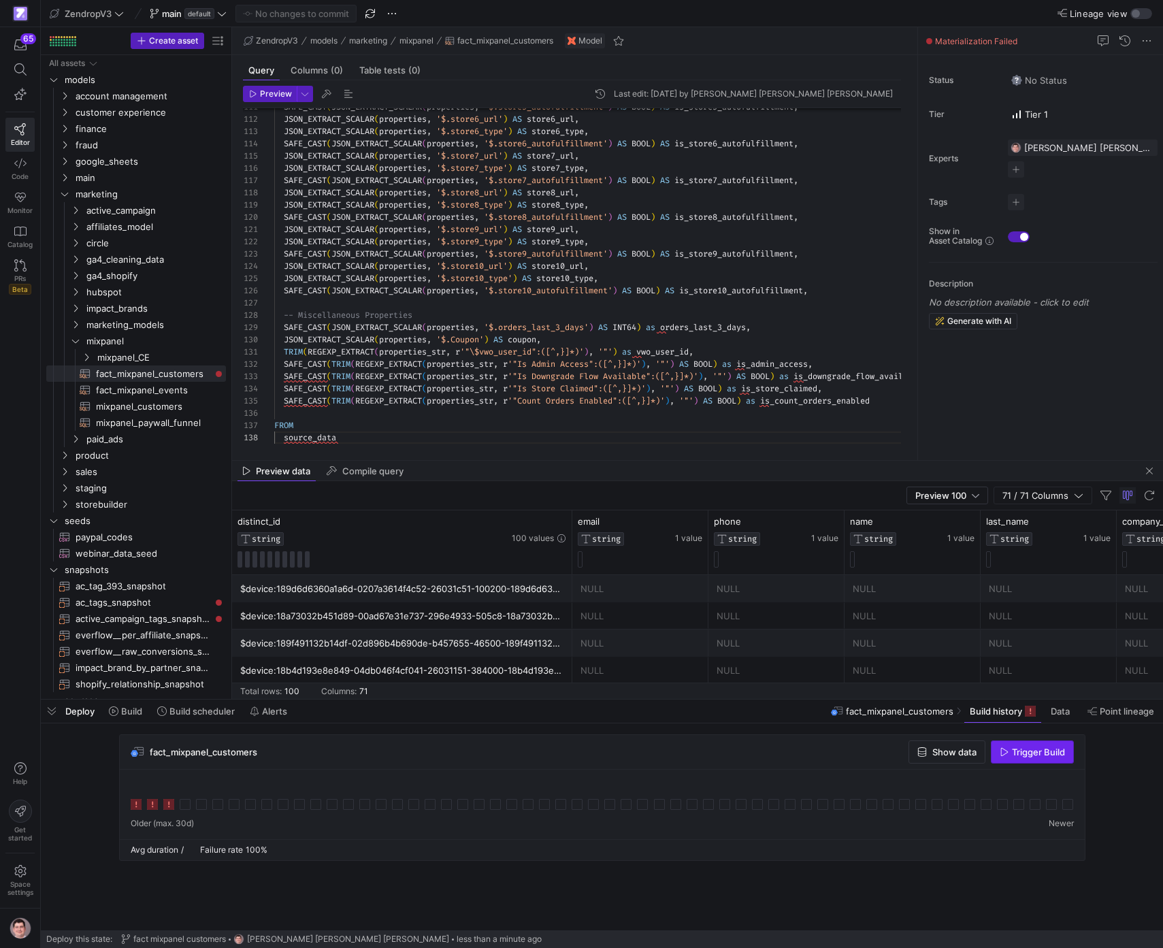
click at [1023, 747] on span "Trigger Build" at bounding box center [1038, 752] width 53 height 11
